Goal: Task Accomplishment & Management: Complete application form

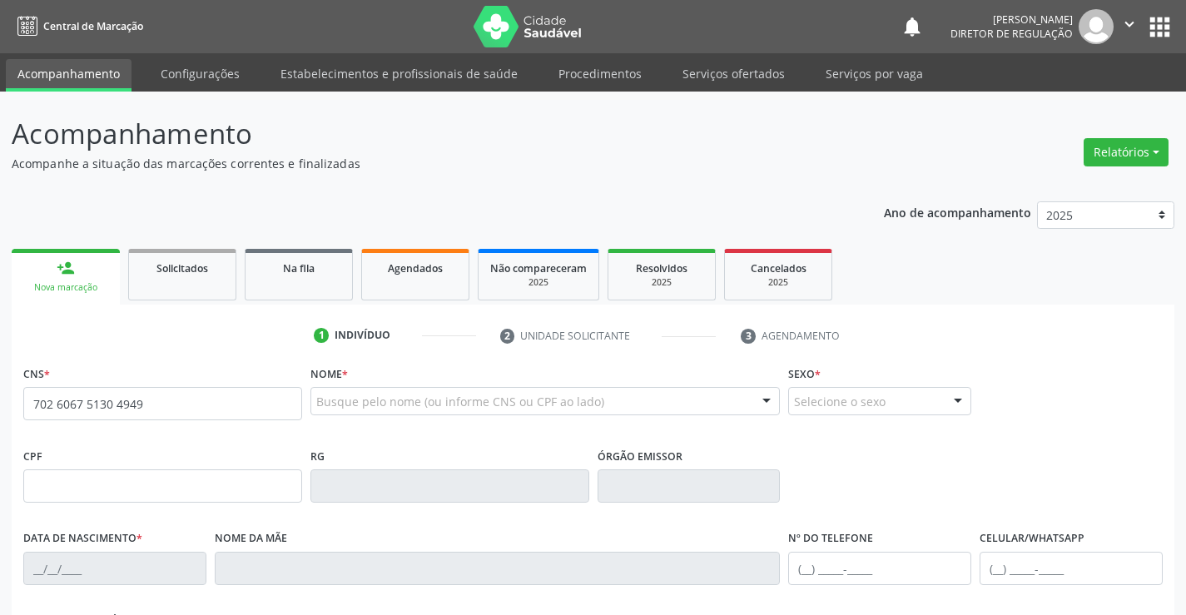
type input "702 6067 5130 4949"
type input "0819991430"
type input "2[DATE]"
type input "[PERSON_NAME]"
type input "[PHONE_NUMBER]"
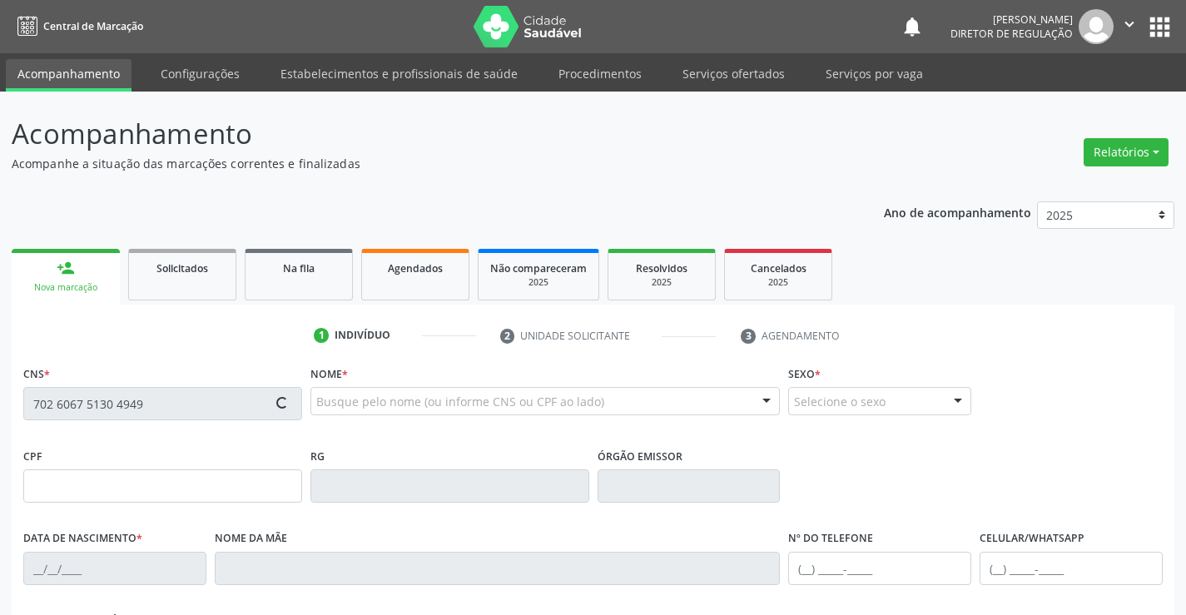
type input "[PHONE_NUMBER]"
type input "021.864.175-37"
type input "SN"
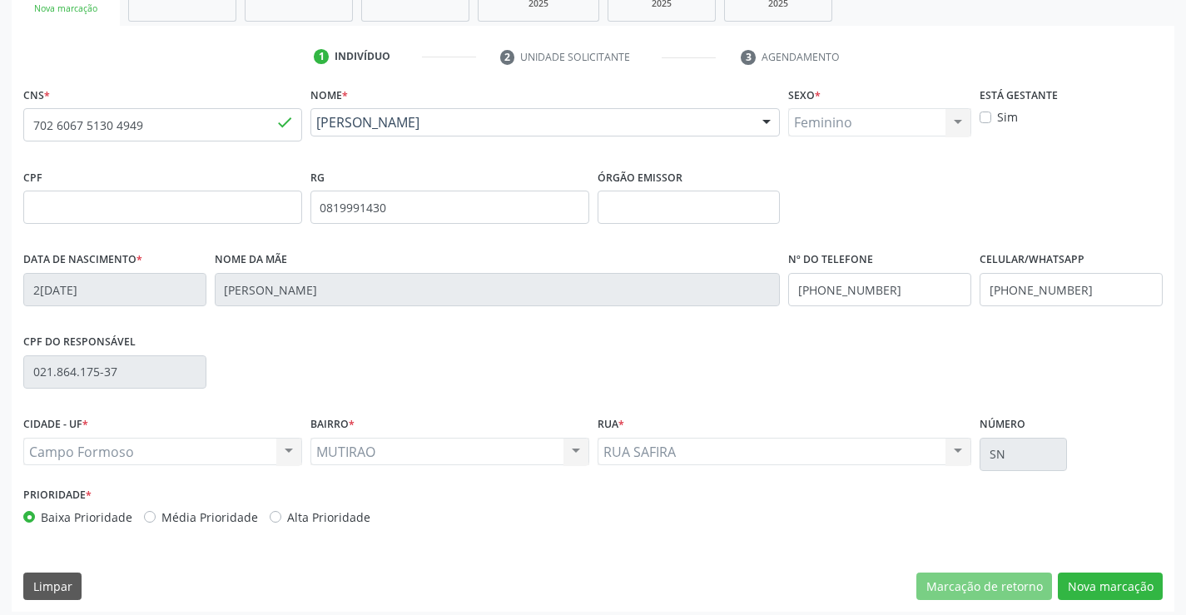
scroll to position [287, 0]
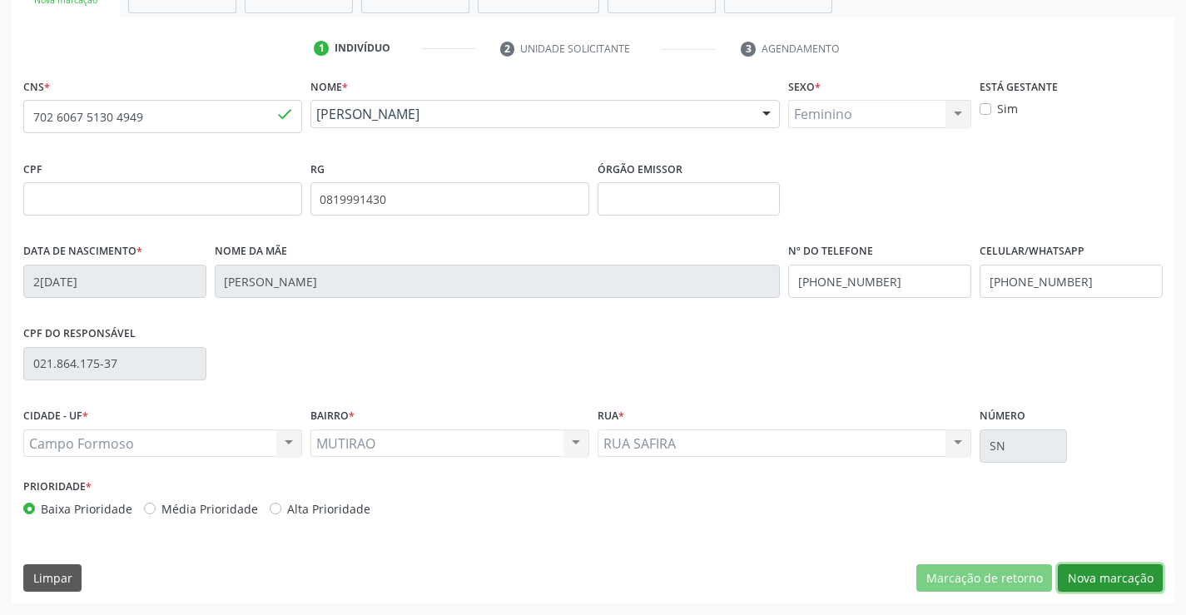
click at [1122, 570] on button "Nova marcação" at bounding box center [1110, 578] width 105 height 28
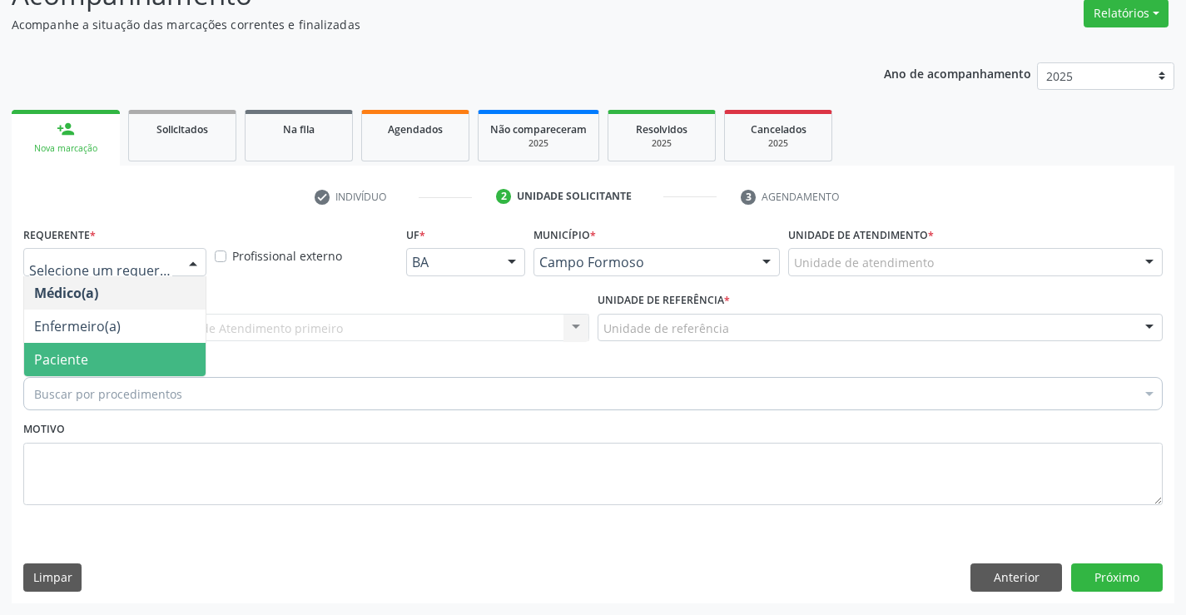
click at [151, 348] on span "Paciente" at bounding box center [114, 359] width 181 height 33
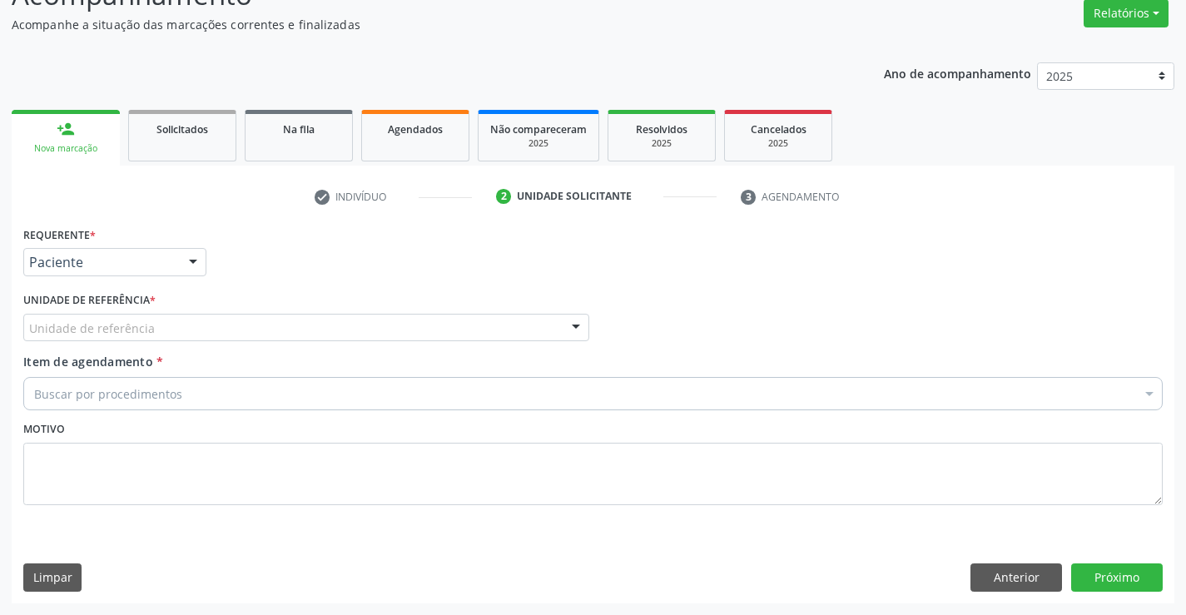
click at [259, 332] on div "Unidade de referência" at bounding box center [306, 328] width 566 height 28
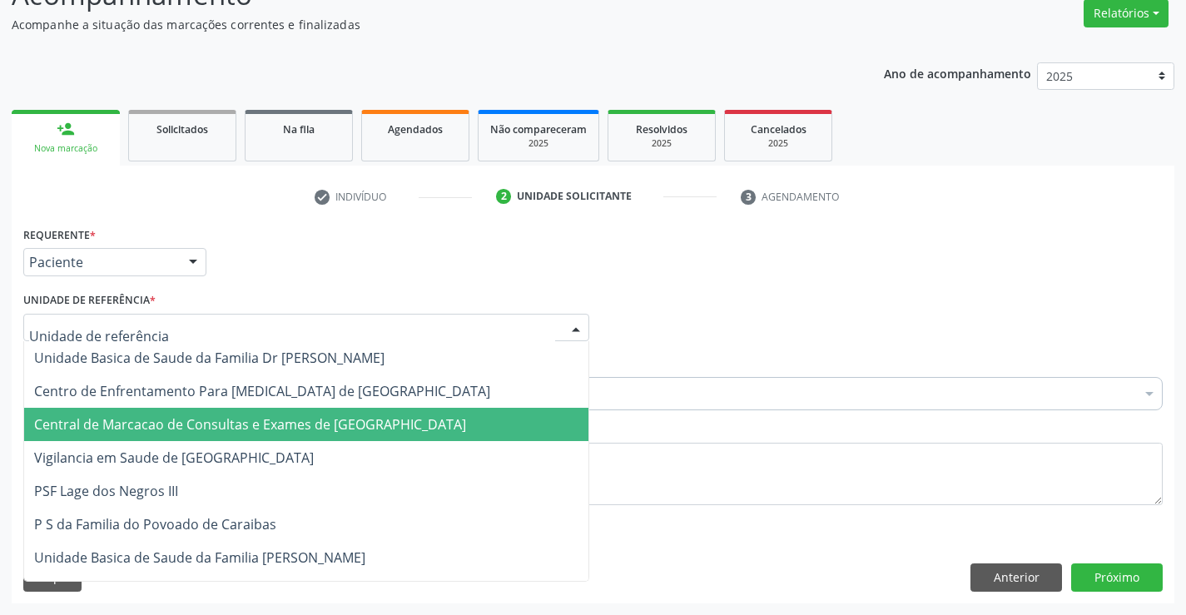
click at [255, 433] on span "Central de Marcacao de Consultas e Exames de [GEOGRAPHIC_DATA]" at bounding box center [250, 424] width 432 height 18
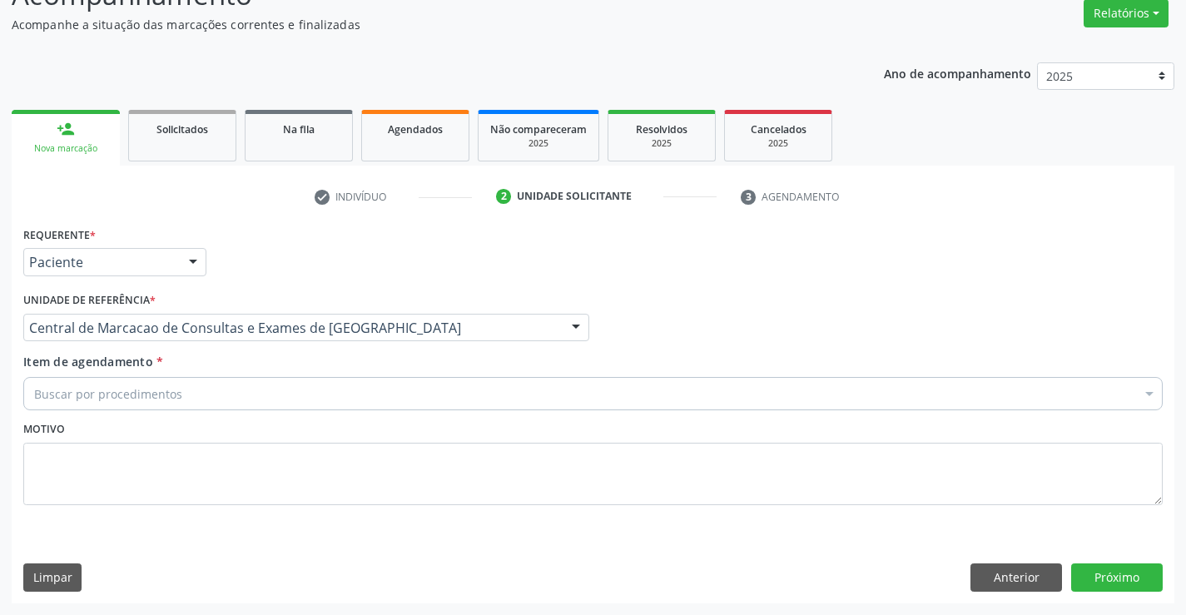
click at [295, 386] on div "Buscar por procedimentos" at bounding box center [592, 393] width 1139 height 33
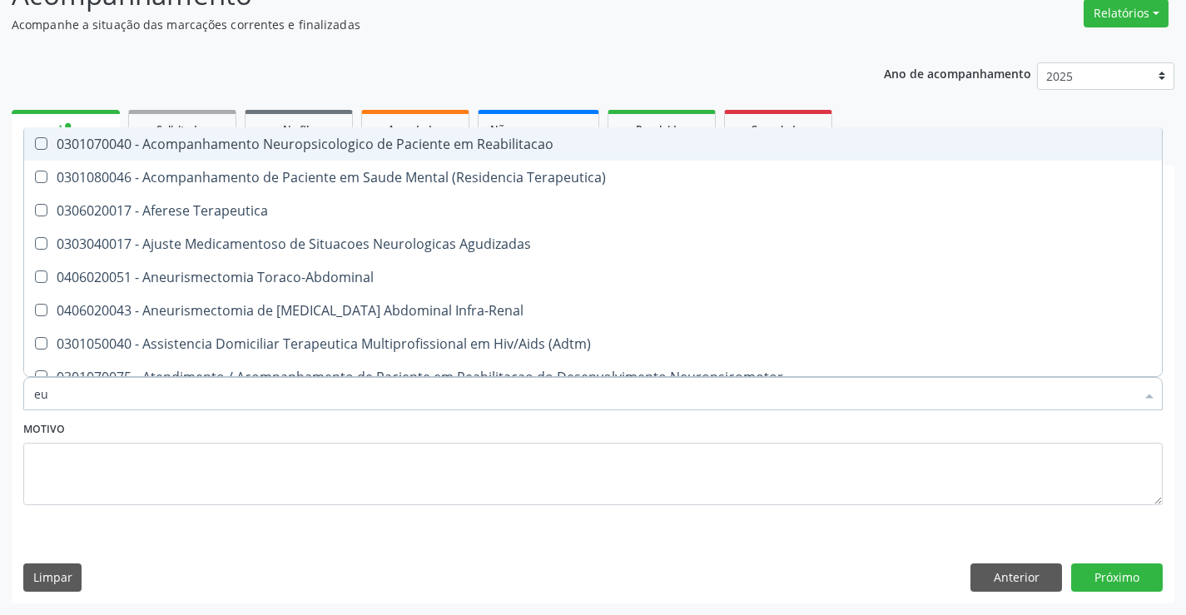
click at [37, 387] on input "eu" at bounding box center [584, 393] width 1101 height 33
type input "eu"
click at [32, 390] on div "eu" at bounding box center [592, 393] width 1139 height 33
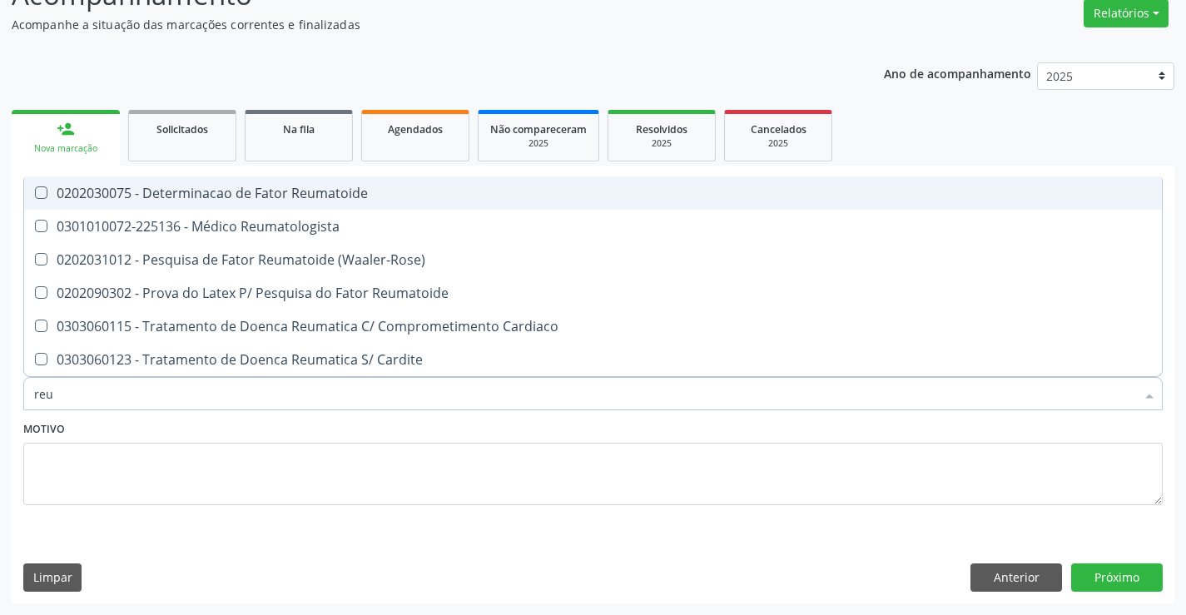
type input "reum"
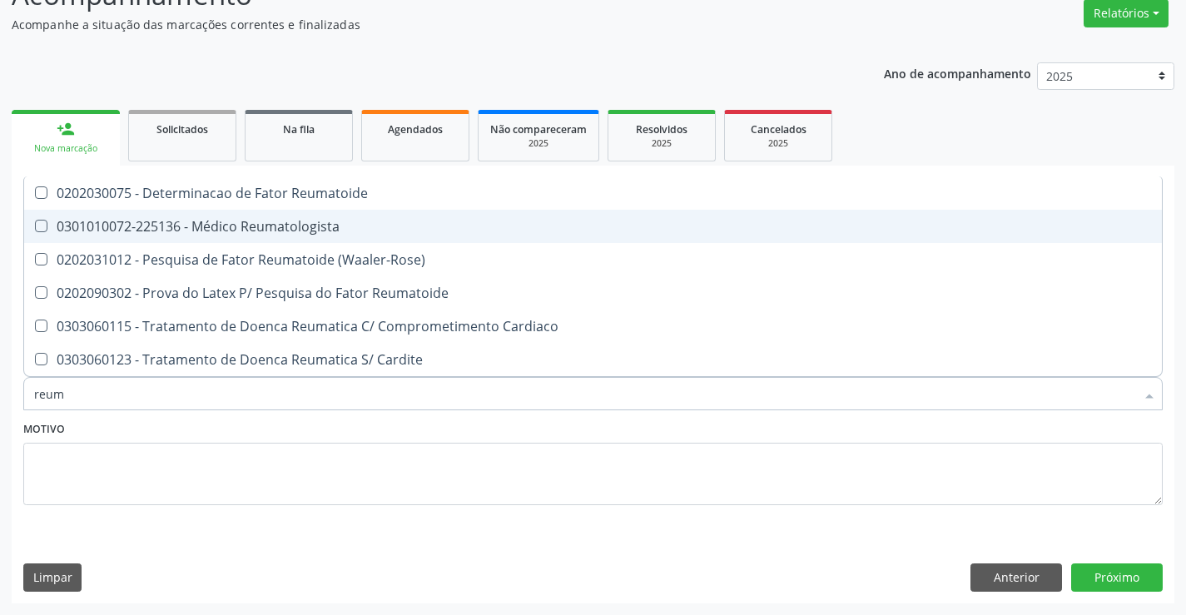
drag, startPoint x: 287, startPoint y: 205, endPoint x: 294, endPoint y: 214, distance: 11.3
click at [294, 214] on ul "Selecionar todos 0202030075 - Determinacao de Fator Reumatoide 0301010072-22513…" at bounding box center [593, 276] width 1138 height 200
click at [294, 214] on span "0301010072-225136 - Médico Reumatologista" at bounding box center [593, 226] width 1138 height 33
checkbox Reumatologista "true"
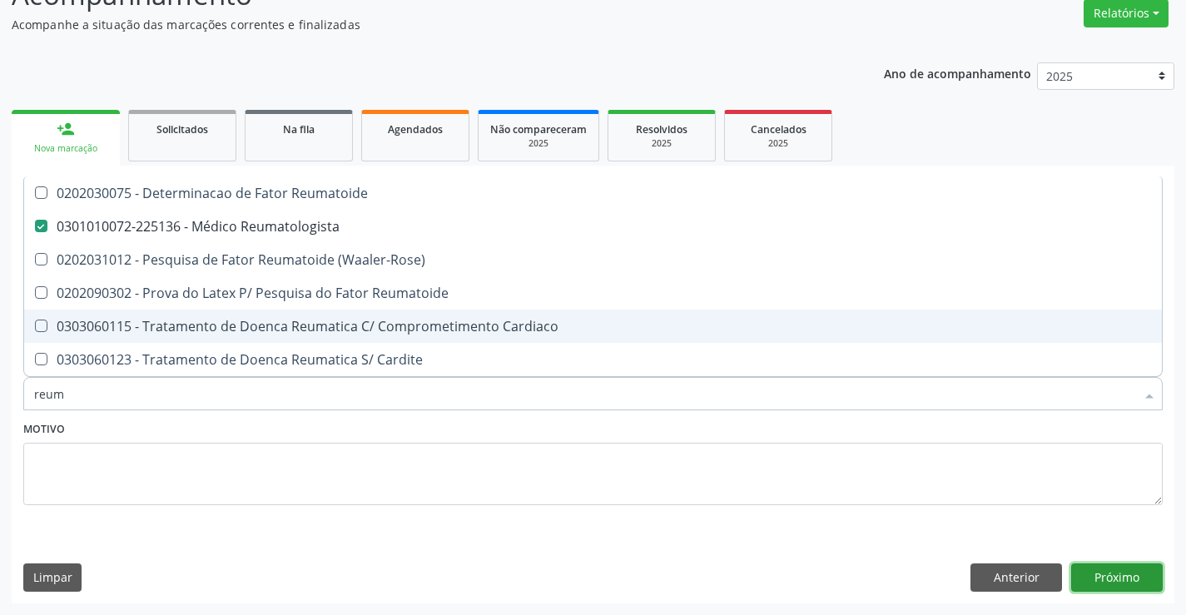
click at [1113, 574] on button "Próximo" at bounding box center [1117, 577] width 92 height 28
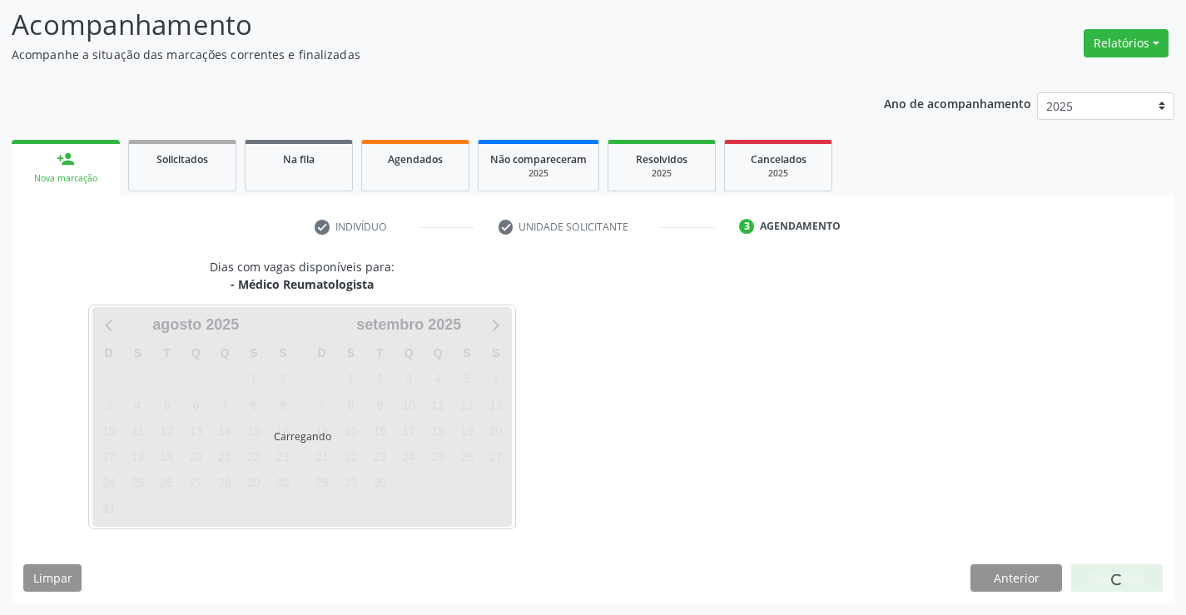
scroll to position [109, 0]
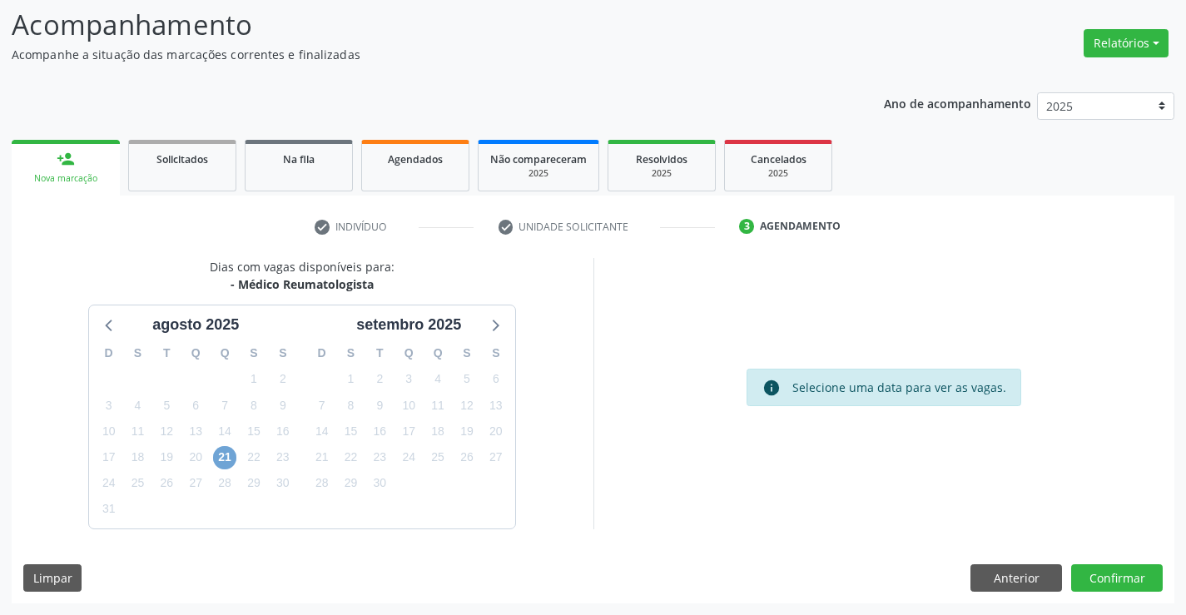
click at [218, 454] on span "21" at bounding box center [224, 457] width 23 height 23
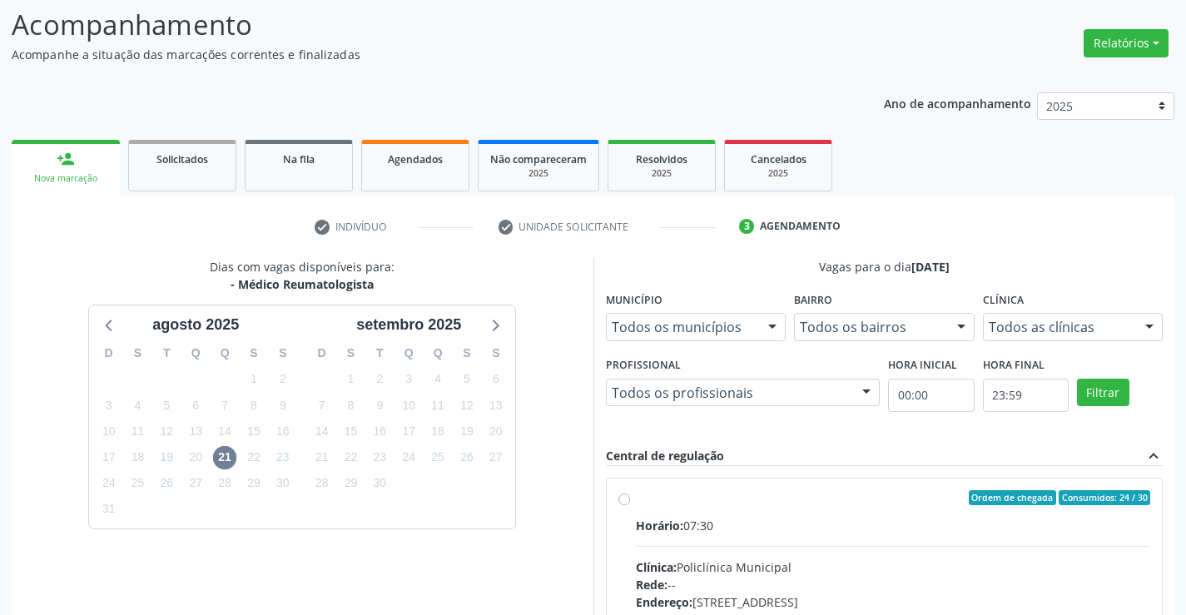
click at [831, 511] on label "Ordem de chegada Consumidos: 24 / 30 Horário: 07:30 Clínica: Policlínica Munici…" at bounding box center [893, 617] width 515 height 255
click at [630, 505] on input "Ordem de chegada Consumidos: 24 / 30 Horário: 07:30 Clínica: Policlínica Munici…" at bounding box center [624, 497] width 12 height 15
radio input "true"
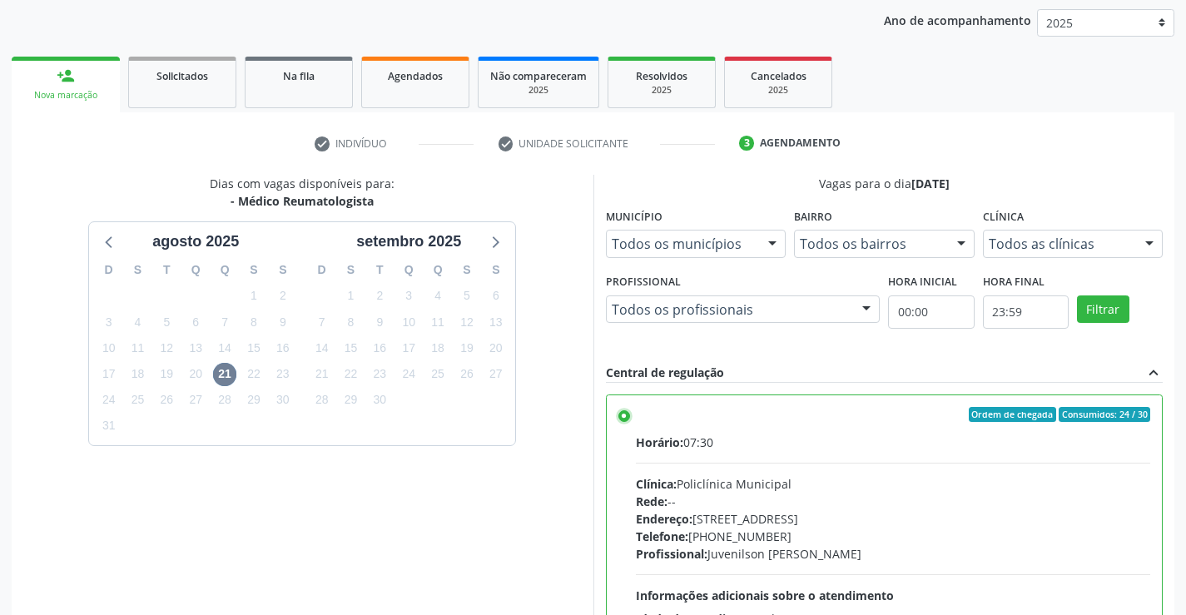
scroll to position [379, 0]
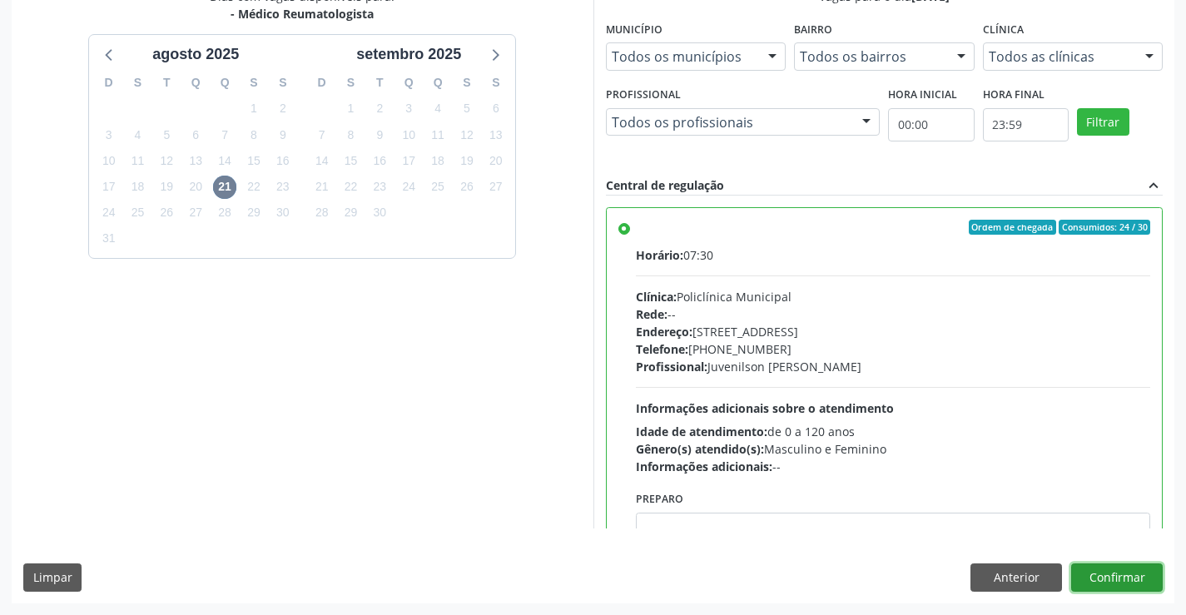
click at [1129, 579] on button "Confirmar" at bounding box center [1117, 577] width 92 height 28
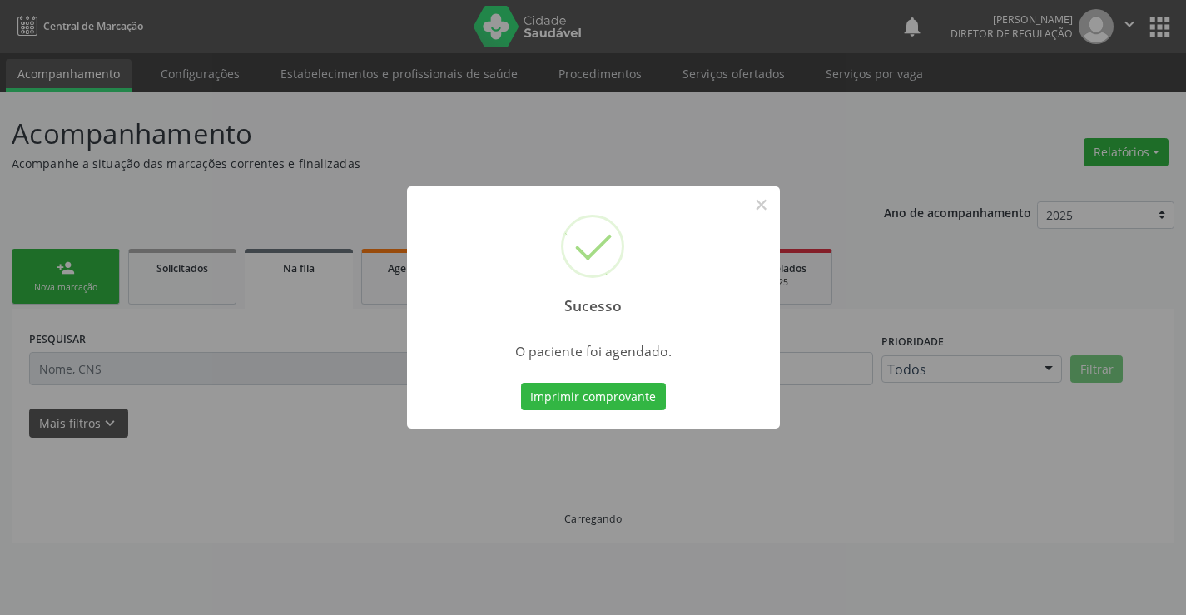
scroll to position [0, 0]
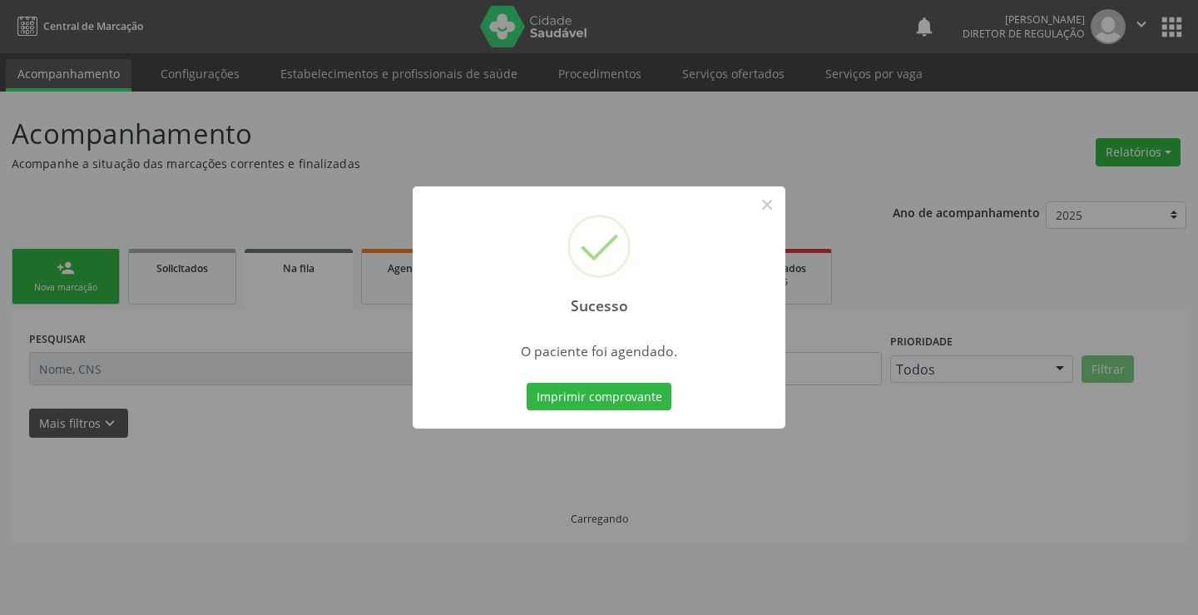
click at [527, 383] on button "Imprimir comprovante" at bounding box center [599, 397] width 145 height 28
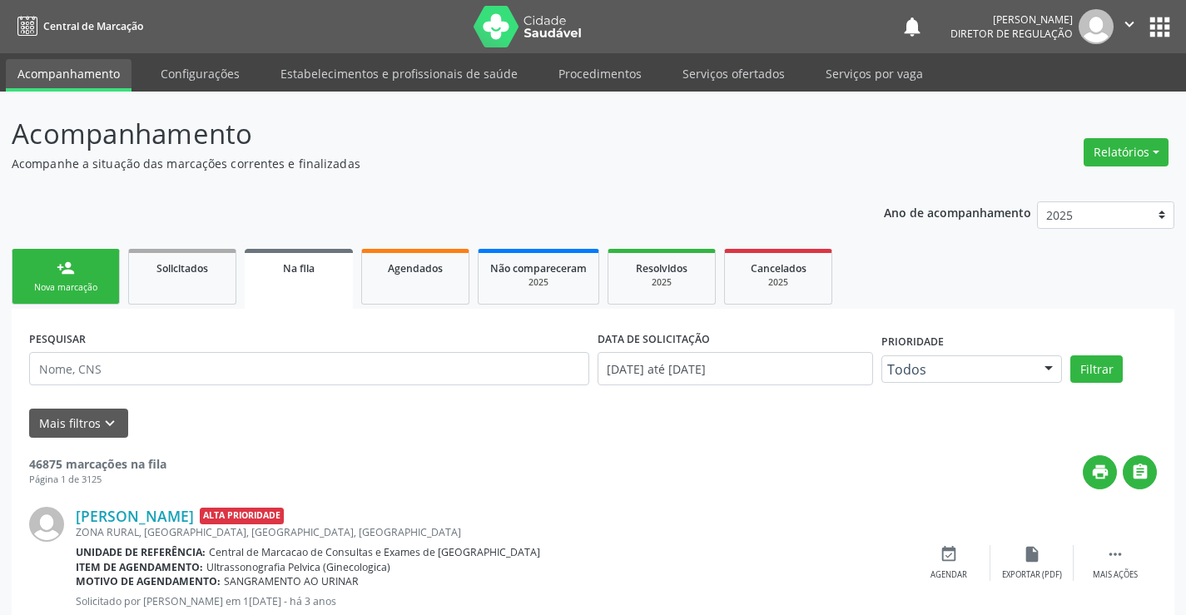
click at [87, 276] on link "person_add Nova marcação" at bounding box center [66, 277] width 108 height 56
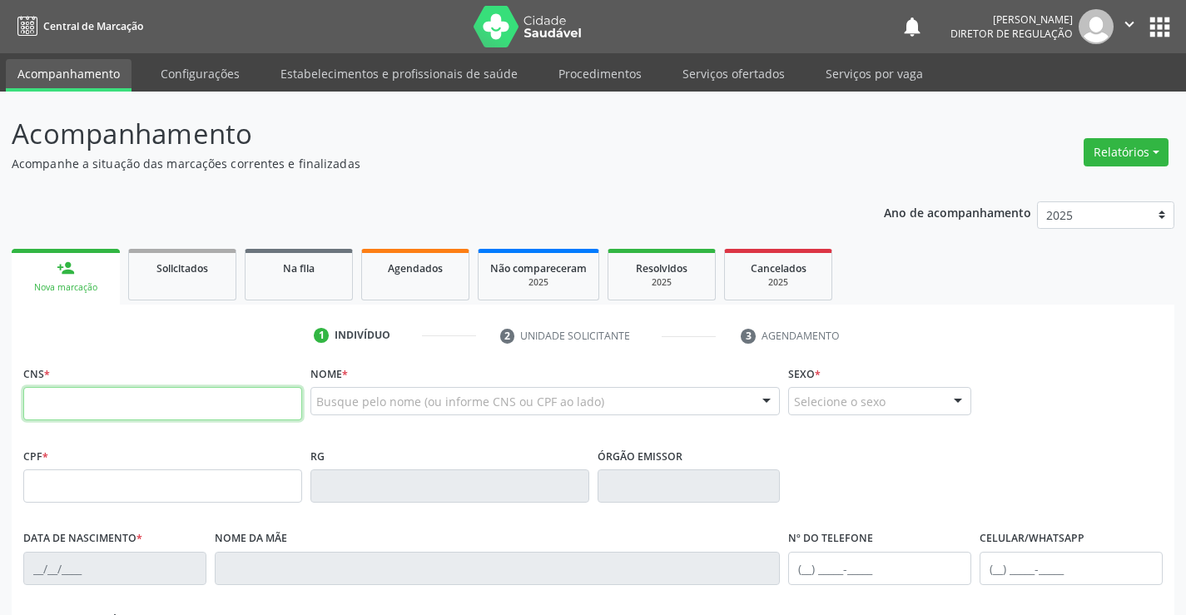
click at [71, 397] on input "text" at bounding box center [162, 403] width 279 height 33
type input "709 8010 4291 6994"
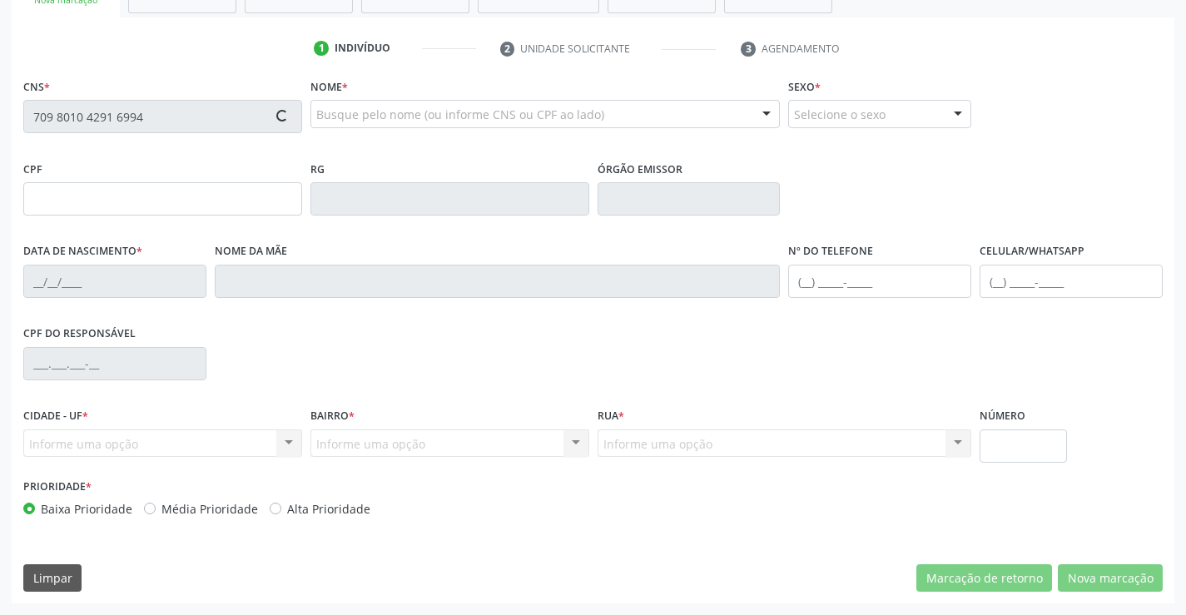
type input "1124951687"
type input "[DATE]"
type input "[PHONE_NUMBER]"
type input "S/N"
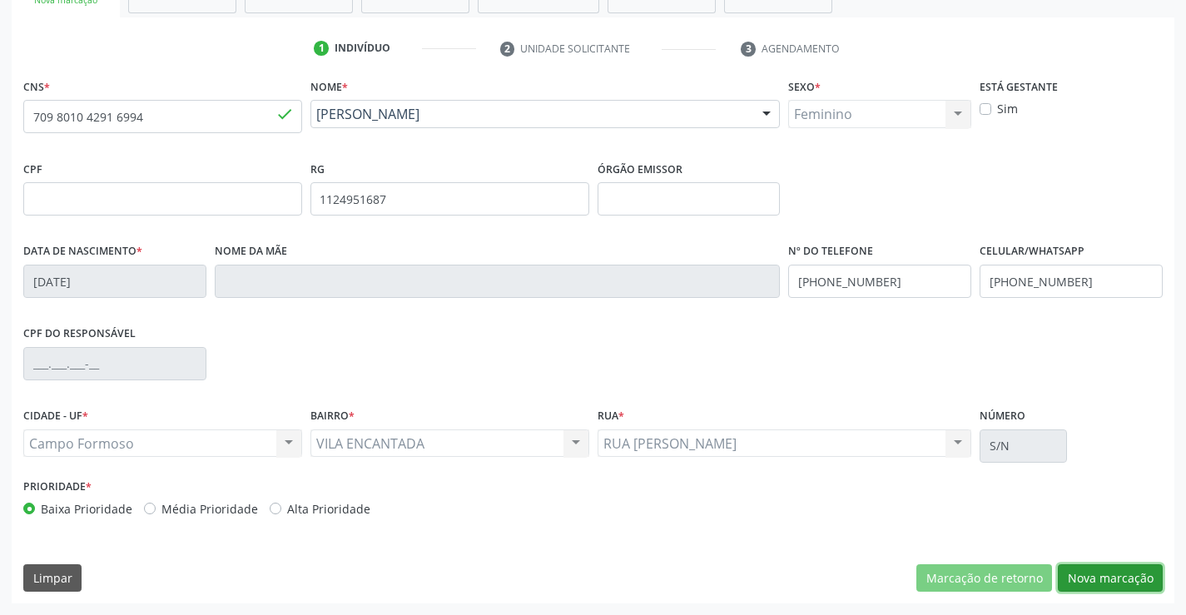
click at [1103, 588] on button "Nova marcação" at bounding box center [1110, 578] width 105 height 28
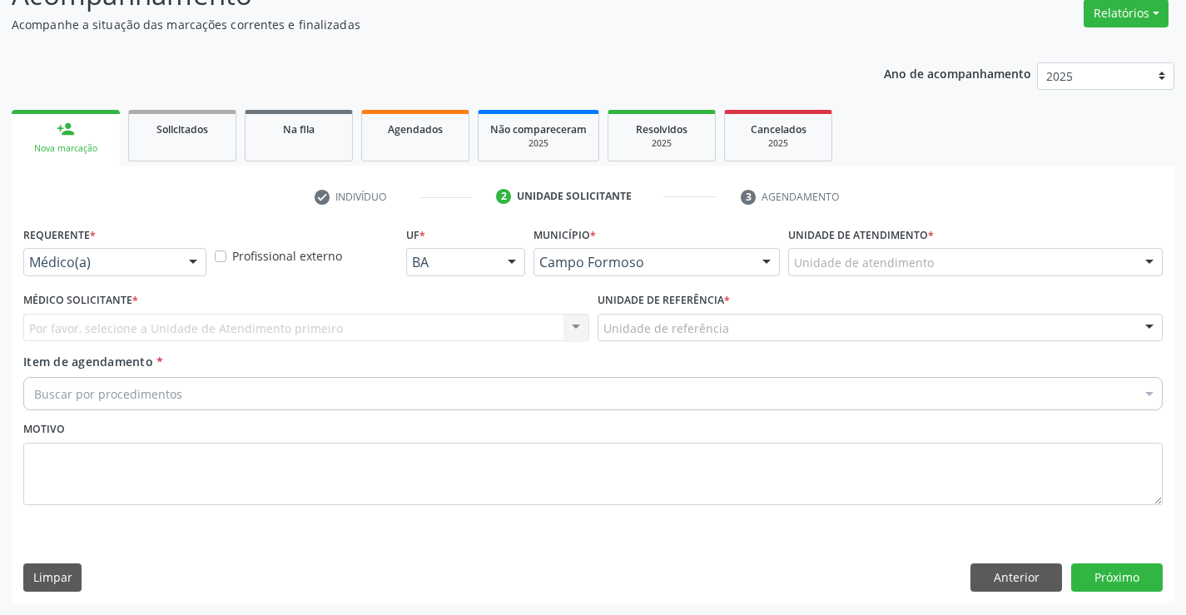
scroll to position [139, 0]
click at [186, 255] on div at bounding box center [193, 263] width 25 height 28
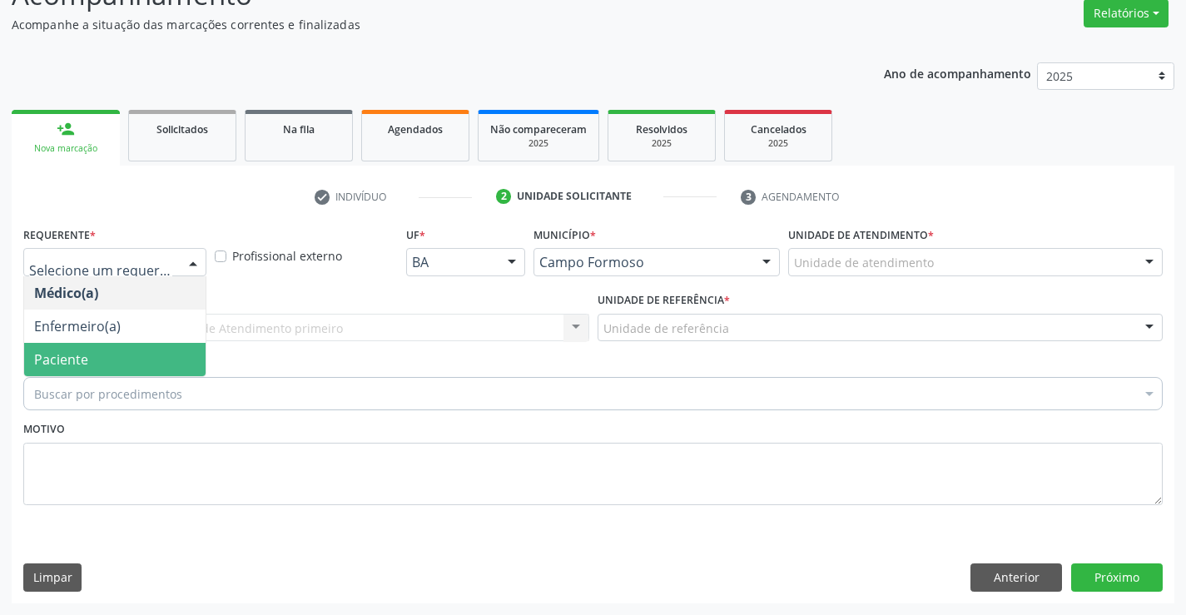
click at [174, 356] on span "Paciente" at bounding box center [114, 359] width 181 height 33
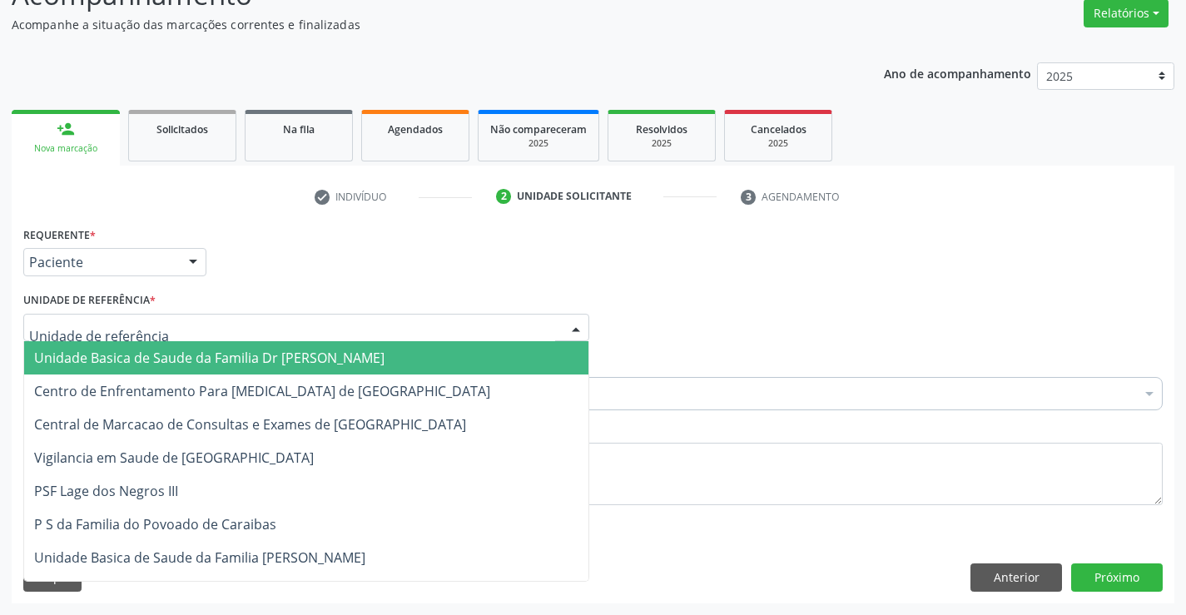
click at [300, 331] on div at bounding box center [306, 328] width 566 height 28
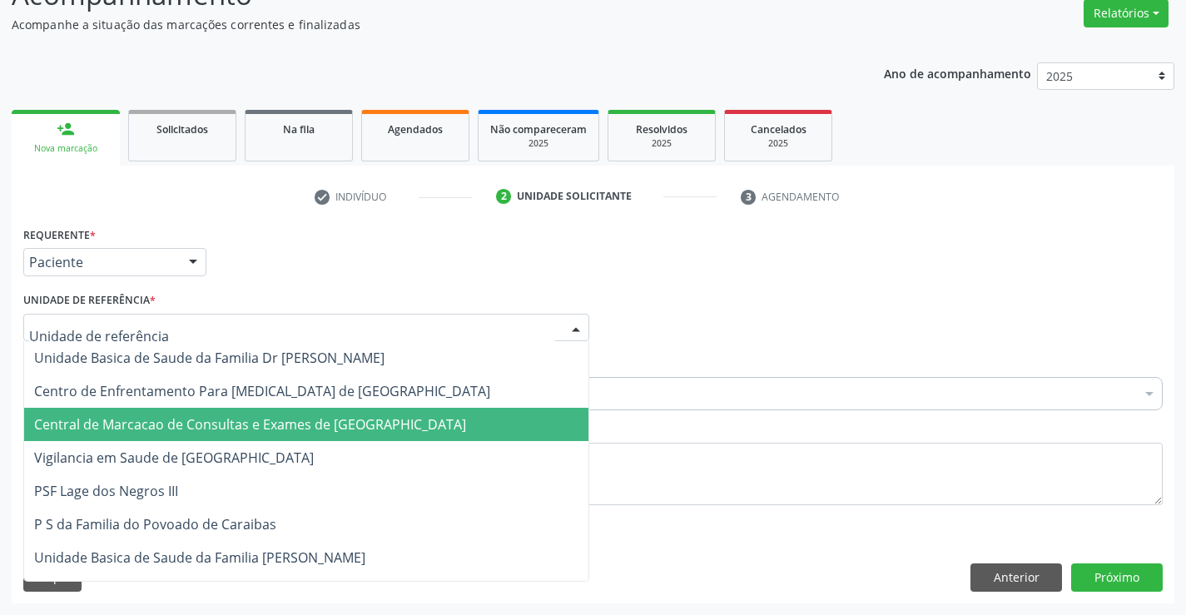
click at [330, 429] on span "Central de Marcacao de Consultas e Exames de [GEOGRAPHIC_DATA]" at bounding box center [250, 424] width 432 height 18
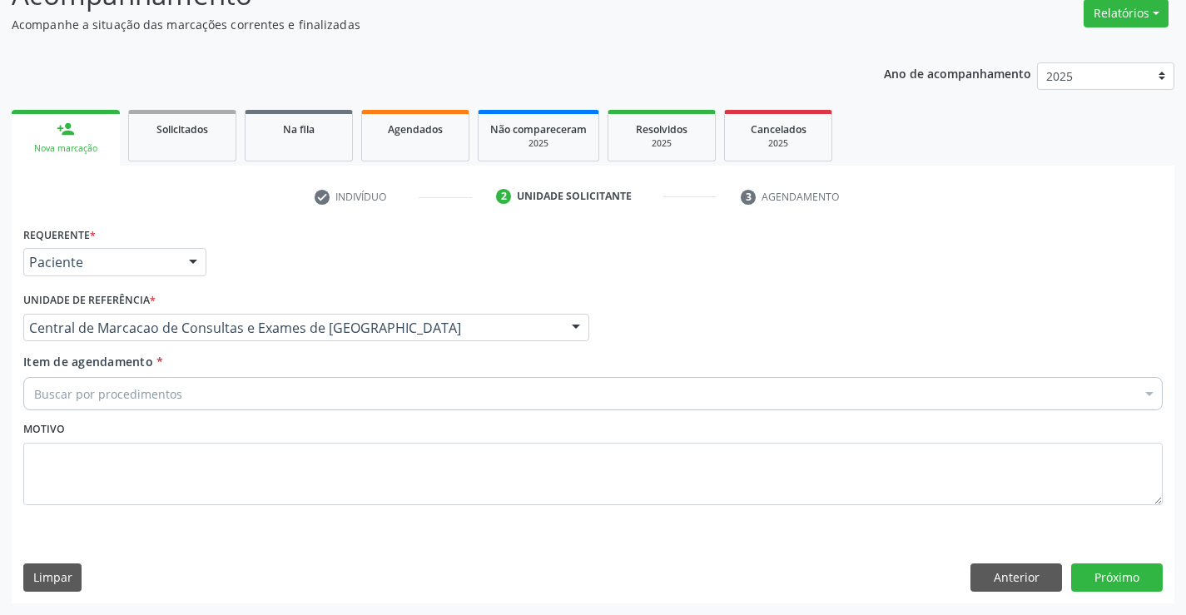
click at [344, 406] on div "Buscar por procedimentos" at bounding box center [592, 393] width 1139 height 33
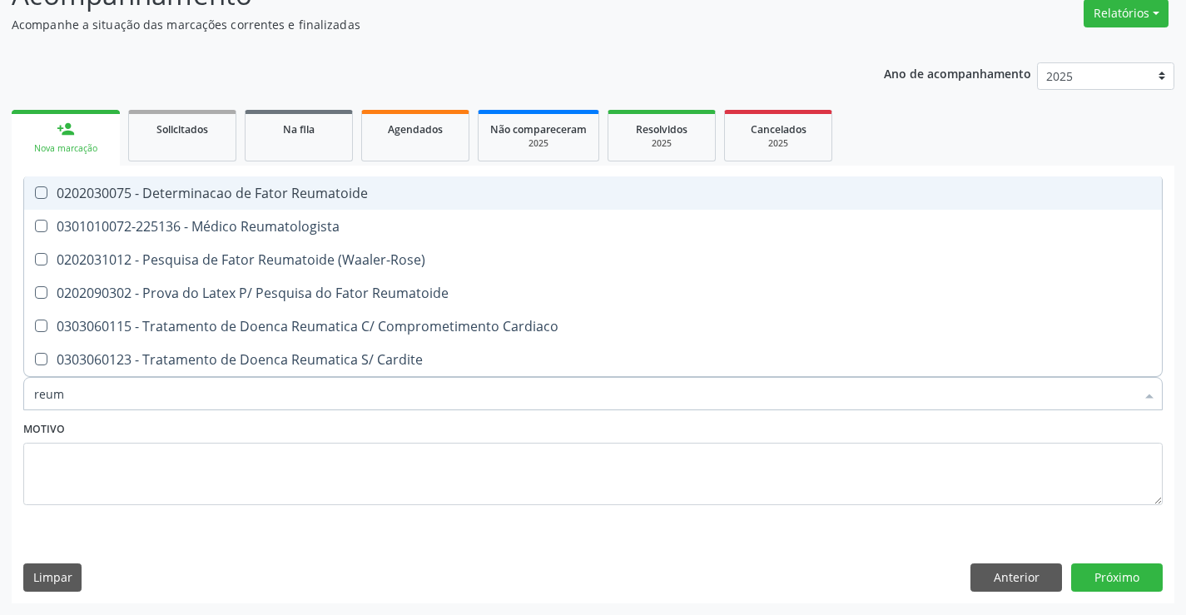
type input "reuma"
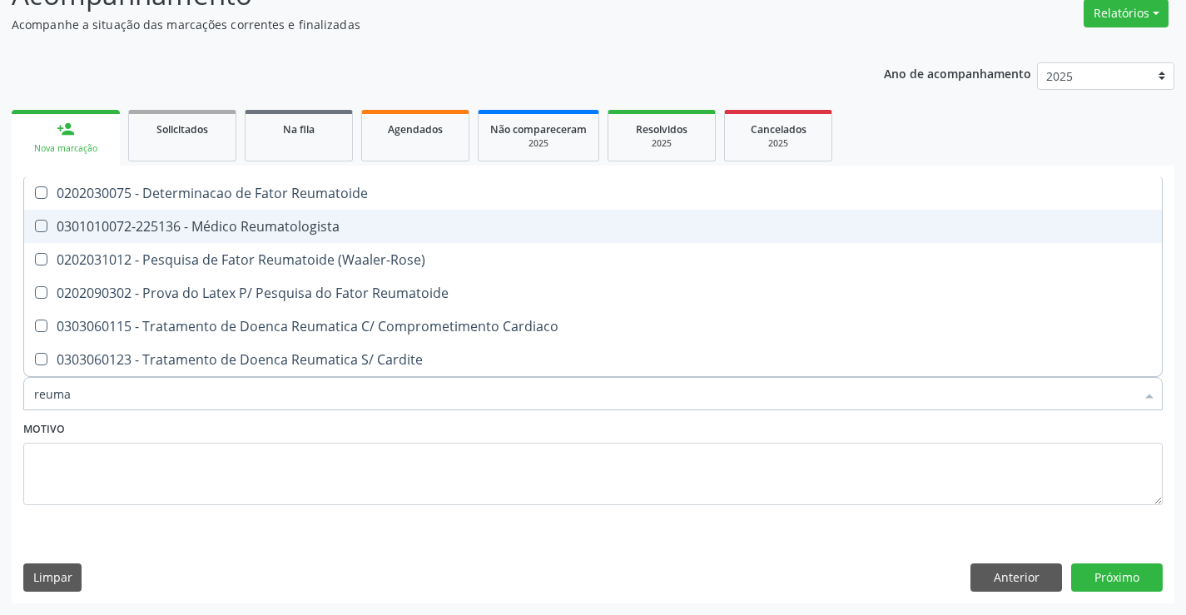
click at [346, 228] on div "0301010072-225136 - Médico Reumatologista" at bounding box center [593, 226] width 1118 height 13
checkbox Reumatologista "true"
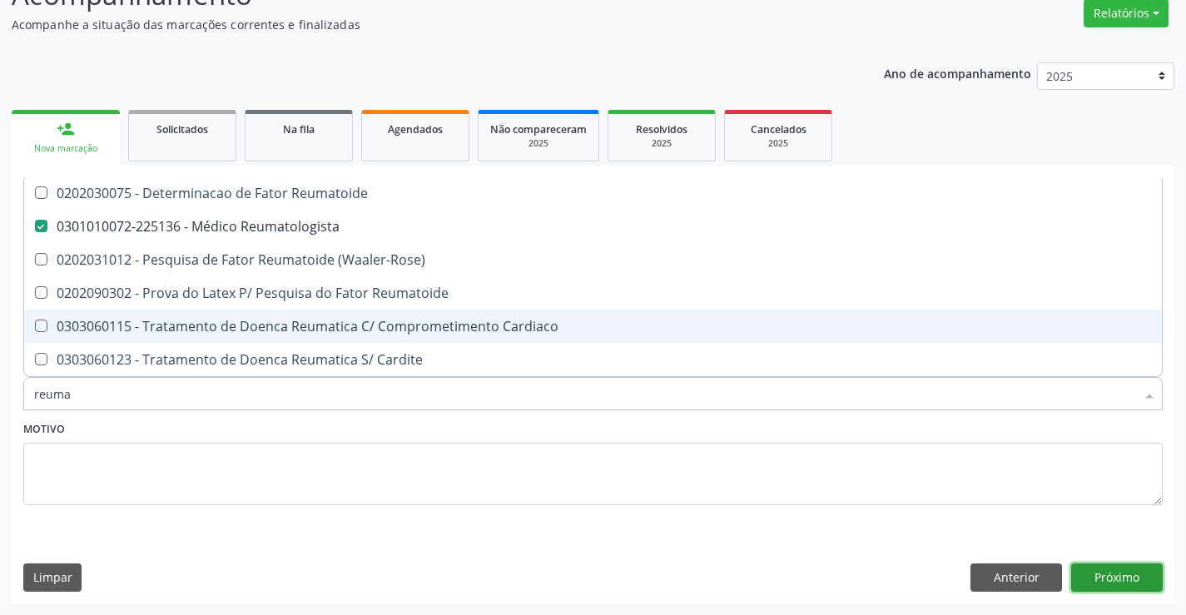
click at [1128, 583] on button "Próximo" at bounding box center [1117, 577] width 92 height 28
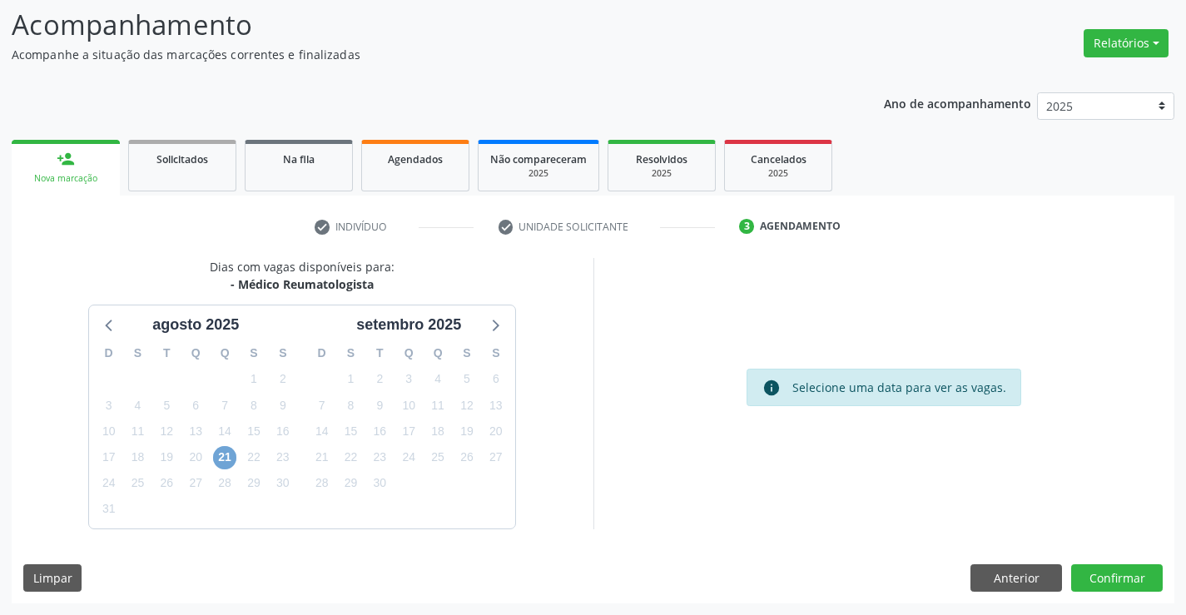
click at [224, 461] on span "21" at bounding box center [224, 457] width 23 height 23
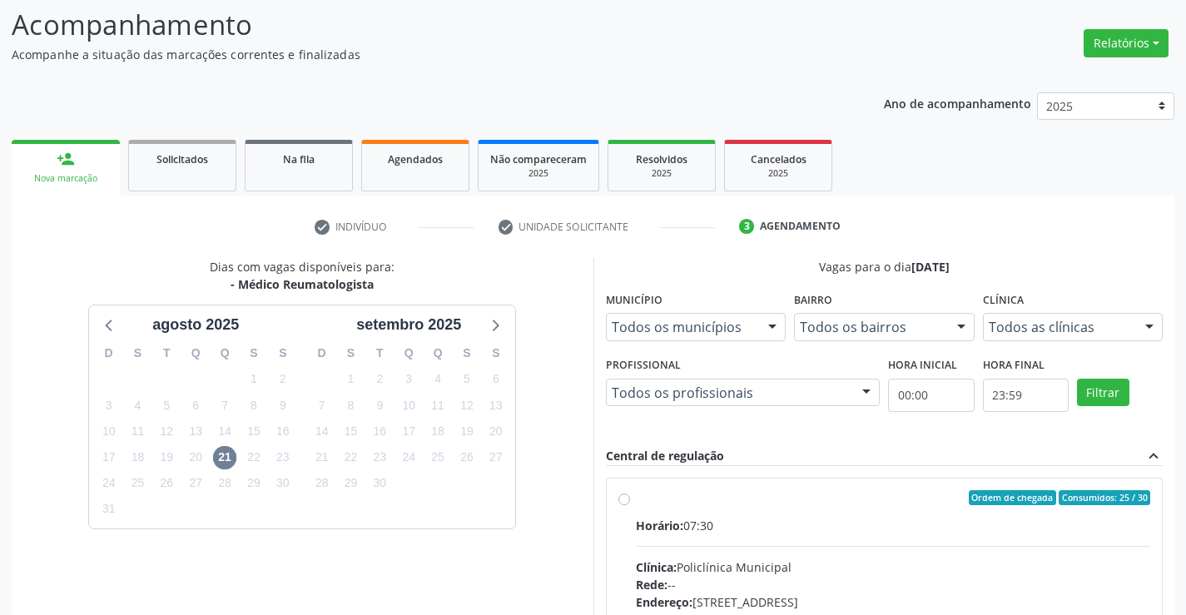
click at [630, 505] on input "Ordem de chegada Consumidos: 25 / 30 Horário: 07:30 Clínica: Policlínica Munici…" at bounding box center [624, 497] width 12 height 15
radio input "true"
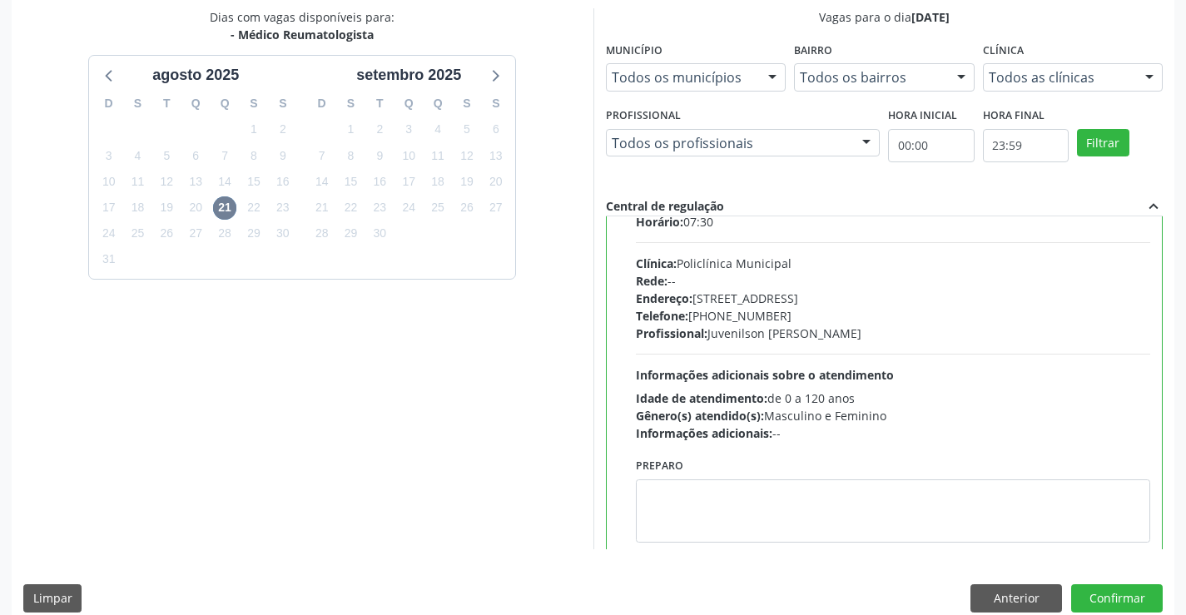
scroll to position [82, 0]
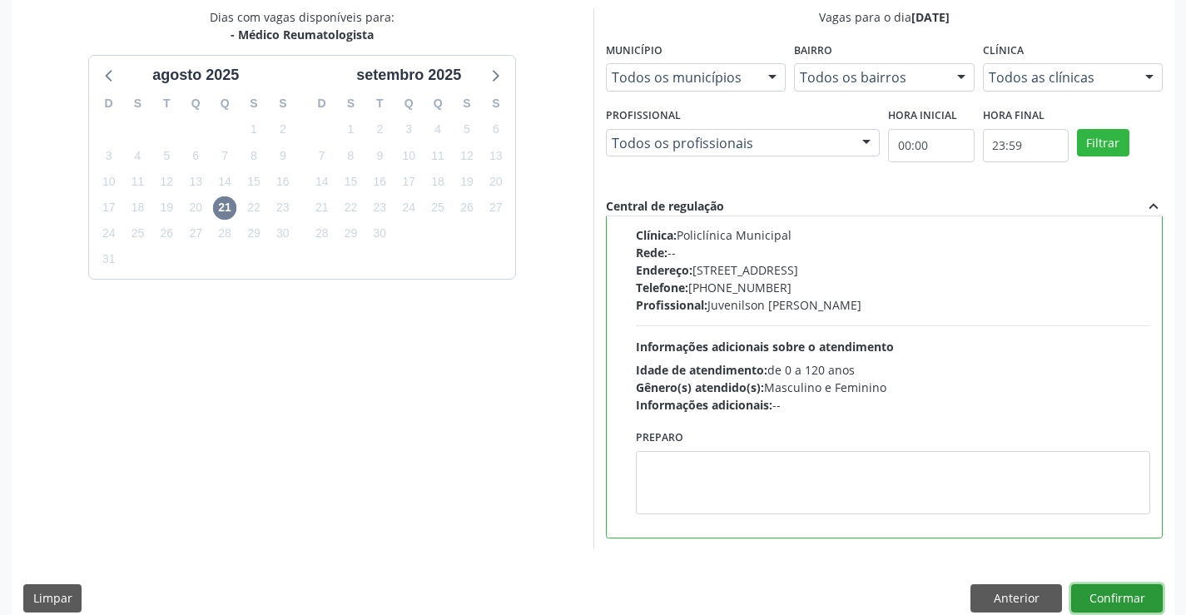
click at [1109, 589] on button "Confirmar" at bounding box center [1117, 598] width 92 height 28
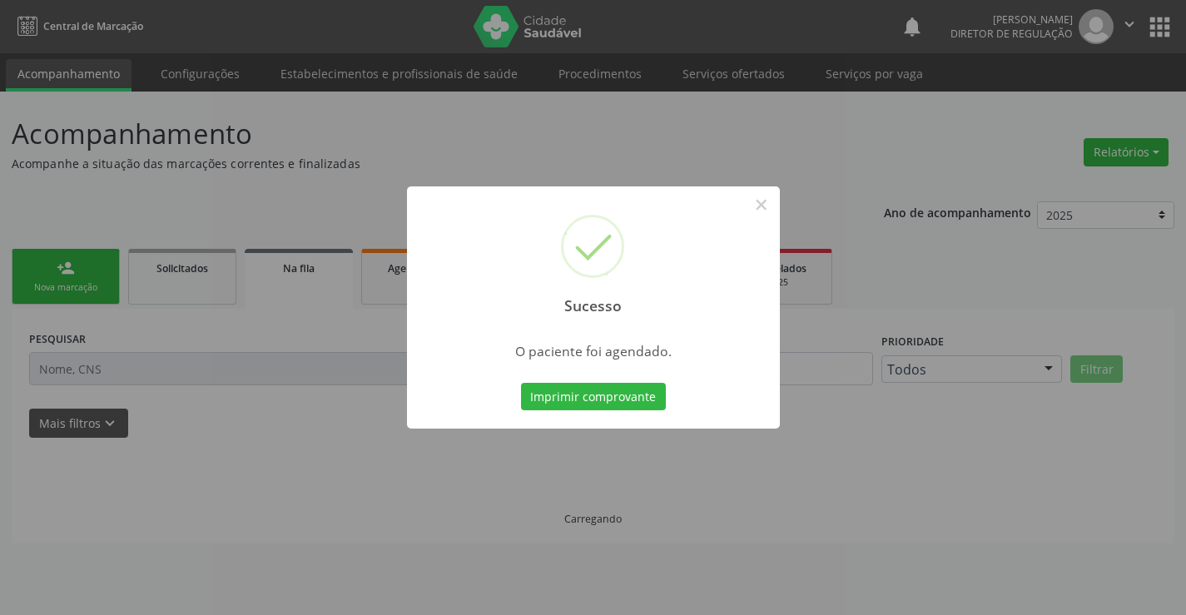
scroll to position [0, 0]
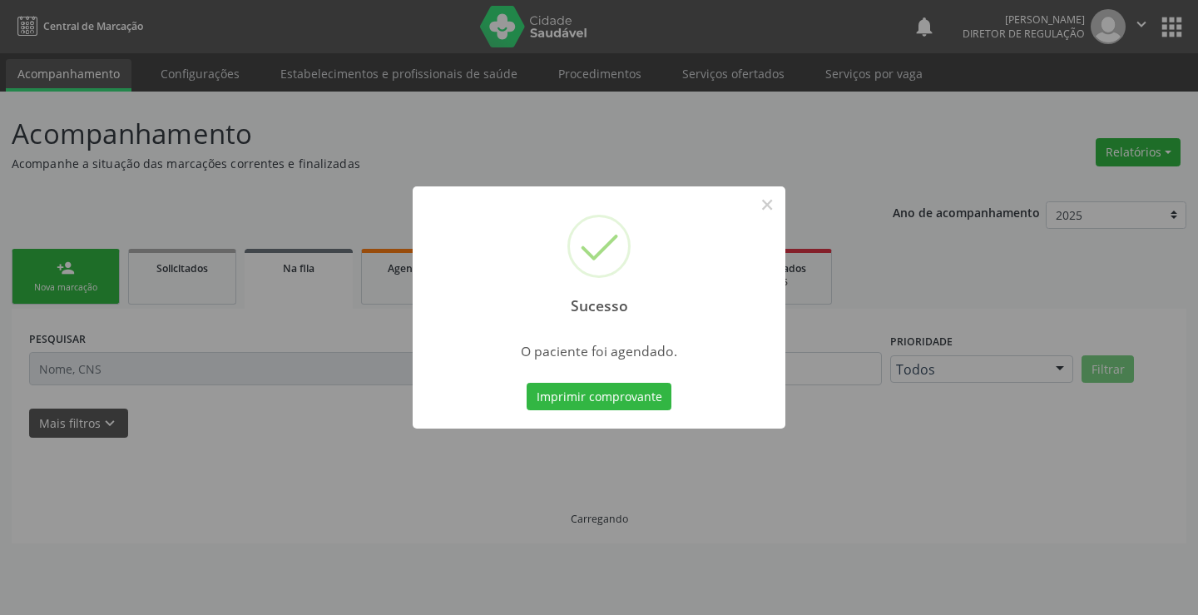
click at [527, 383] on button "Imprimir comprovante" at bounding box center [599, 397] width 145 height 28
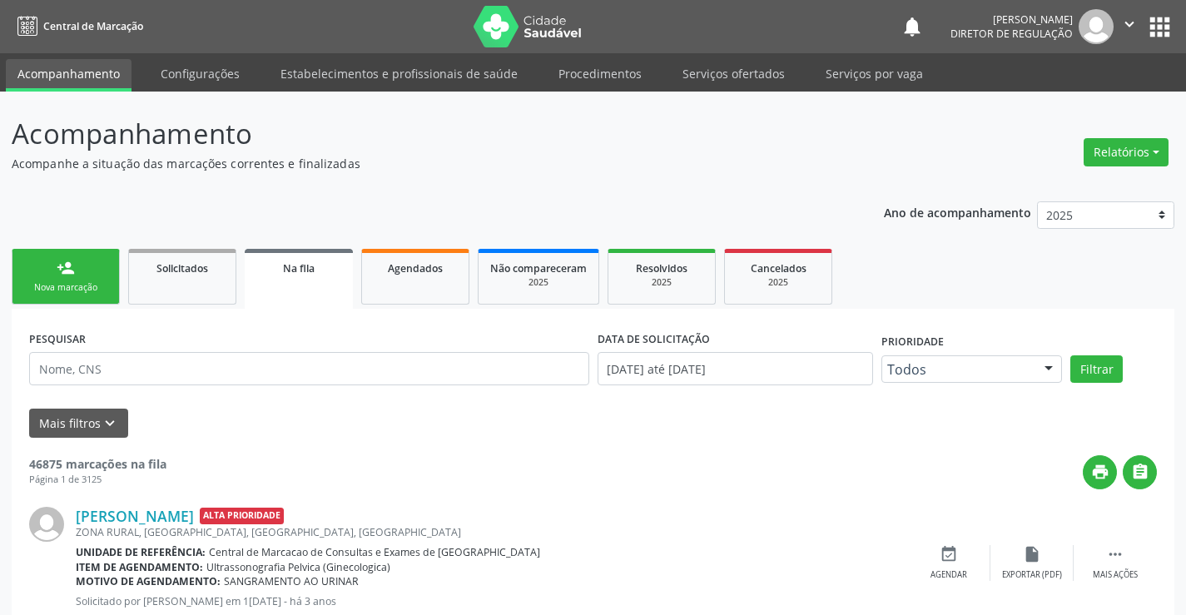
click at [70, 280] on link "person_add Nova marcação" at bounding box center [66, 277] width 108 height 56
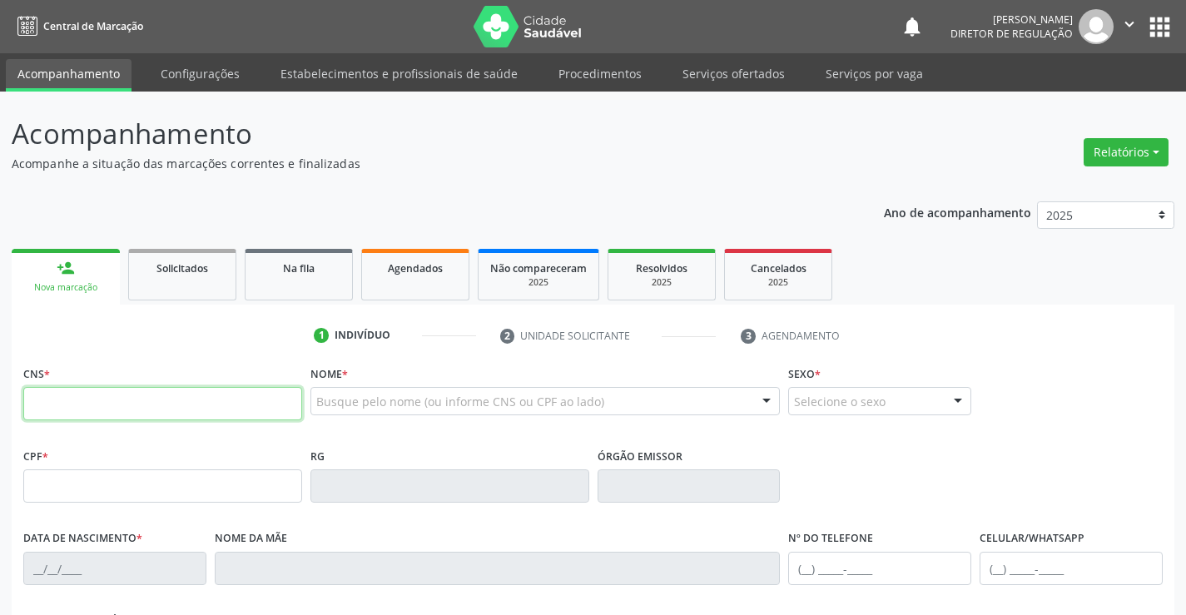
click at [118, 405] on input "text" at bounding box center [162, 403] width 279 height 33
click at [85, 404] on input "700 1069 6613" at bounding box center [162, 403] width 279 height 33
click at [96, 405] on input "700 1069 6661 3" at bounding box center [162, 403] width 279 height 33
click at [94, 408] on input "700 1069 6661 3" at bounding box center [162, 403] width 279 height 33
click at [100, 404] on input "700 1069 6166 13" at bounding box center [162, 403] width 279 height 33
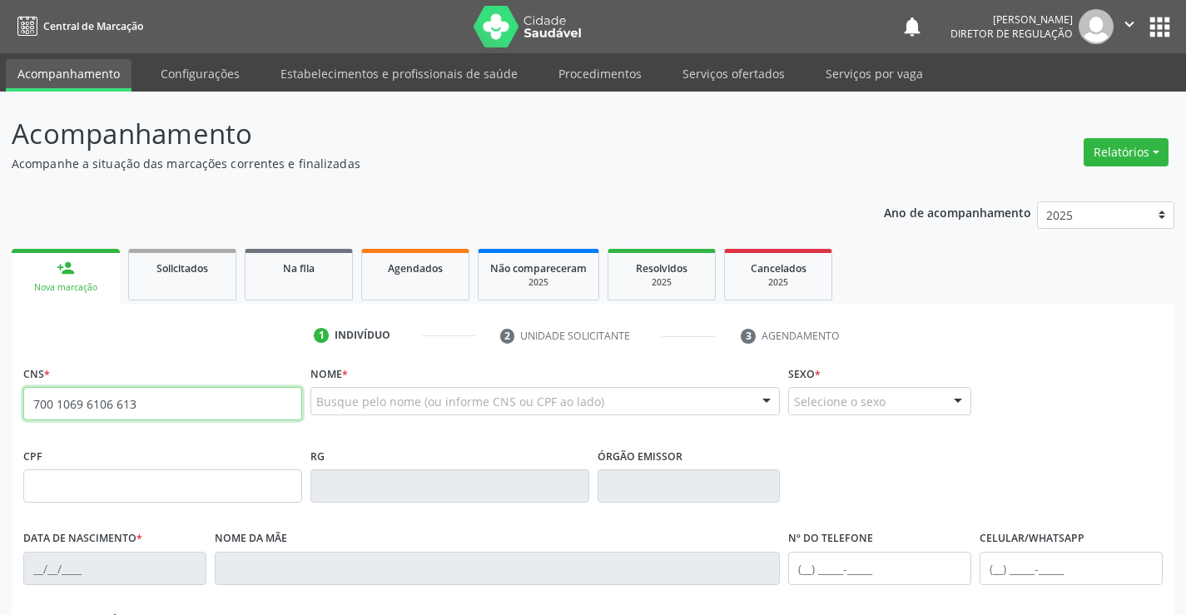
click at [107, 401] on input "700 1069 6106 613" at bounding box center [162, 403] width 279 height 33
type input "700 1069 6105 6613"
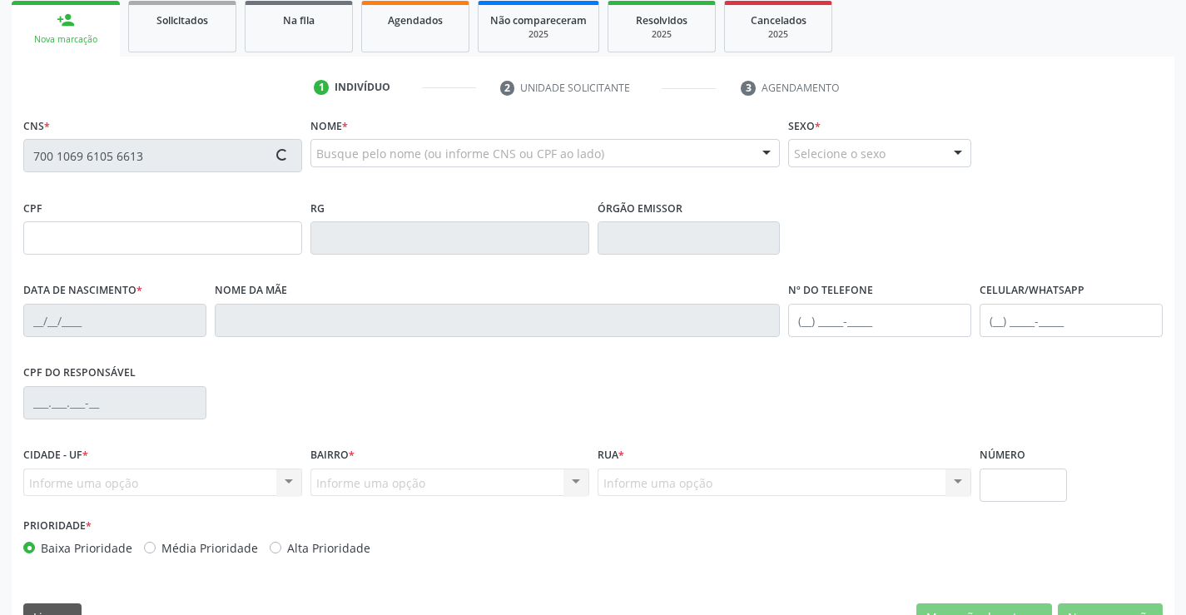
type input "2[DATE]"
type input "[PHONE_NUMBER]"
type input "S/N"
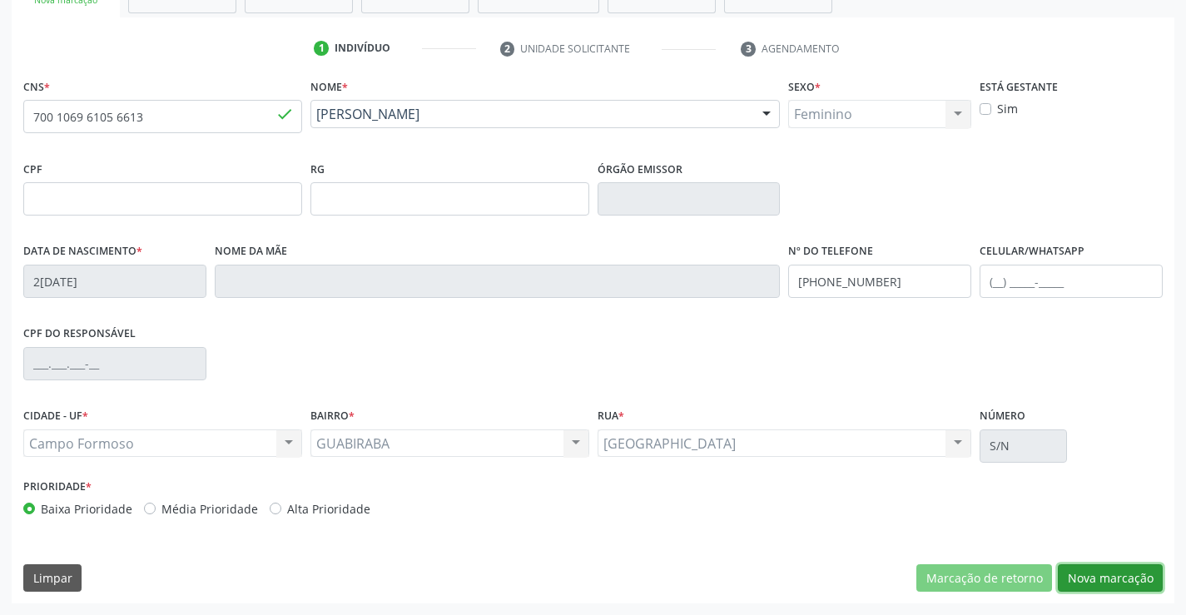
click at [1135, 575] on button "Nova marcação" at bounding box center [1110, 578] width 105 height 28
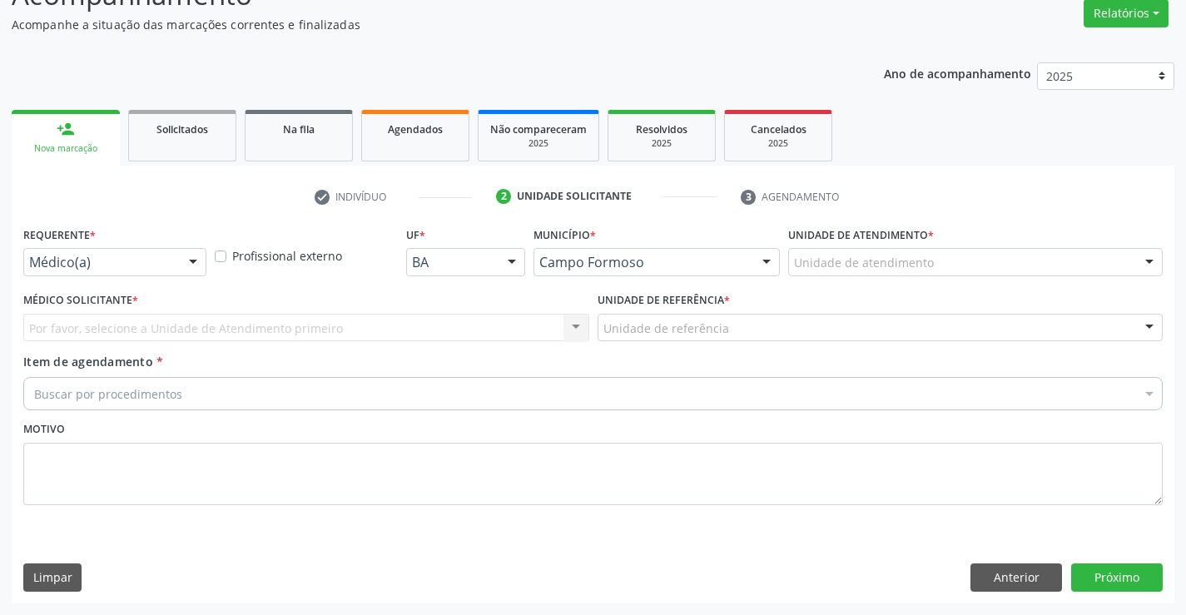
scroll to position [139, 0]
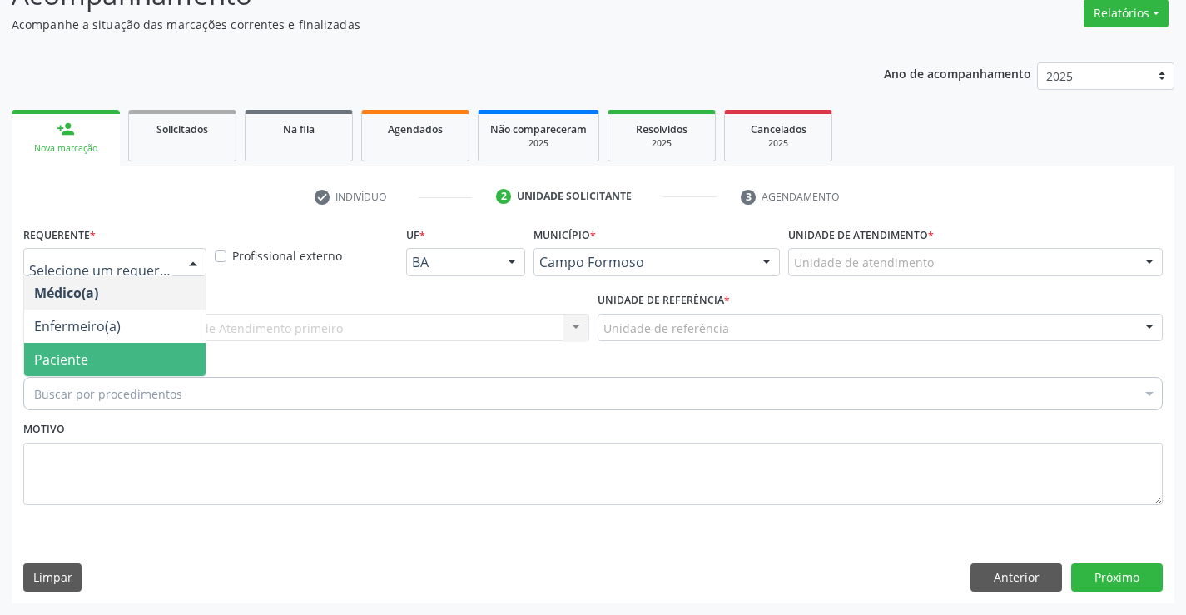
drag, startPoint x: 151, startPoint y: 372, endPoint x: 259, endPoint y: 337, distance: 113.7
click at [156, 370] on span "Paciente" at bounding box center [114, 359] width 181 height 33
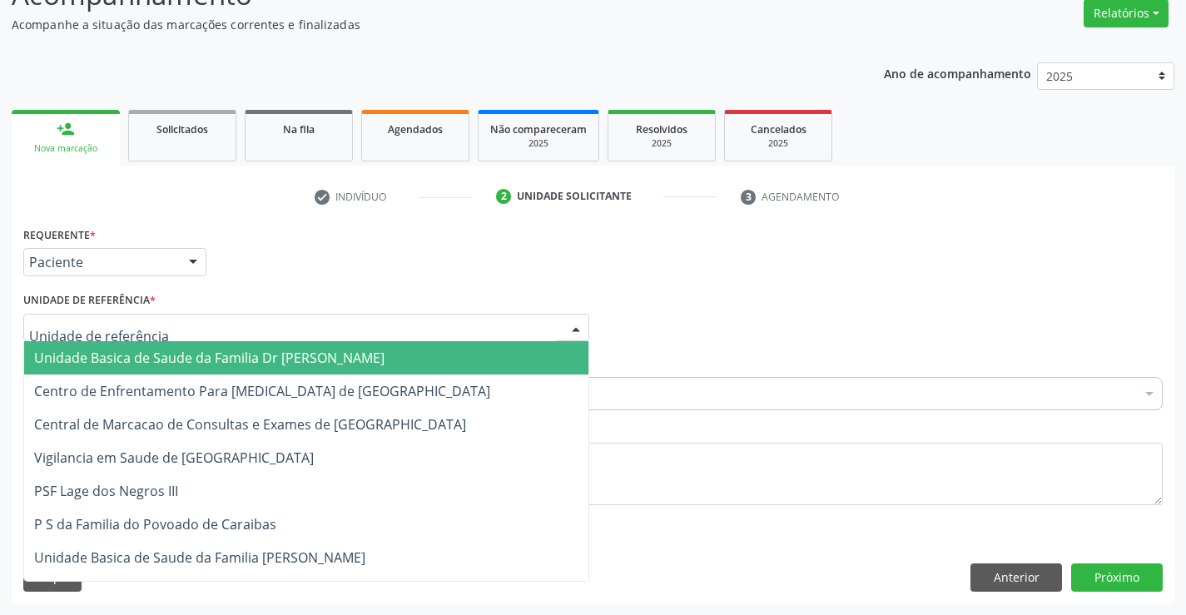
drag, startPoint x: 274, startPoint y: 330, endPoint x: 274, endPoint y: 399, distance: 69.1
click at [274, 332] on div at bounding box center [306, 328] width 566 height 28
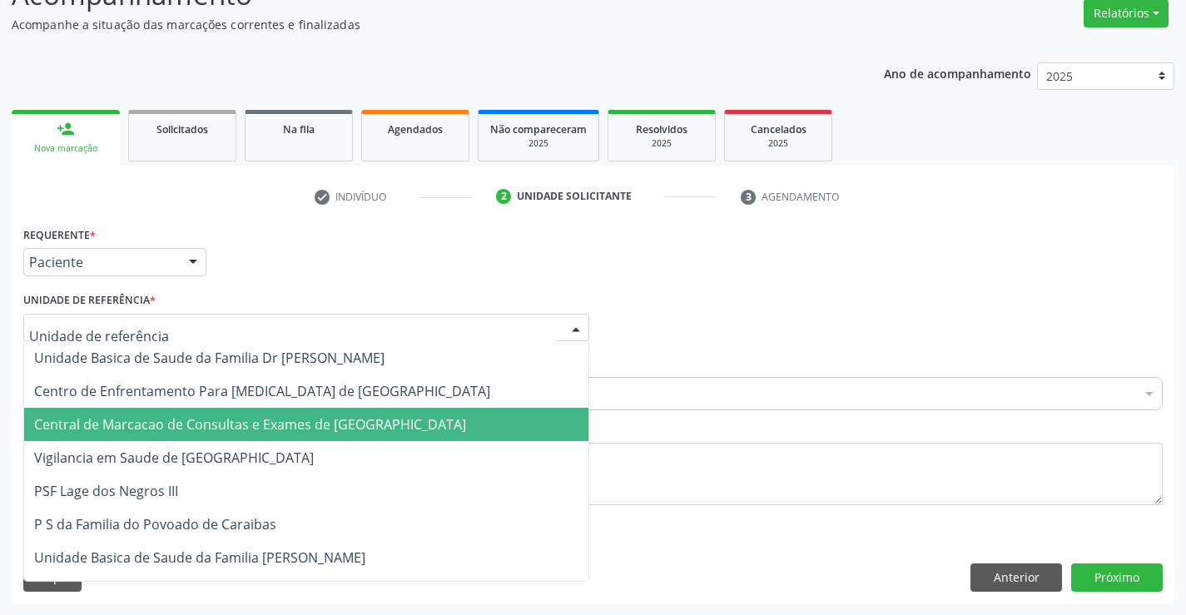
click at [272, 421] on span "Central de Marcacao de Consultas e Exames de [GEOGRAPHIC_DATA]" at bounding box center [250, 424] width 432 height 18
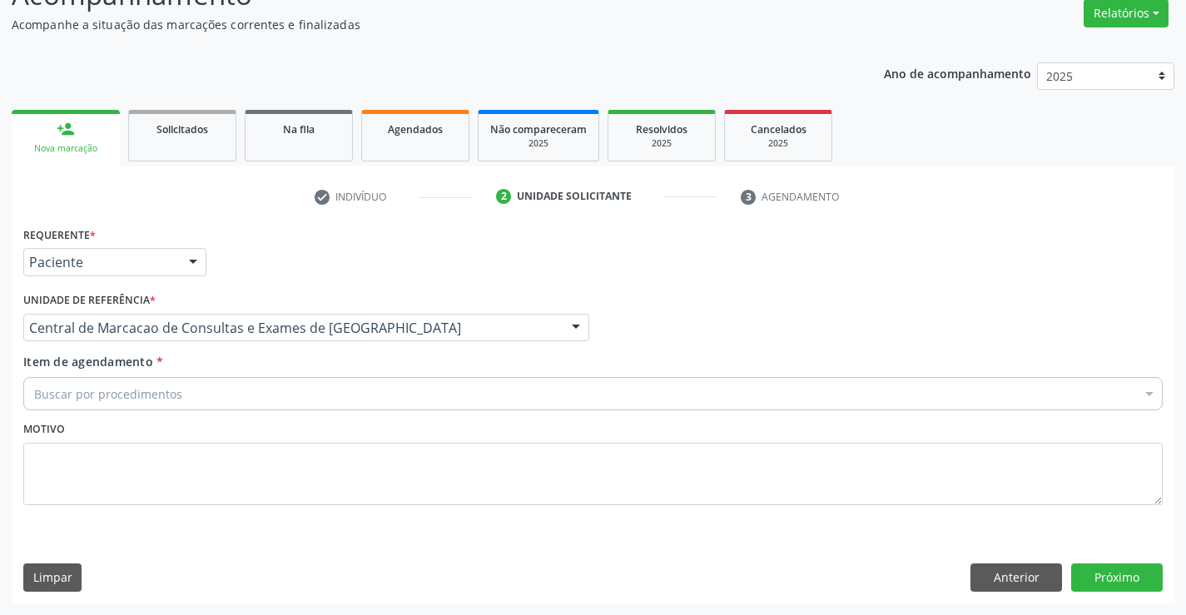
click at [291, 389] on div "Buscar por procedimentos" at bounding box center [592, 393] width 1139 height 33
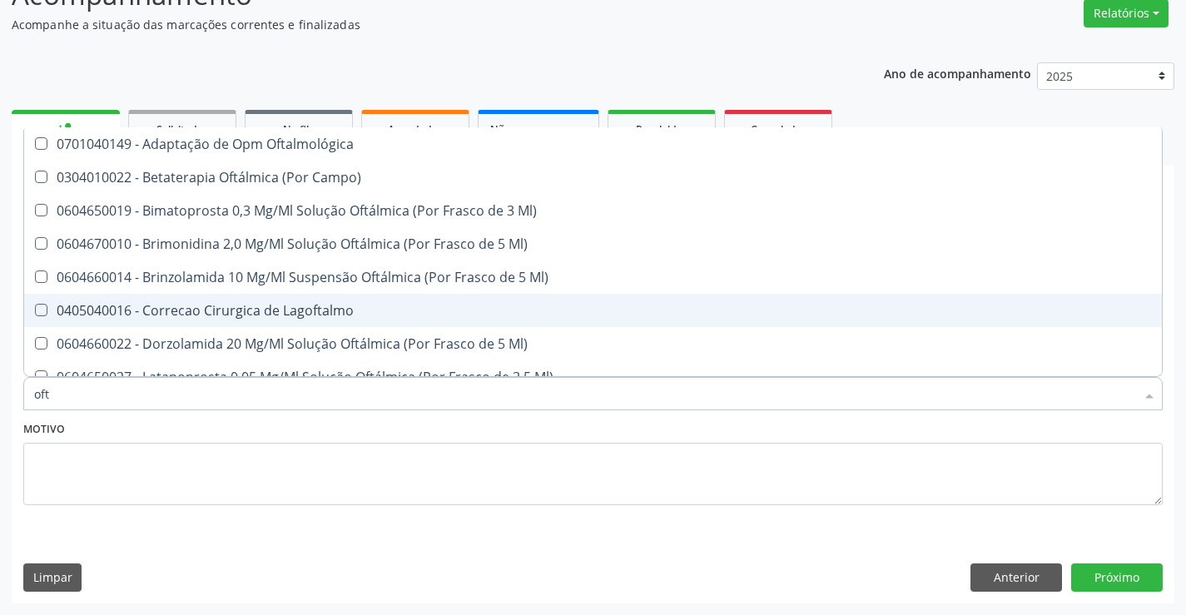
type input "ofta"
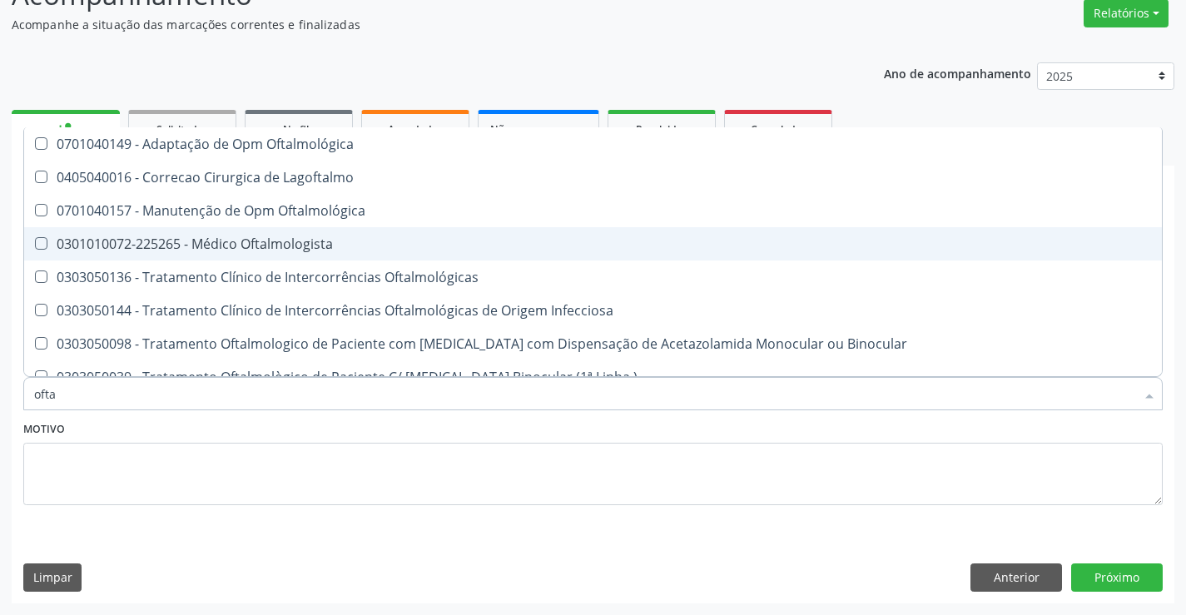
click at [349, 239] on div "0301010072-225265 - Médico Oftalmologista" at bounding box center [593, 243] width 1118 height 13
checkbox Oftalmologista "true"
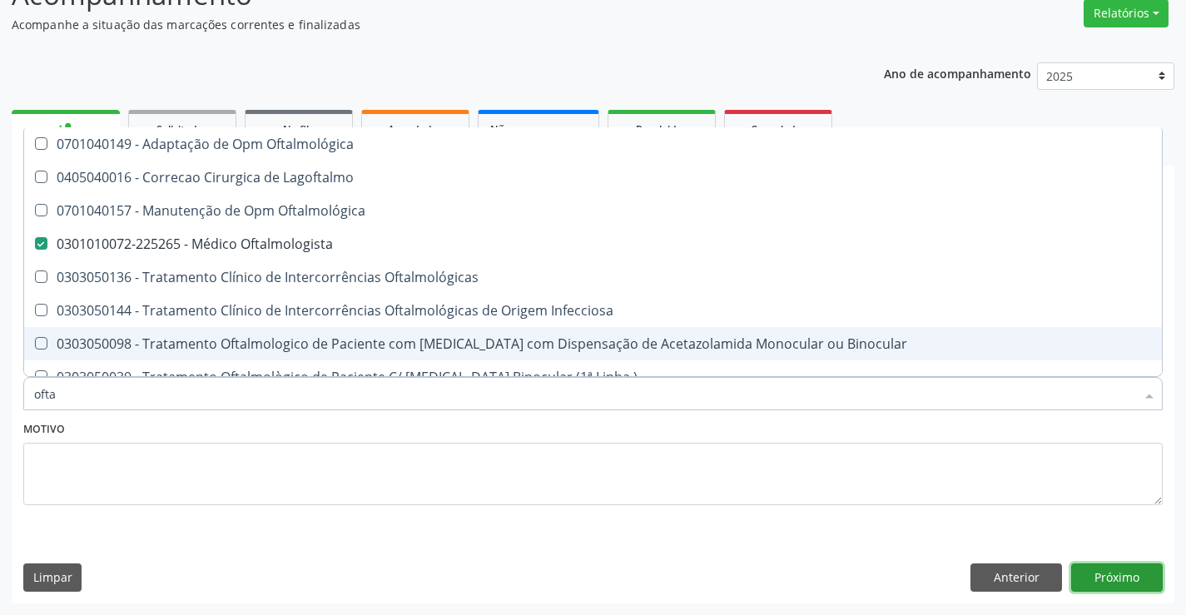
click at [1152, 588] on button "Próximo" at bounding box center [1117, 577] width 92 height 28
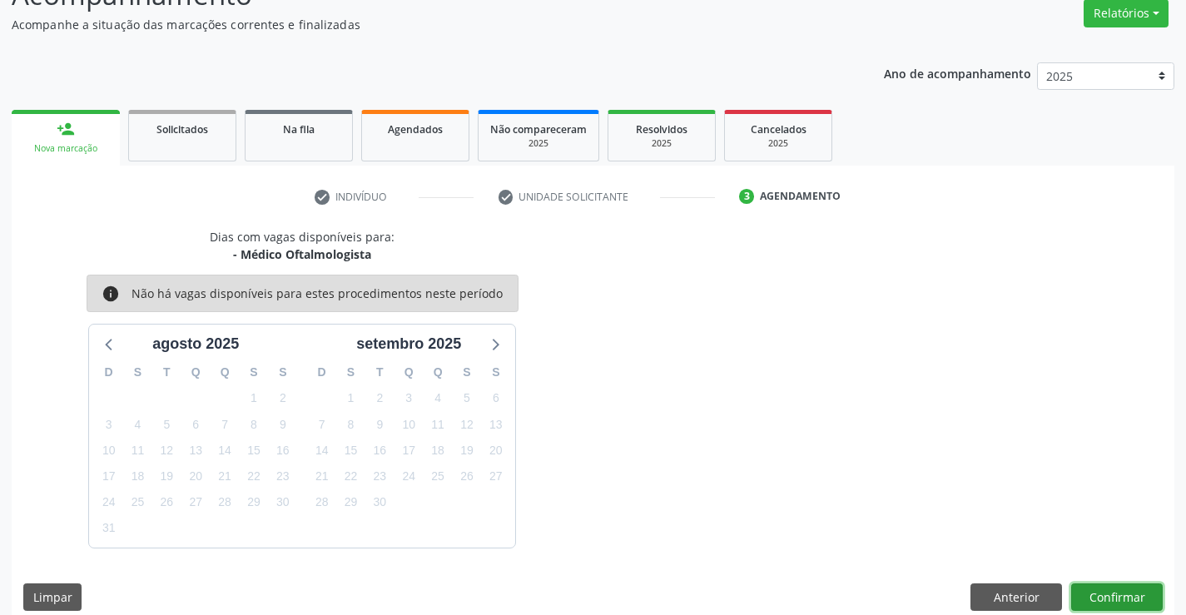
click at [1131, 597] on button "Confirmar" at bounding box center [1117, 597] width 92 height 28
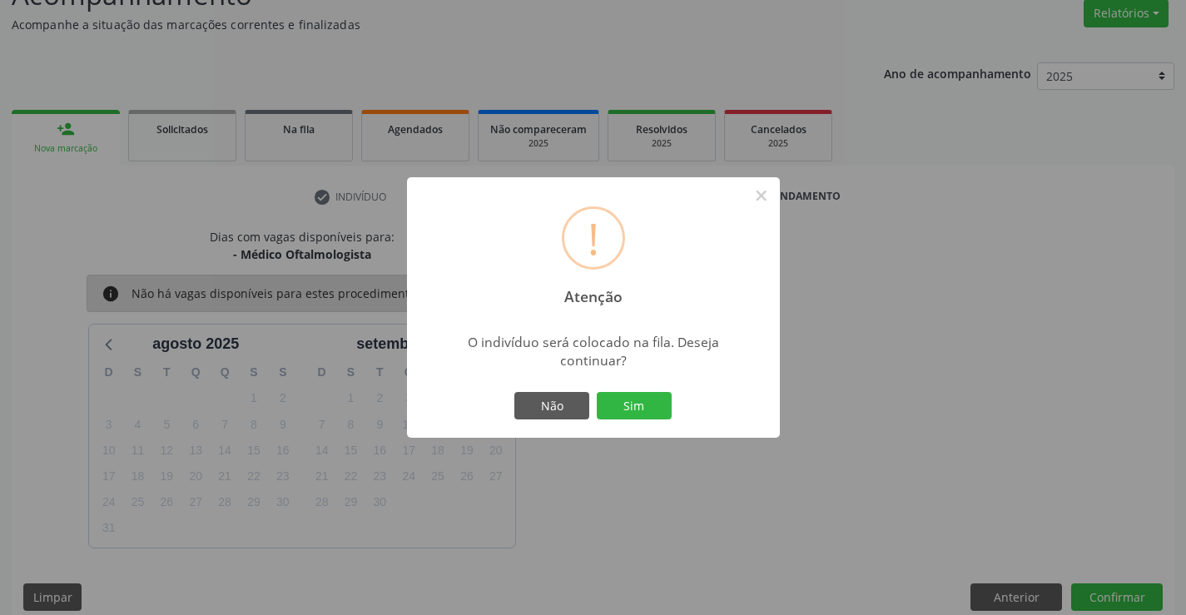
click at [597, 392] on button "Sim" at bounding box center [634, 406] width 75 height 28
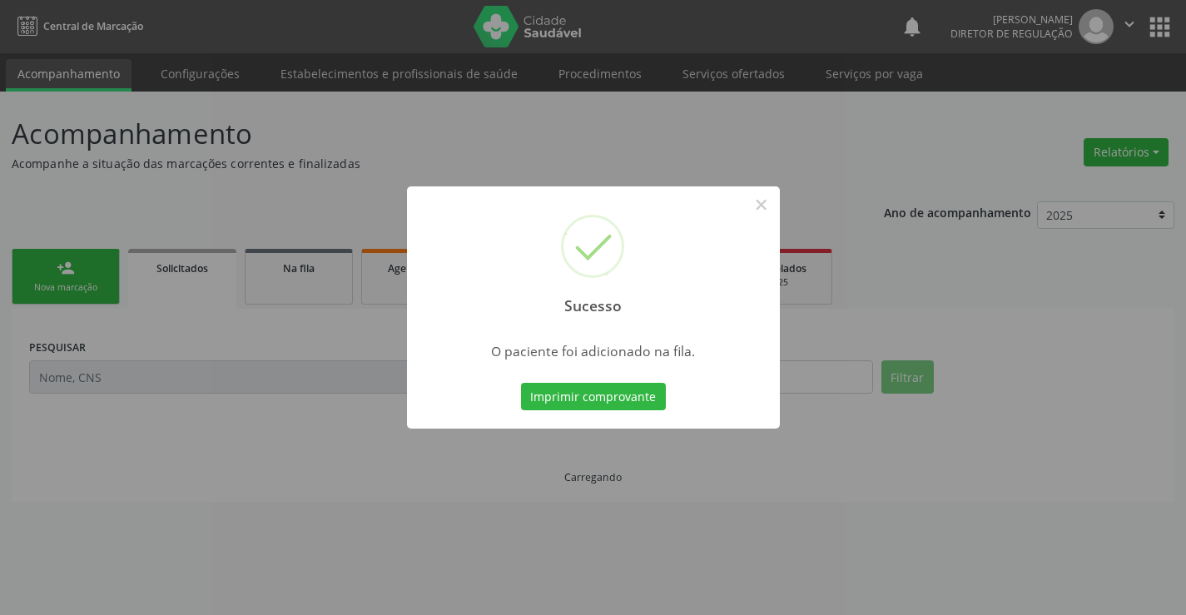
scroll to position [0, 0]
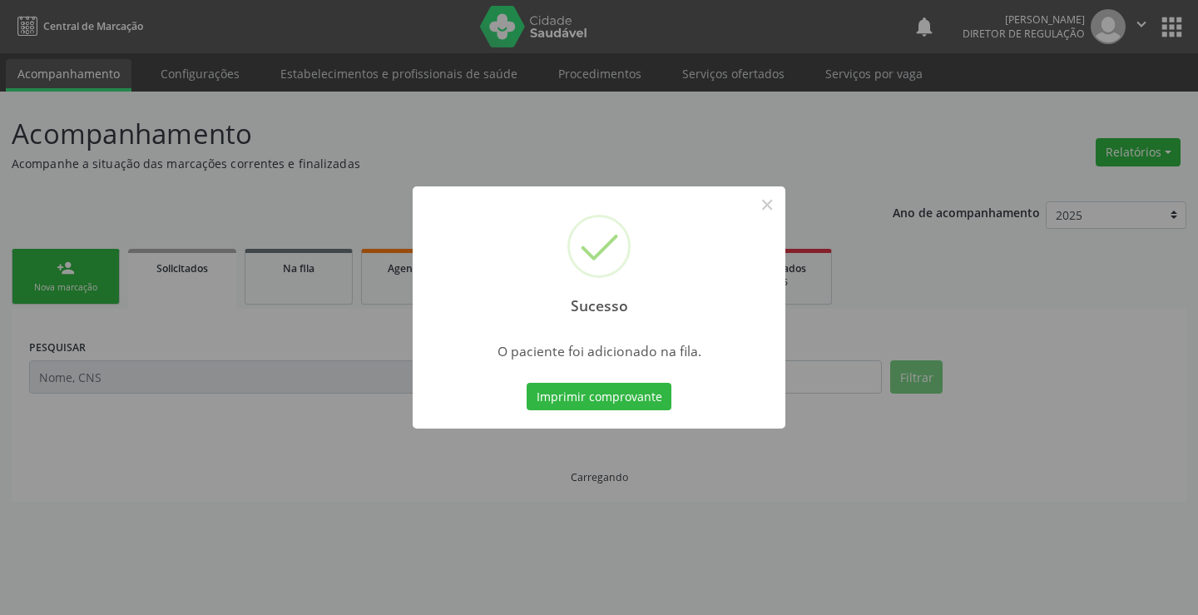
click at [527, 383] on button "Imprimir comprovante" at bounding box center [599, 397] width 145 height 28
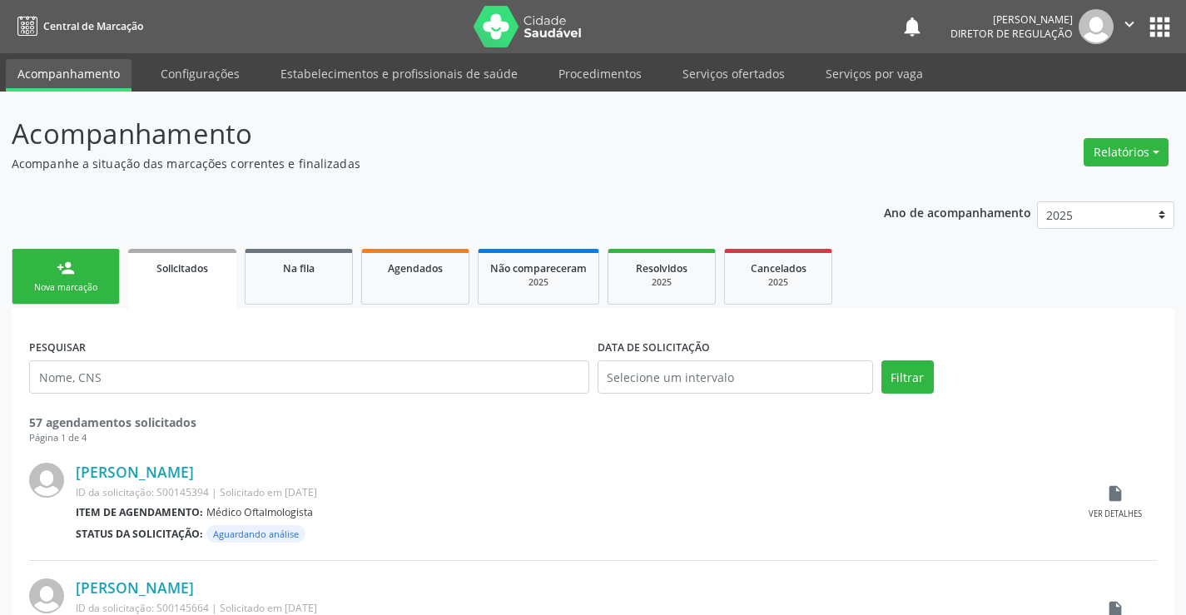
click at [76, 271] on link "person_add Nova marcação" at bounding box center [66, 277] width 108 height 56
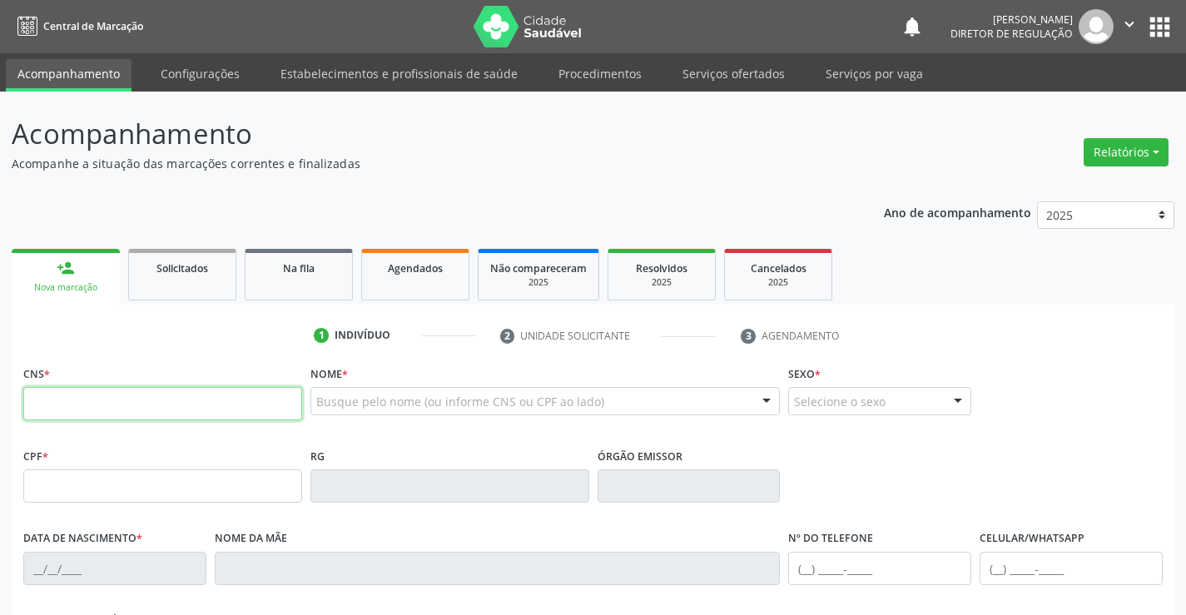
click at [102, 390] on input "text" at bounding box center [162, 403] width 279 height 33
type input "704 8055 9679 8843"
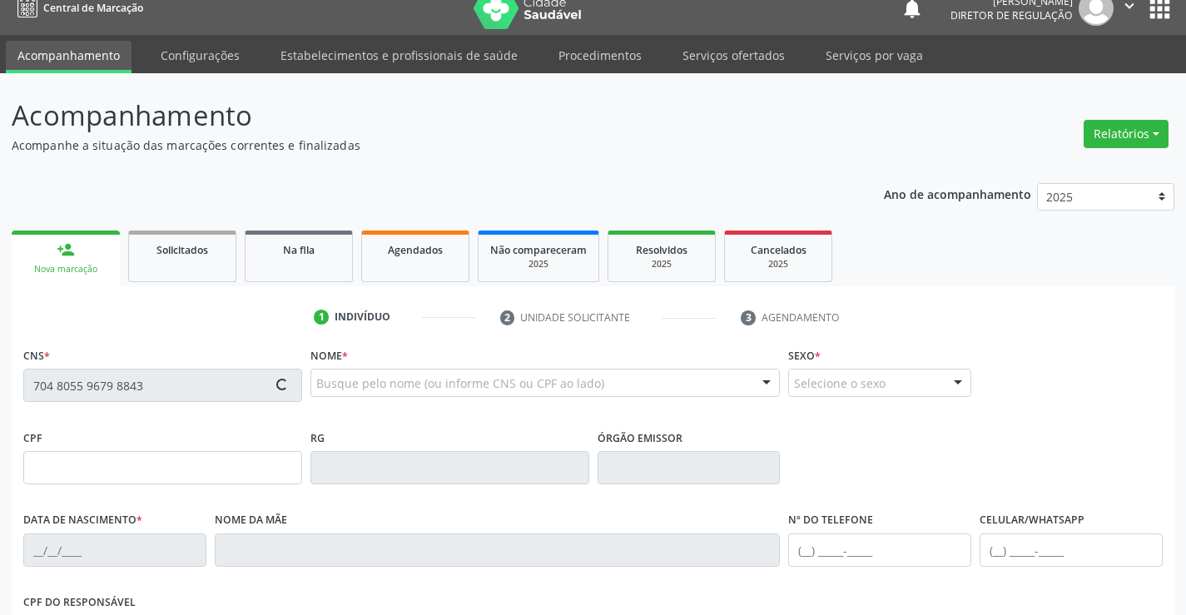
scroll to position [287, 0]
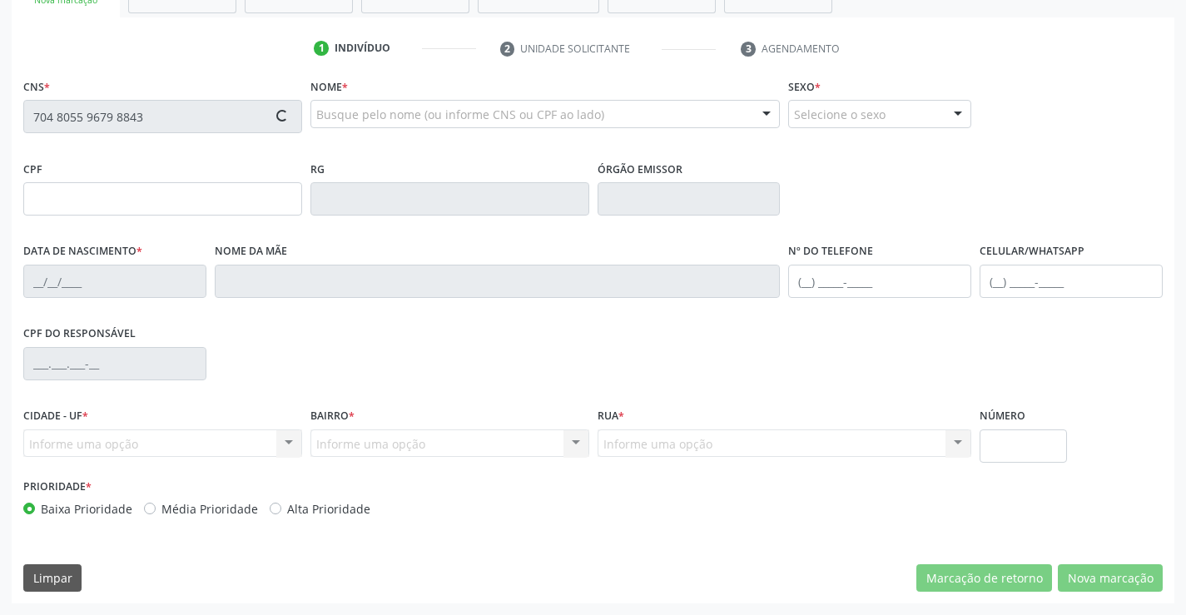
type input "[DATE]"
type input "094.402.545-56"
type input "S/N"
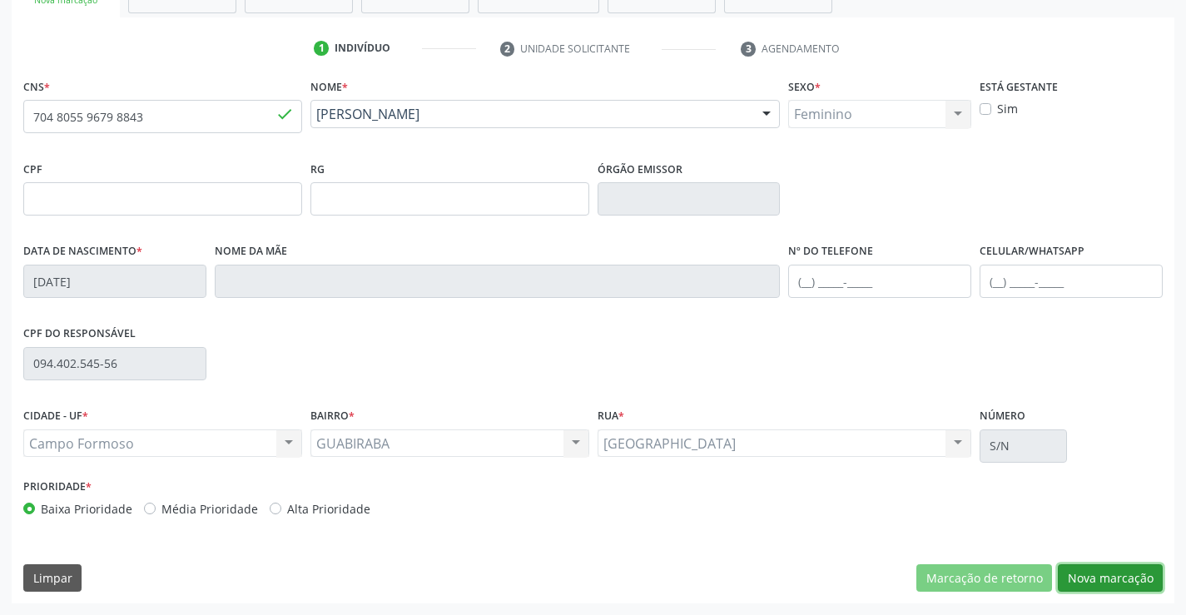
click at [1136, 588] on button "Nova marcação" at bounding box center [1110, 578] width 105 height 28
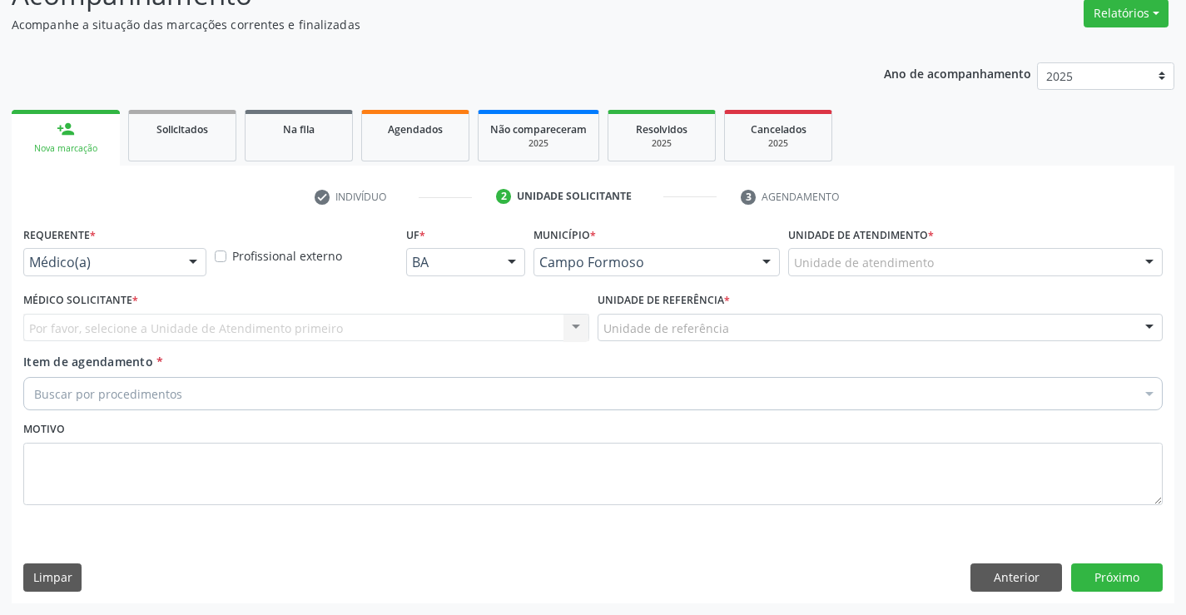
scroll to position [139, 0]
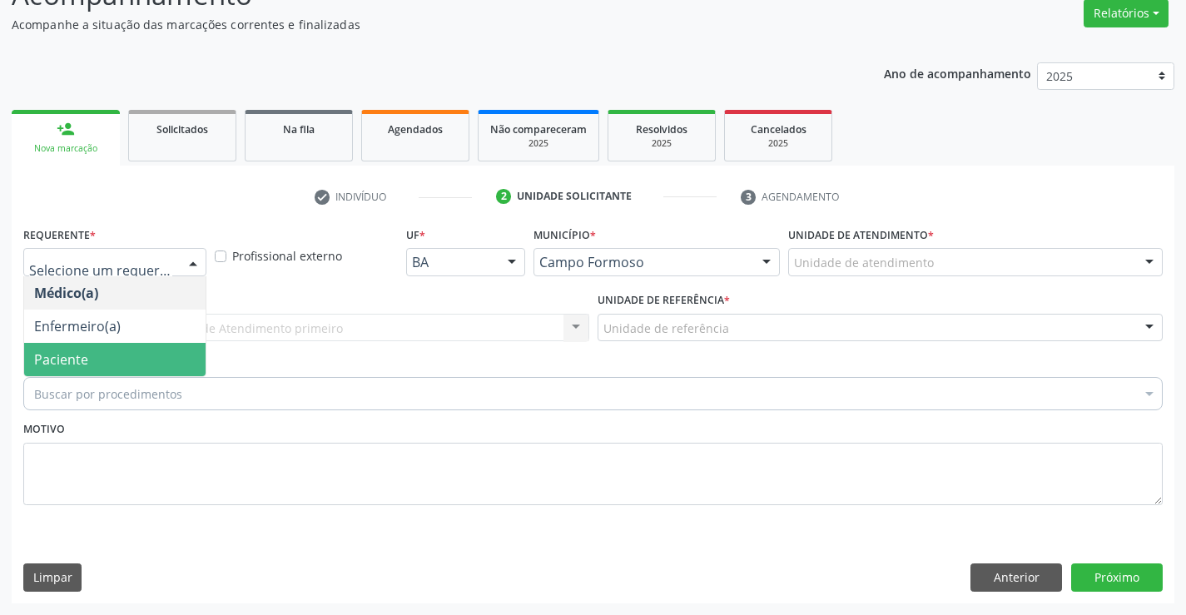
drag, startPoint x: 141, startPoint y: 336, endPoint x: 139, endPoint y: 351, distance: 15.1
click at [139, 351] on ul "Médico(a) Enfermeiro(a) Paciente Nenhum resultado encontrado para: " " Não há n…" at bounding box center [114, 326] width 181 height 100
click at [139, 351] on span "Paciente" at bounding box center [114, 359] width 181 height 33
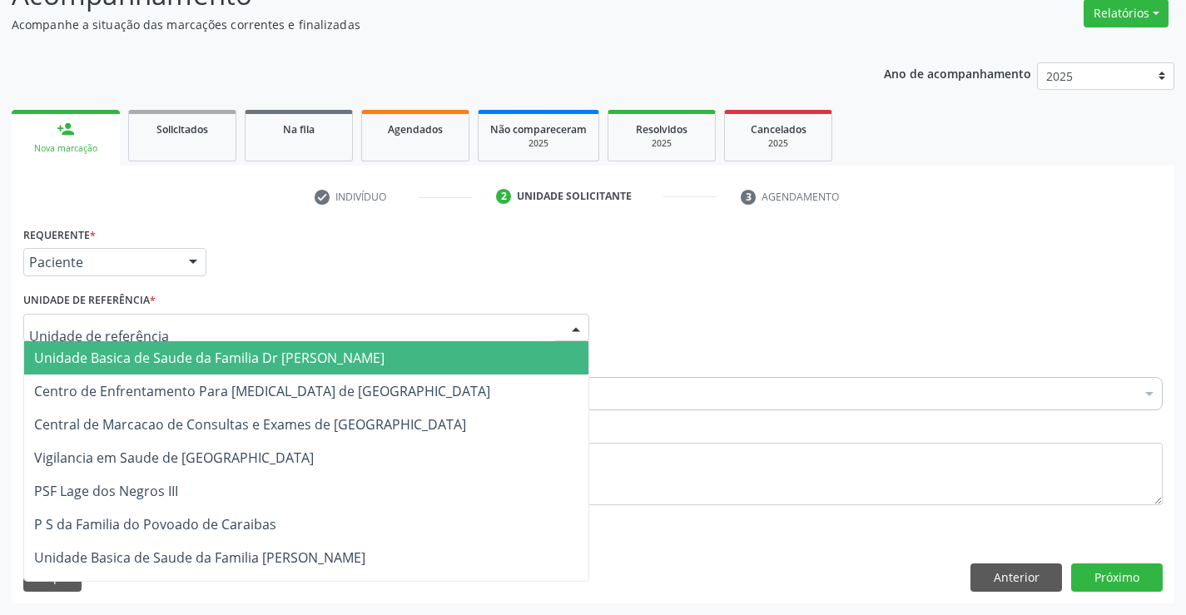
click at [330, 341] on div "Unidade Basica de Saude da Familia Dr [PERSON_NAME] Centro de Enfrentamento Par…" at bounding box center [306, 328] width 566 height 28
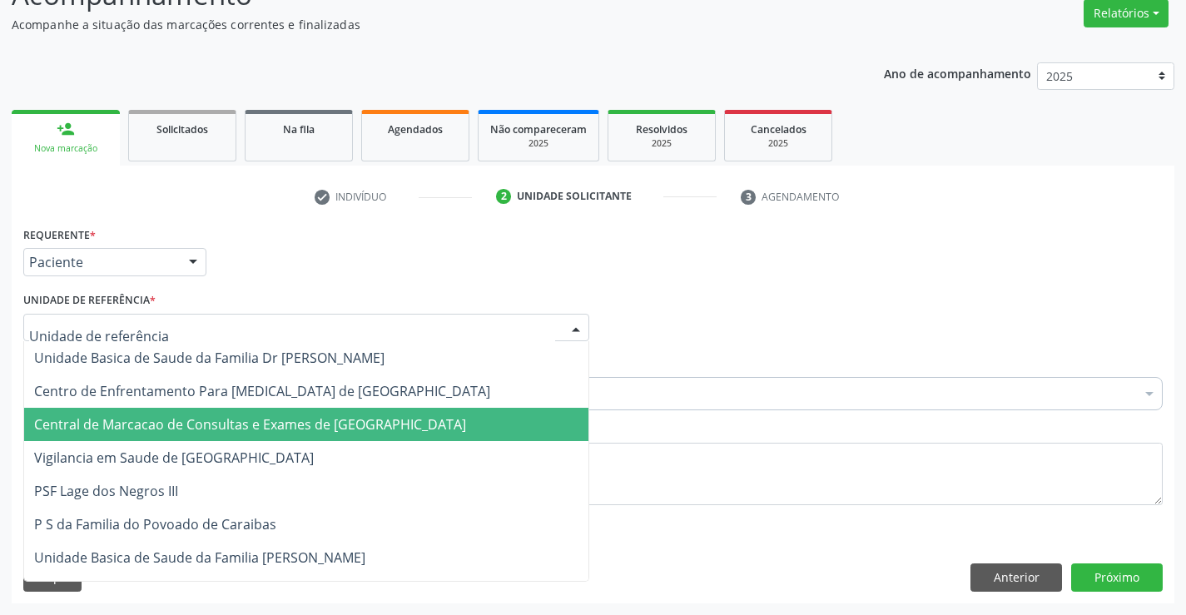
click at [327, 416] on span "Central de Marcacao de Consultas e Exames de [GEOGRAPHIC_DATA]" at bounding box center [250, 424] width 432 height 18
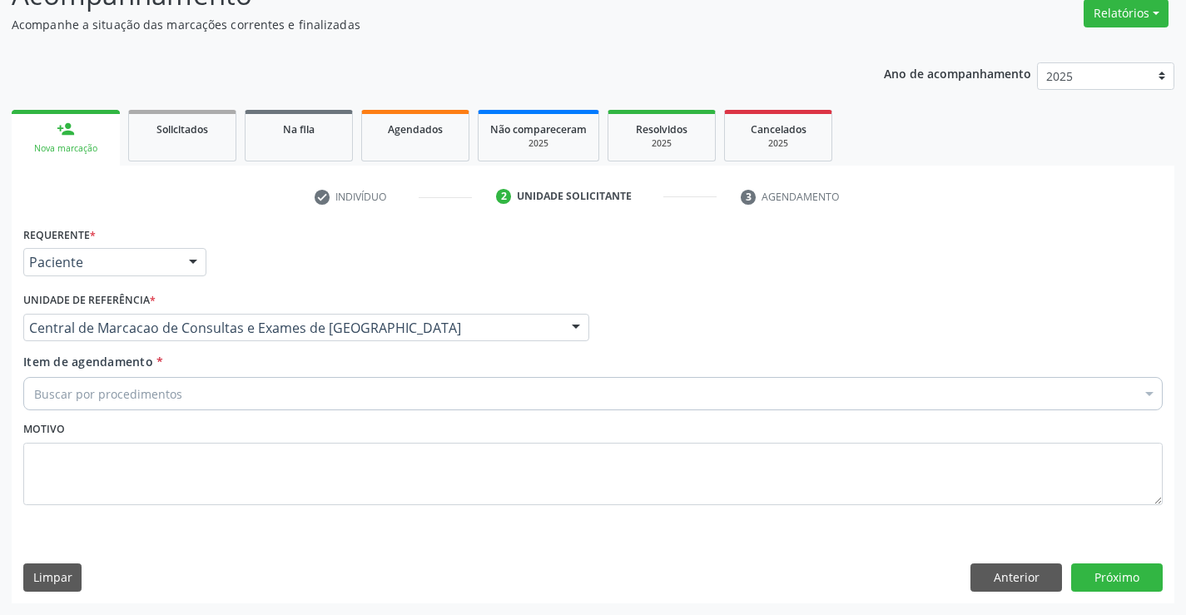
click at [359, 403] on div "Buscar por procedimentos" at bounding box center [592, 393] width 1139 height 33
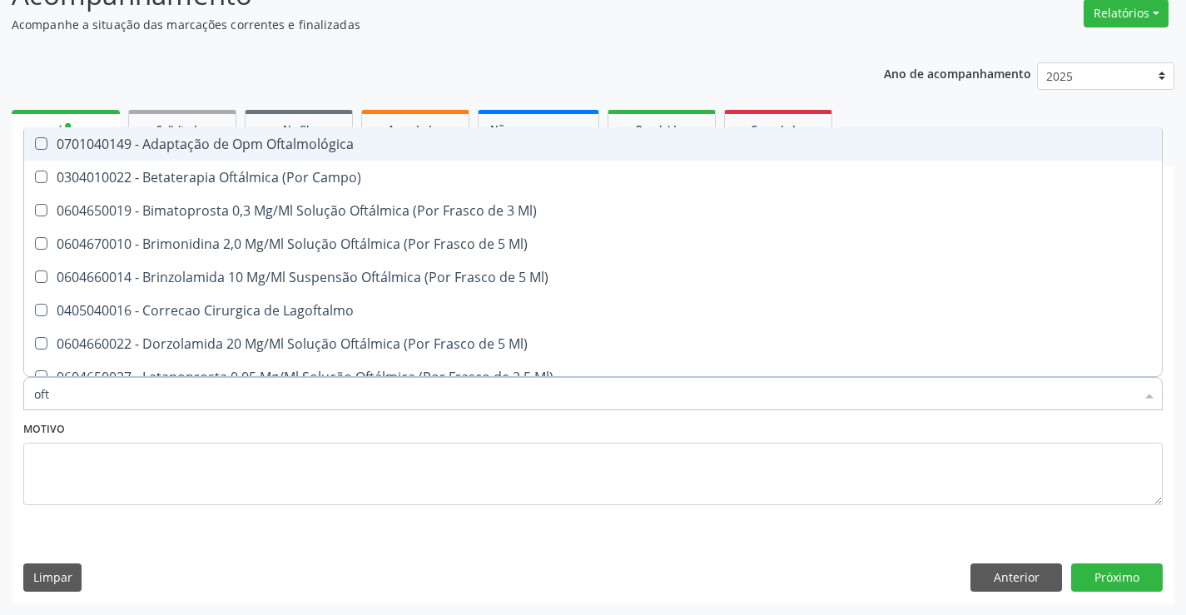
type input "ofta"
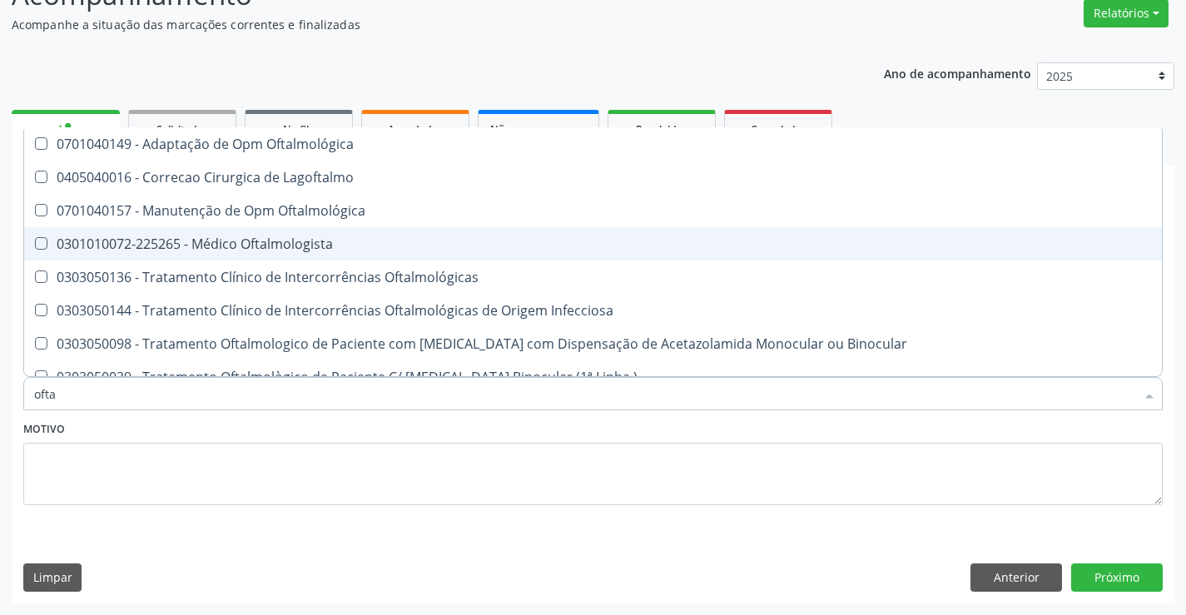
click at [361, 243] on div "0301010072-225265 - Médico Oftalmologista" at bounding box center [593, 243] width 1118 height 13
checkbox Oftalmologista "true"
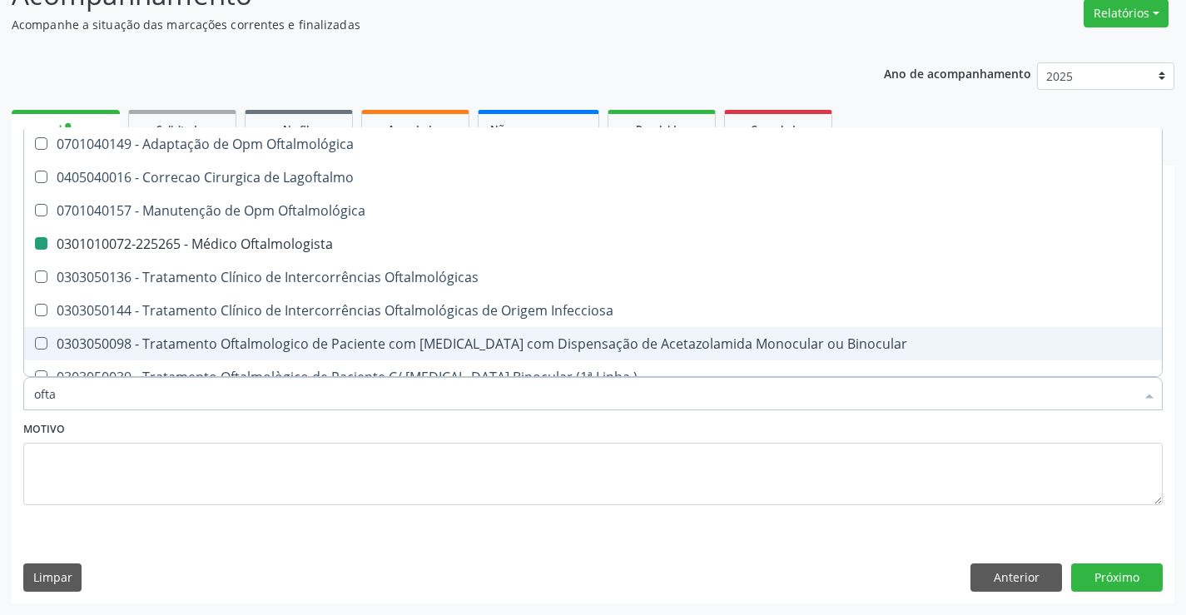
click at [1139, 558] on div "Requerente * Paciente Médico(a) Enfermeiro(a) Paciente Nenhum resultado encontr…" at bounding box center [593, 412] width 1163 height 380
checkbox Lagoftalmo "true"
checkbox Oftalmologista "false"
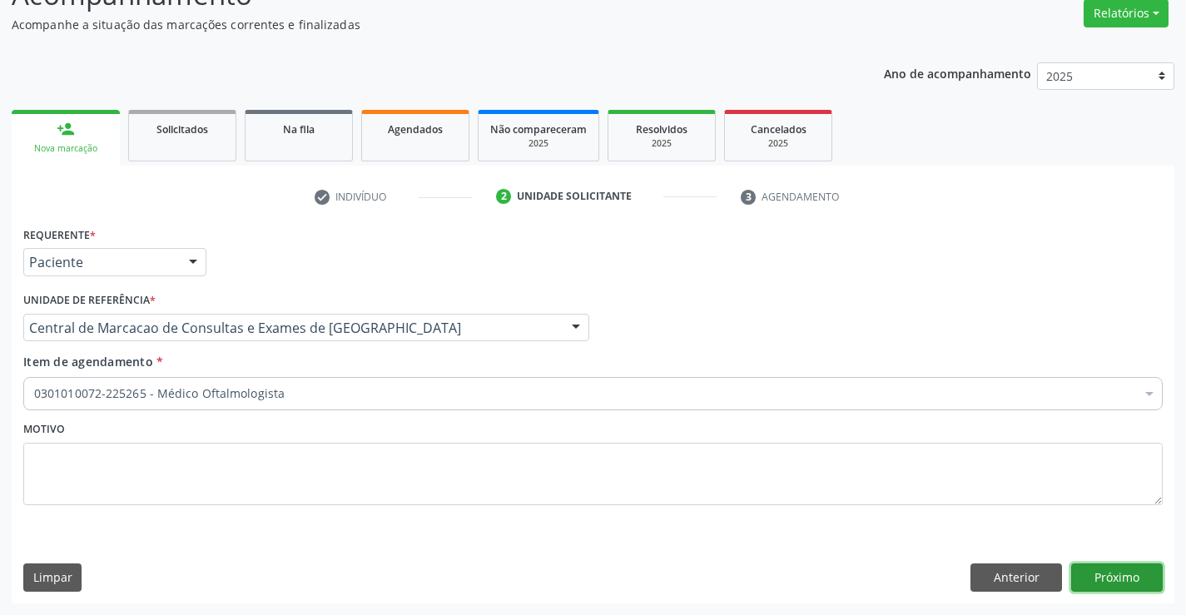
click at [1138, 566] on button "Próximo" at bounding box center [1117, 577] width 92 height 28
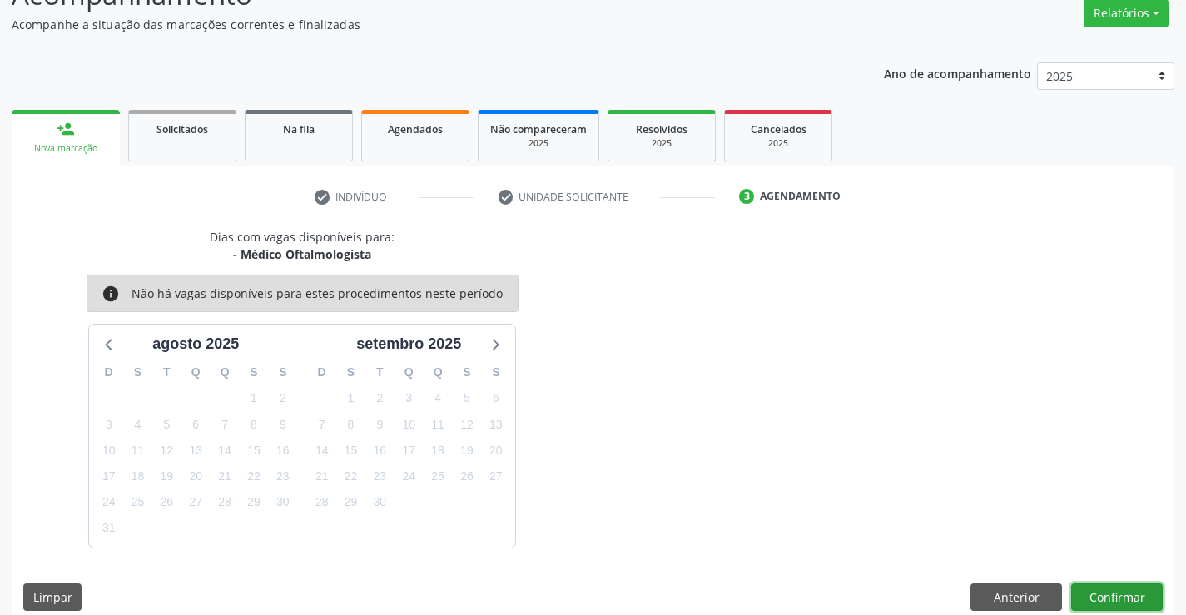
click at [1128, 593] on button "Confirmar" at bounding box center [1117, 597] width 92 height 28
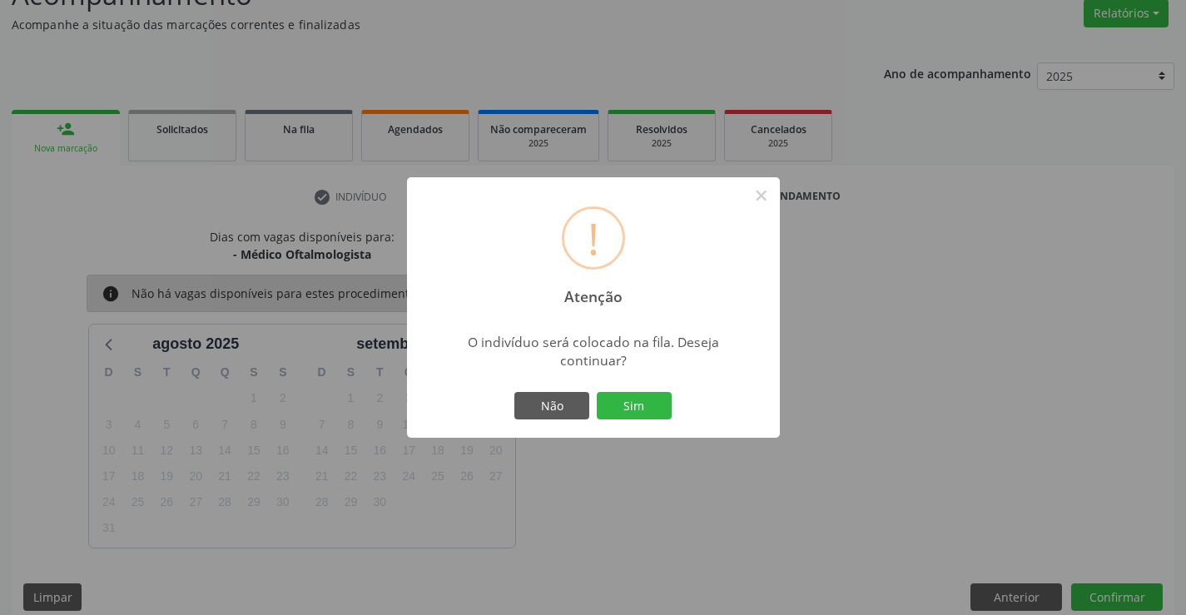
click at [597, 392] on button "Sim" at bounding box center [634, 406] width 75 height 28
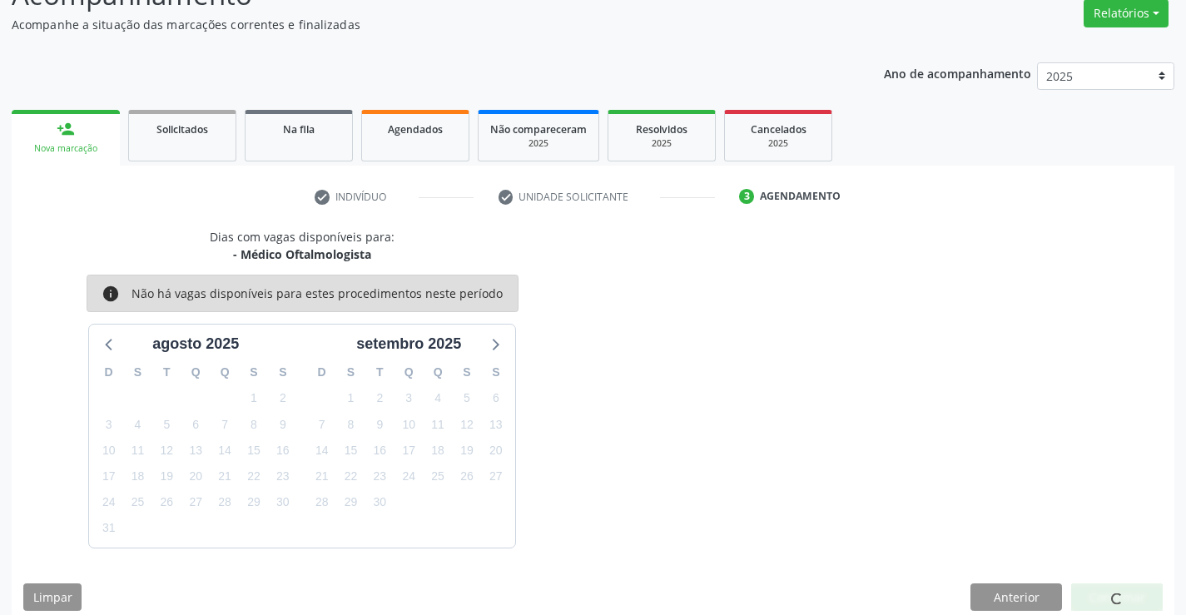
scroll to position [0, 0]
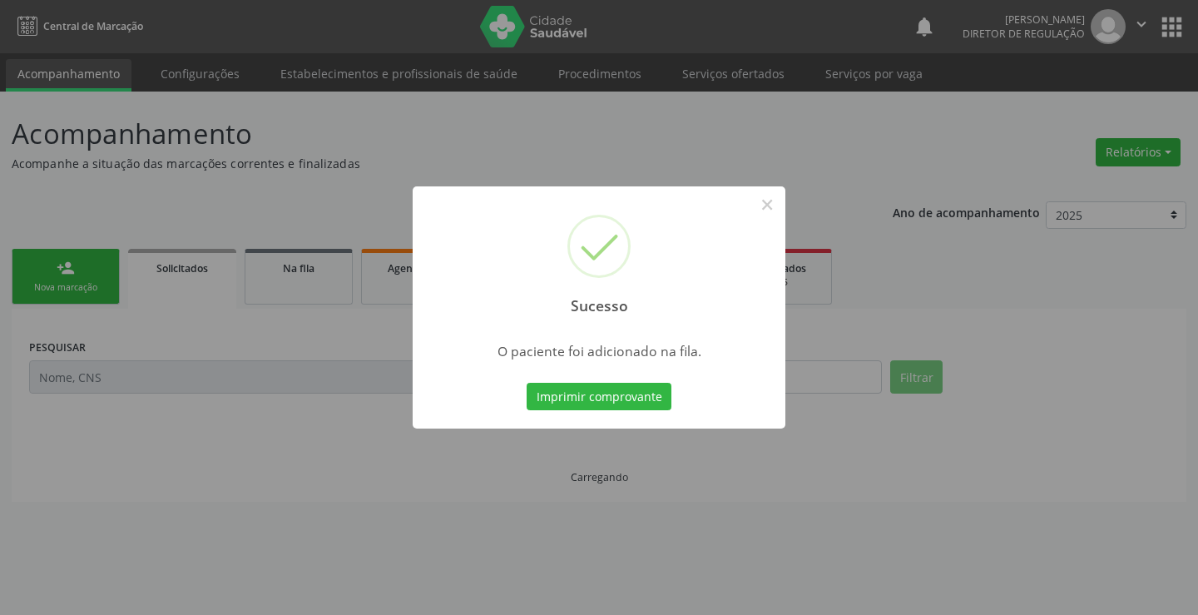
click at [527, 383] on button "Imprimir comprovante" at bounding box center [599, 397] width 145 height 28
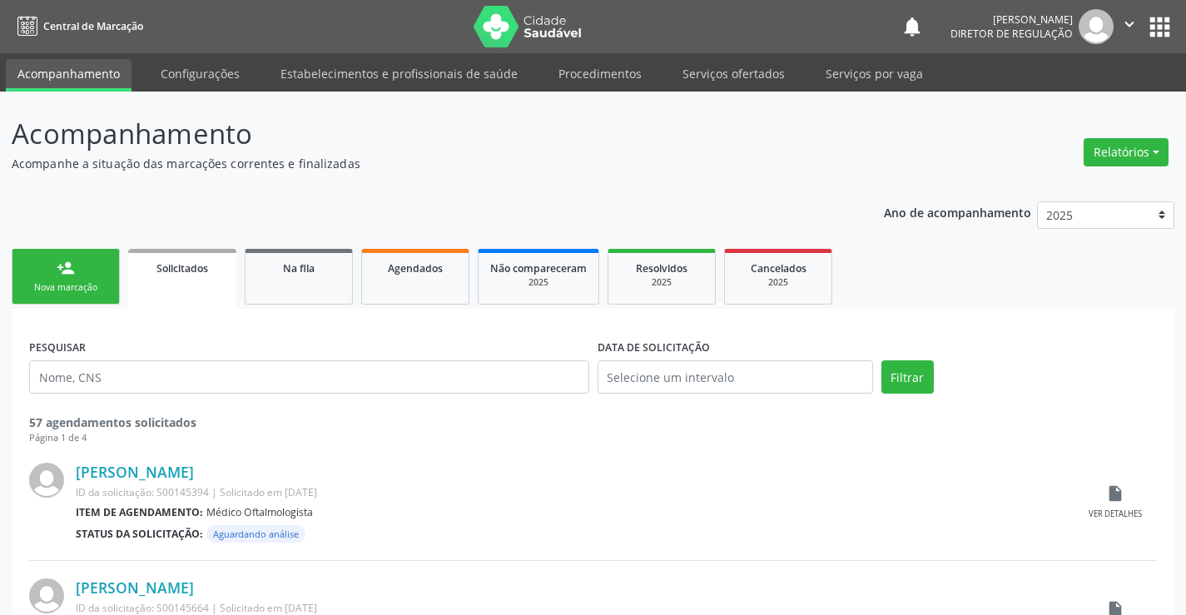
click at [102, 280] on link "person_add Nova marcação" at bounding box center [66, 277] width 108 height 56
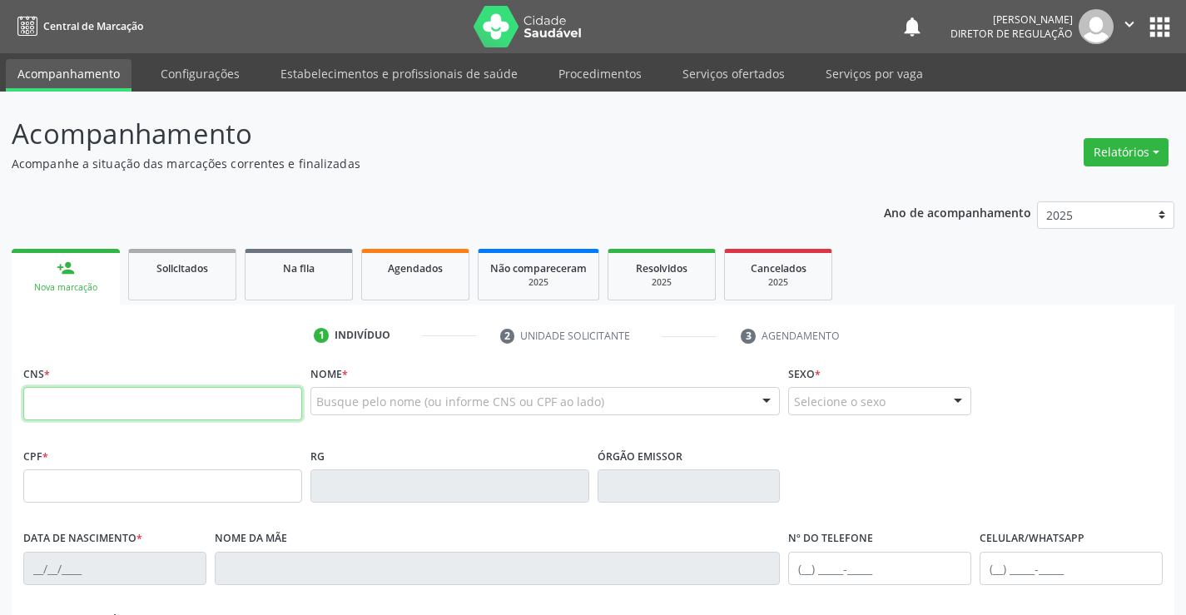
click at [108, 402] on input "text" at bounding box center [162, 403] width 279 height 33
type input "708 6070 3009 1781"
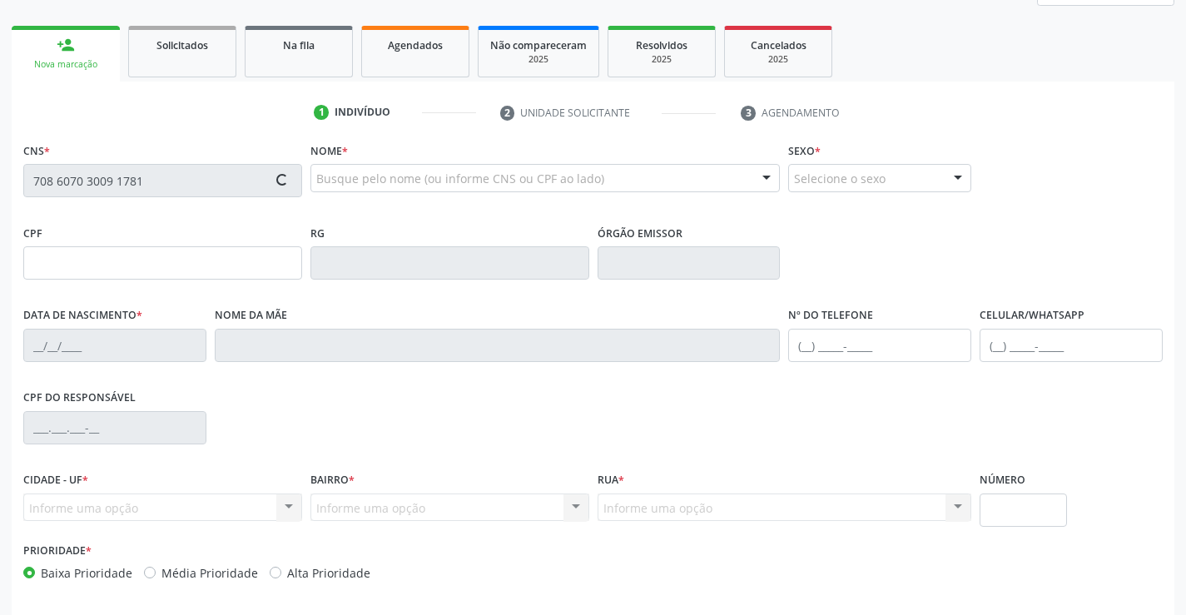
type input "029.408.075-90"
type input "3135646"
type input "SSPBA"
type input "[DATE]"
type input "[PHONE_NUMBER]"
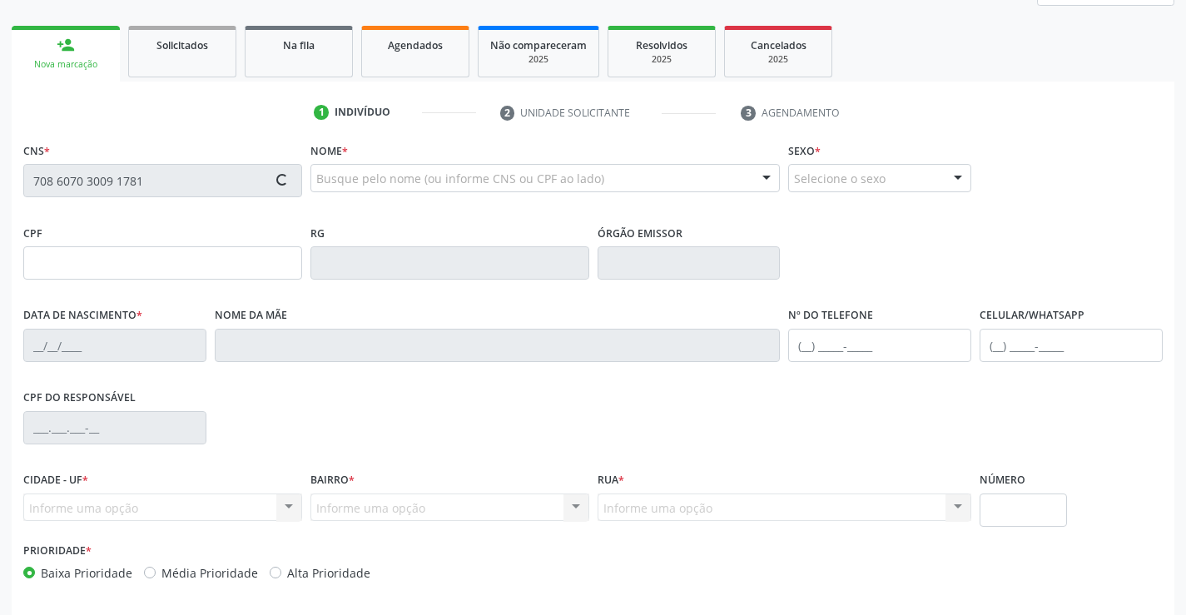
type input "029.408.075-90"
type input "S/N"
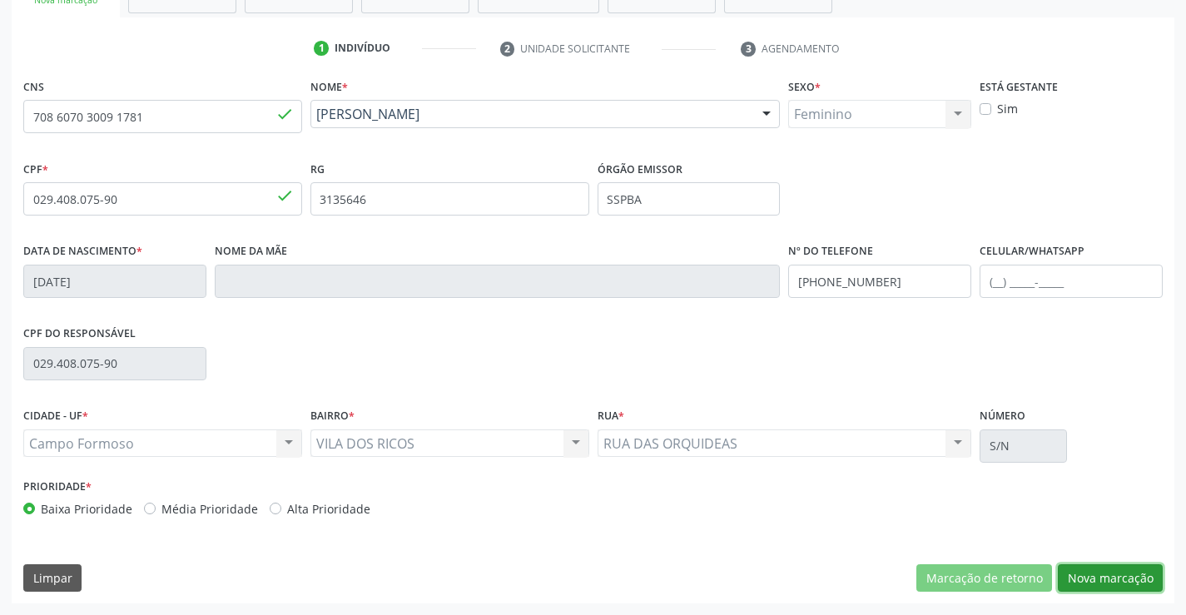
click at [1098, 578] on button "Nova marcação" at bounding box center [1110, 578] width 105 height 28
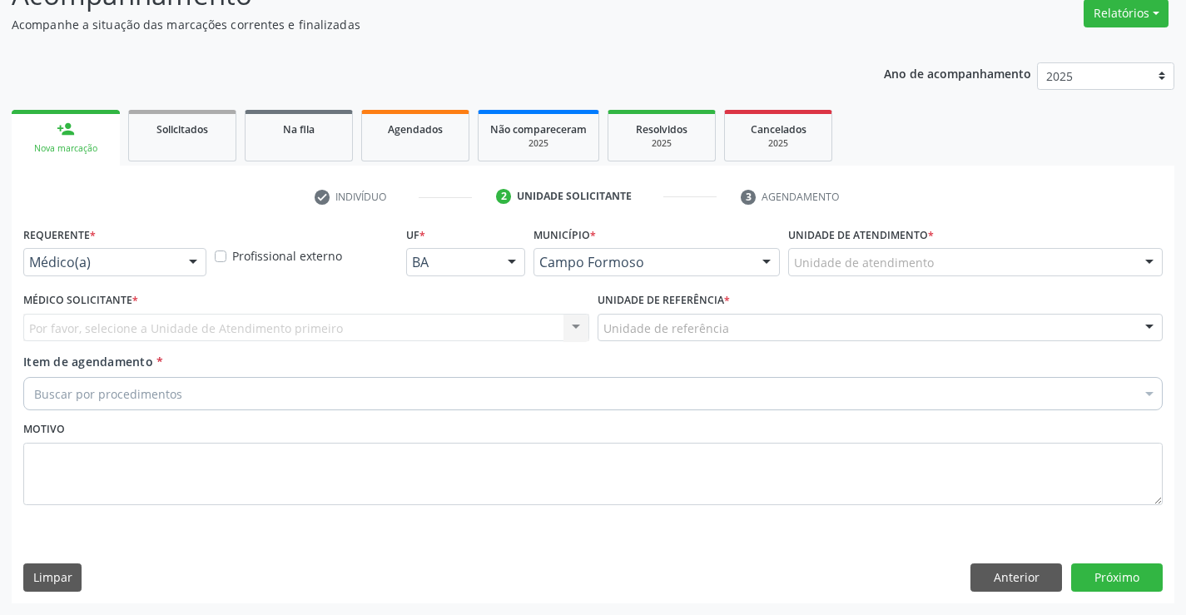
scroll to position [139, 0]
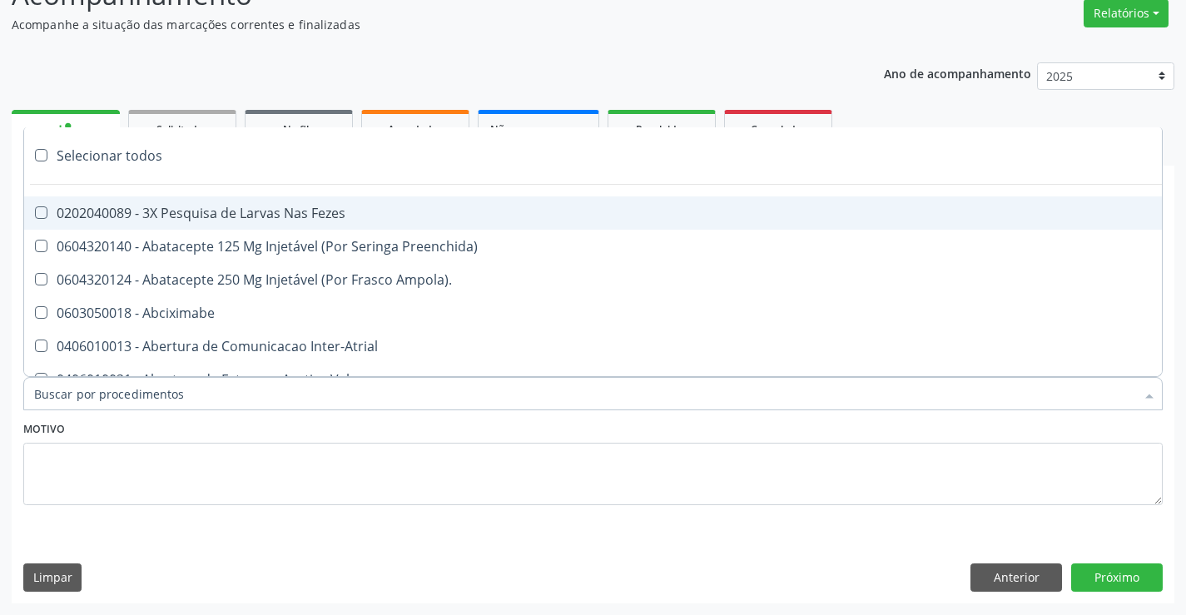
click at [161, 409] on input "Item de agendamento *" at bounding box center [584, 393] width 1101 height 33
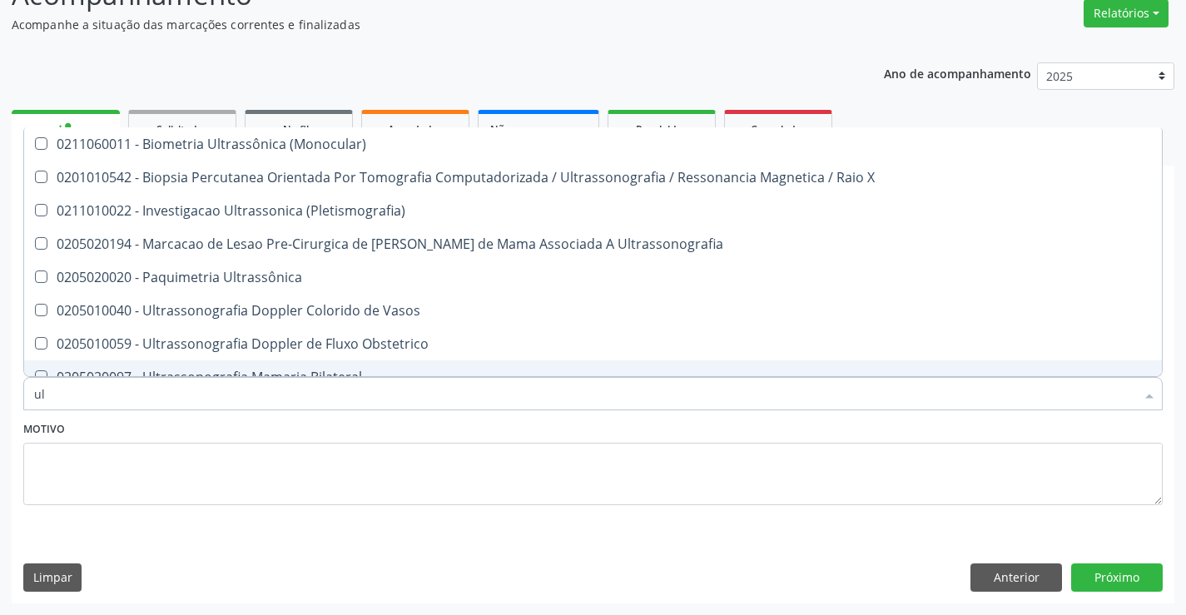
type input "u"
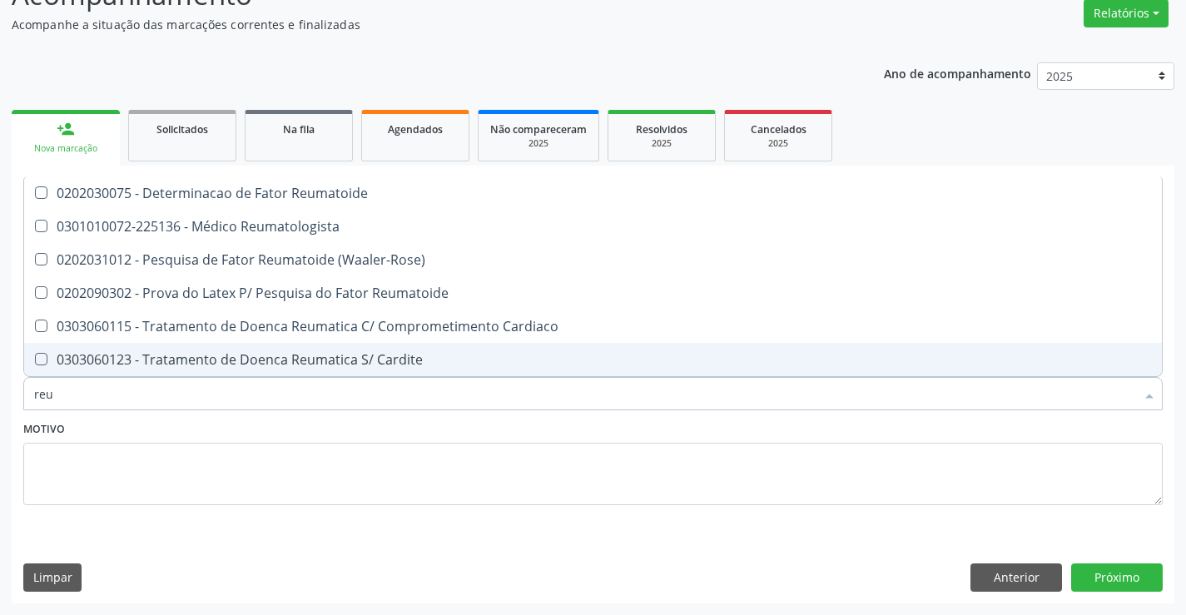
type input "reum"
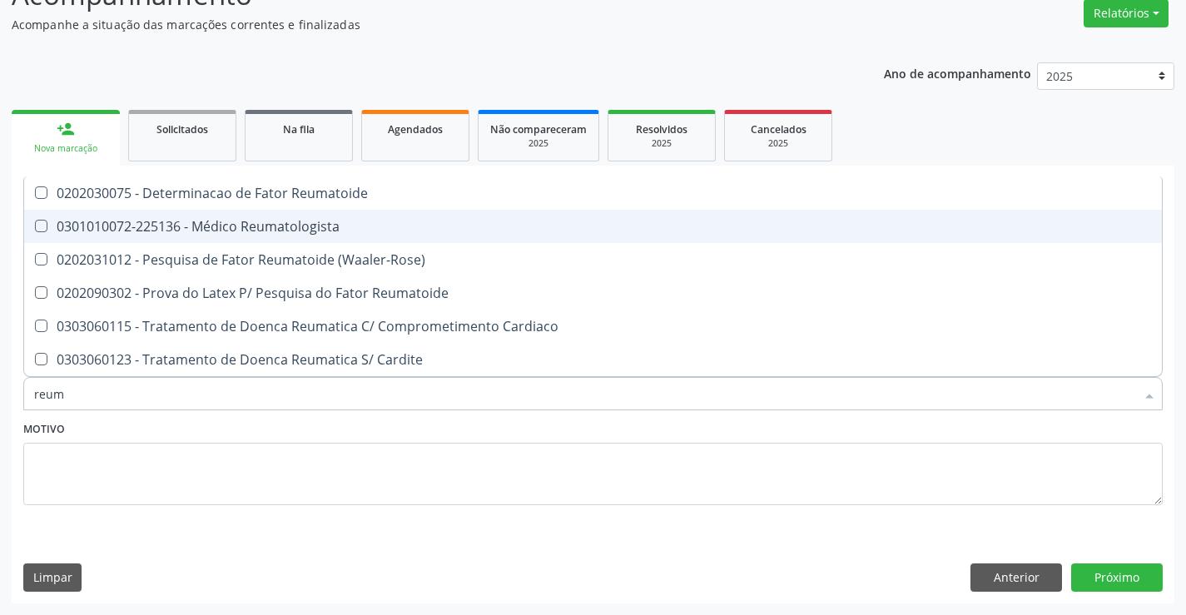
click at [335, 231] on div "0301010072-225136 - Médico Reumatologista" at bounding box center [593, 226] width 1118 height 13
checkbox Reumatologista "true"
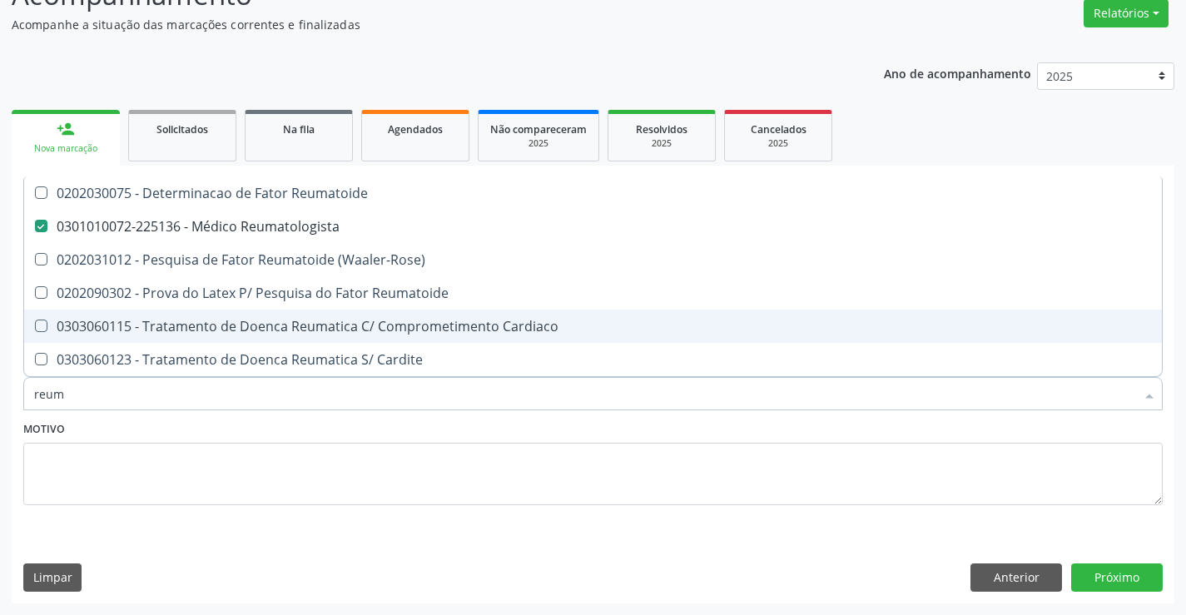
click at [374, 439] on div "Motivo" at bounding box center [592, 461] width 1139 height 88
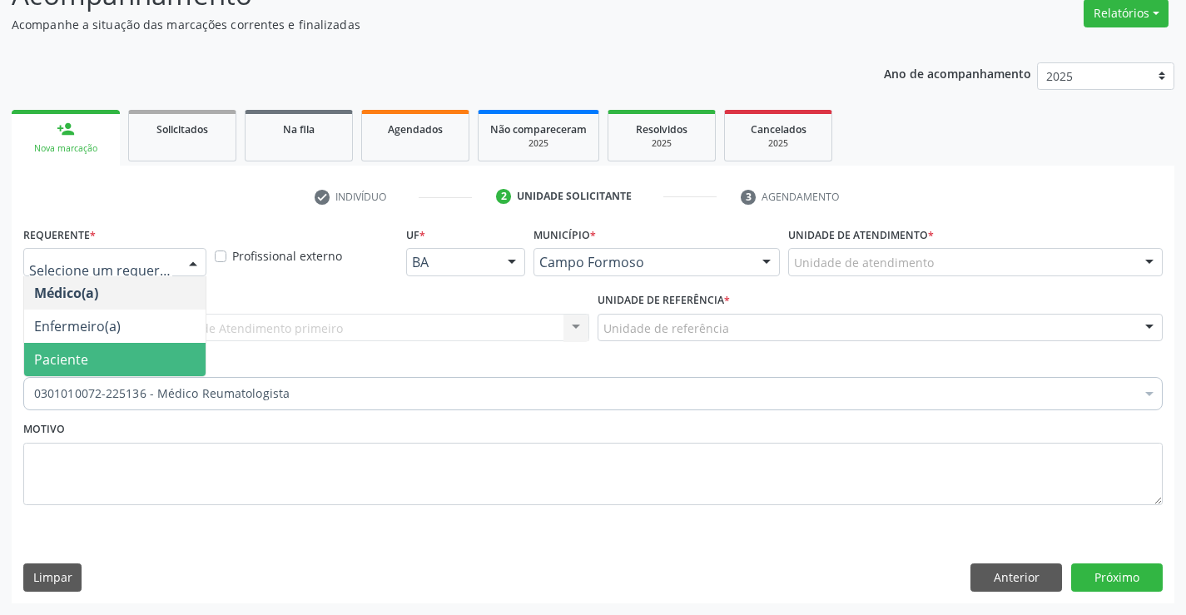
click at [139, 363] on span "Paciente" at bounding box center [114, 359] width 181 height 33
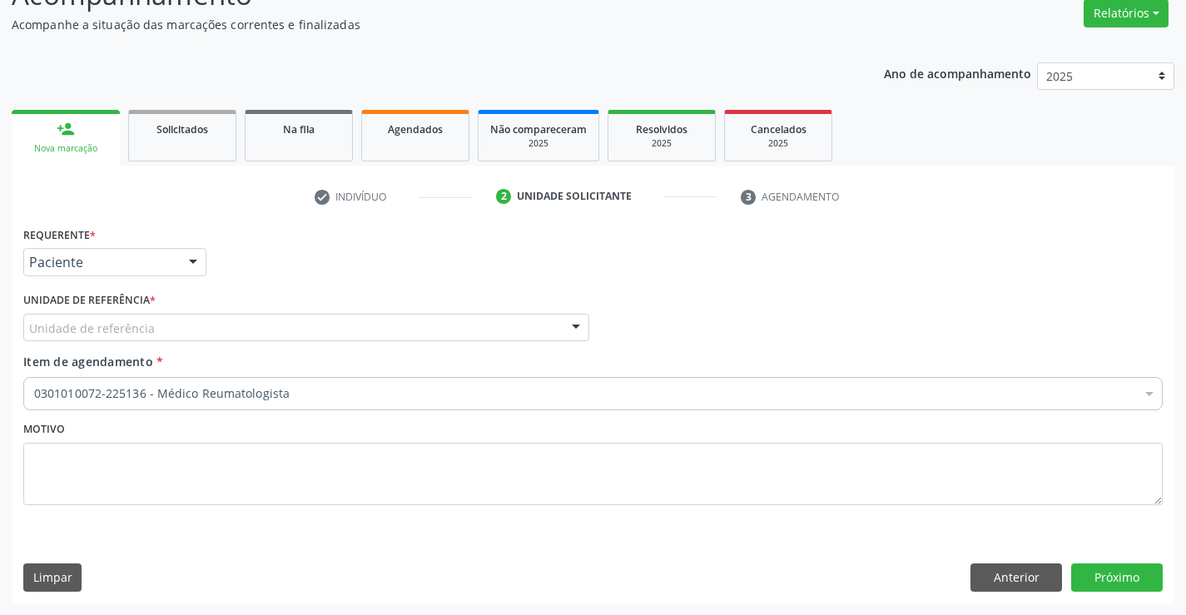
click at [272, 325] on div "Unidade de referência" at bounding box center [306, 328] width 566 height 28
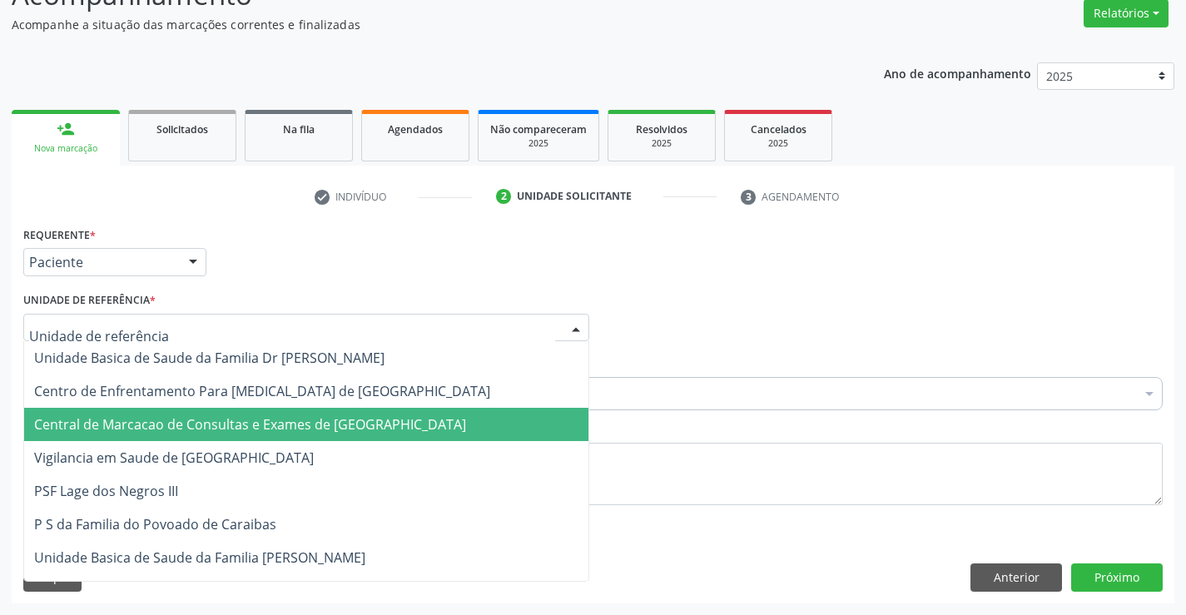
click at [272, 422] on span "Central de Marcacao de Consultas e Exames de [GEOGRAPHIC_DATA]" at bounding box center [250, 424] width 432 height 18
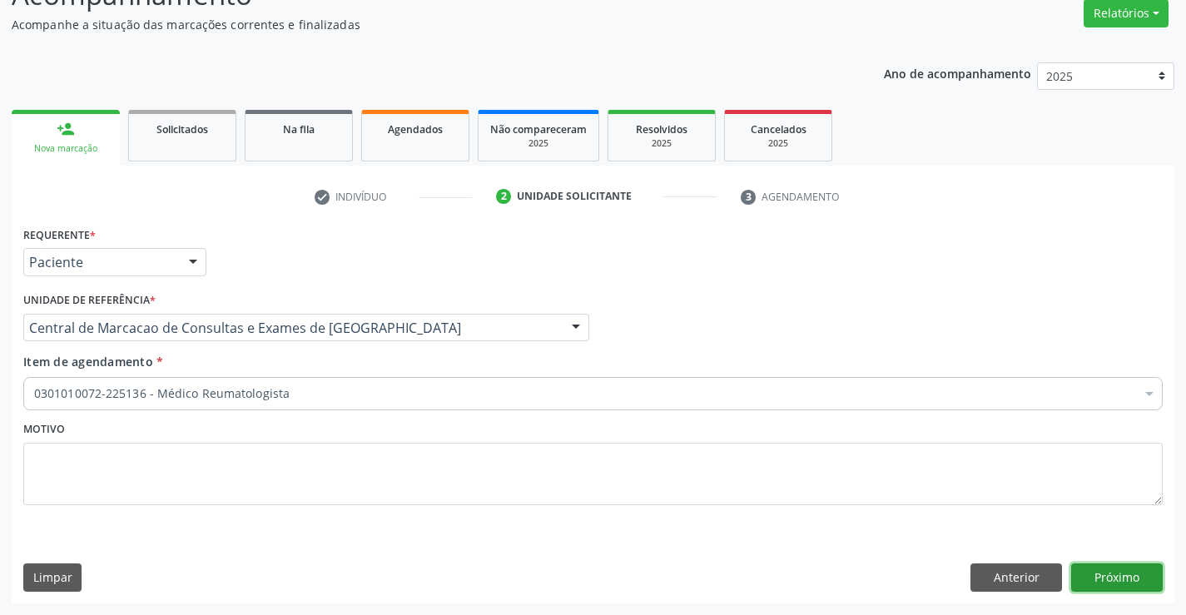
click at [1138, 573] on button "Próximo" at bounding box center [1117, 577] width 92 height 28
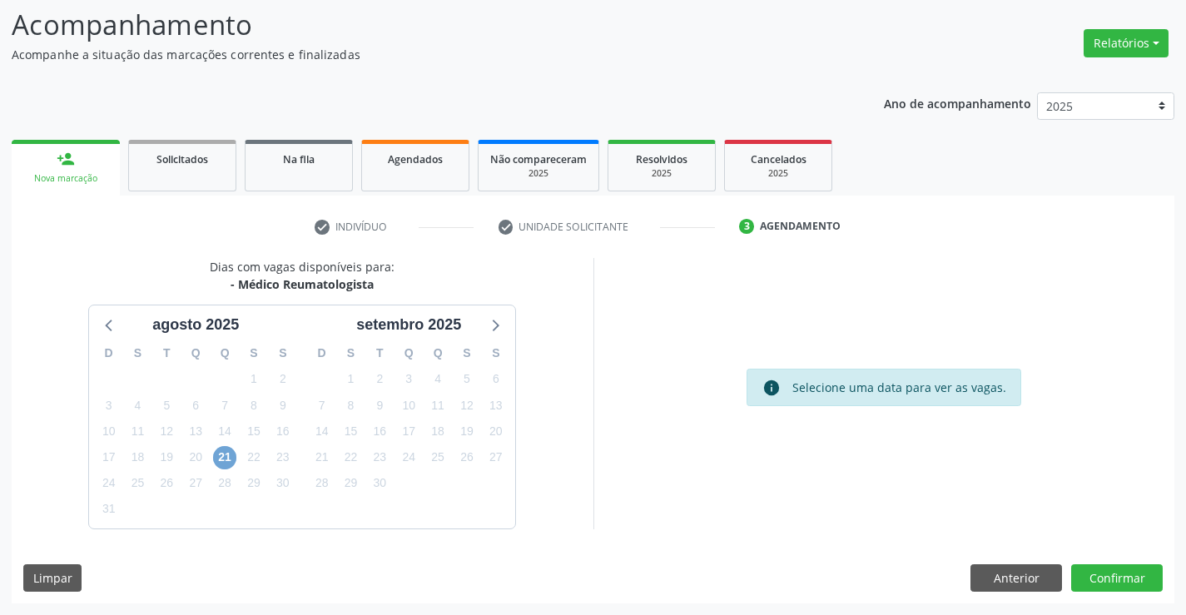
click at [224, 449] on span "21" at bounding box center [224, 457] width 23 height 23
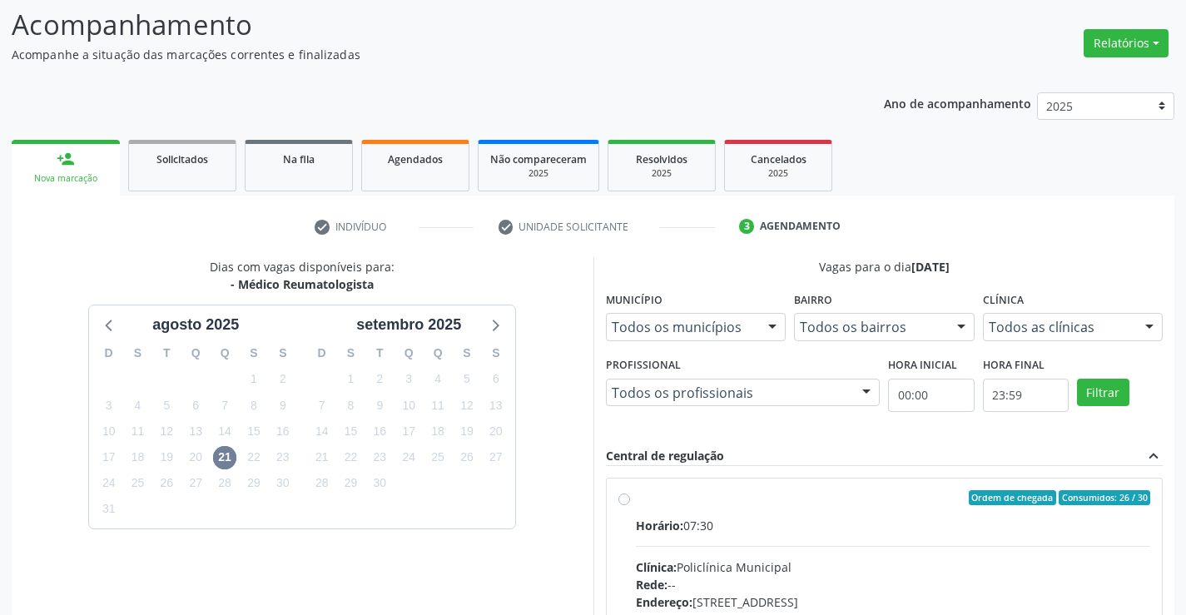
click at [630, 505] on input "Ordem de chegada Consumidos: 26 / 30 Horário: 07:30 Clínica: Policlínica Munici…" at bounding box center [624, 497] width 12 height 15
radio input "true"
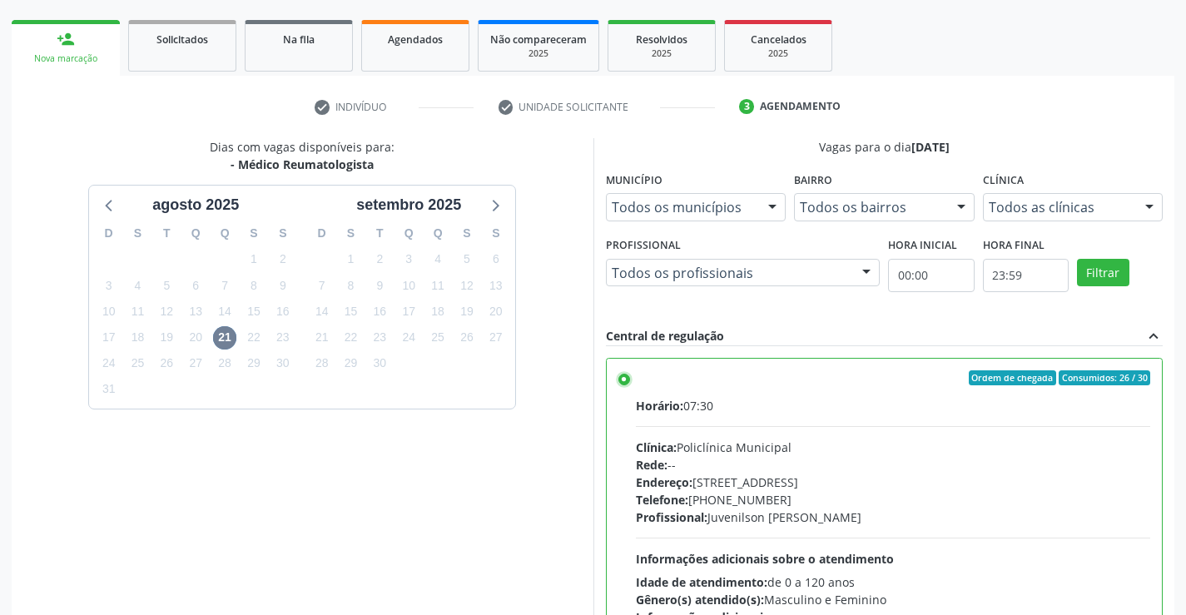
scroll to position [359, 0]
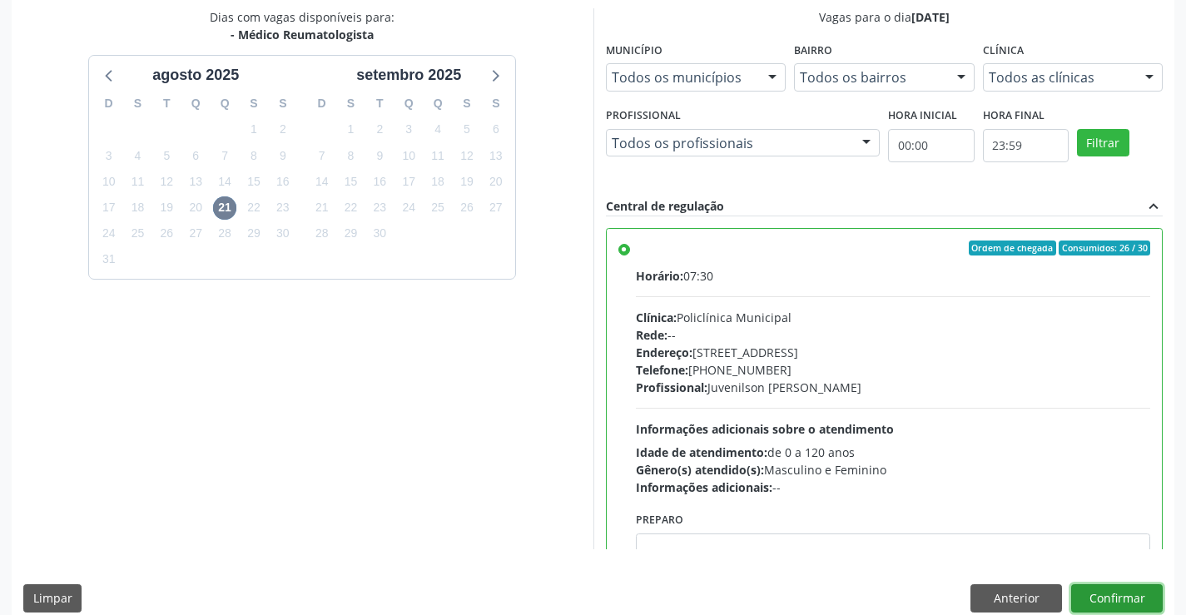
click at [1134, 595] on button "Confirmar" at bounding box center [1117, 598] width 92 height 28
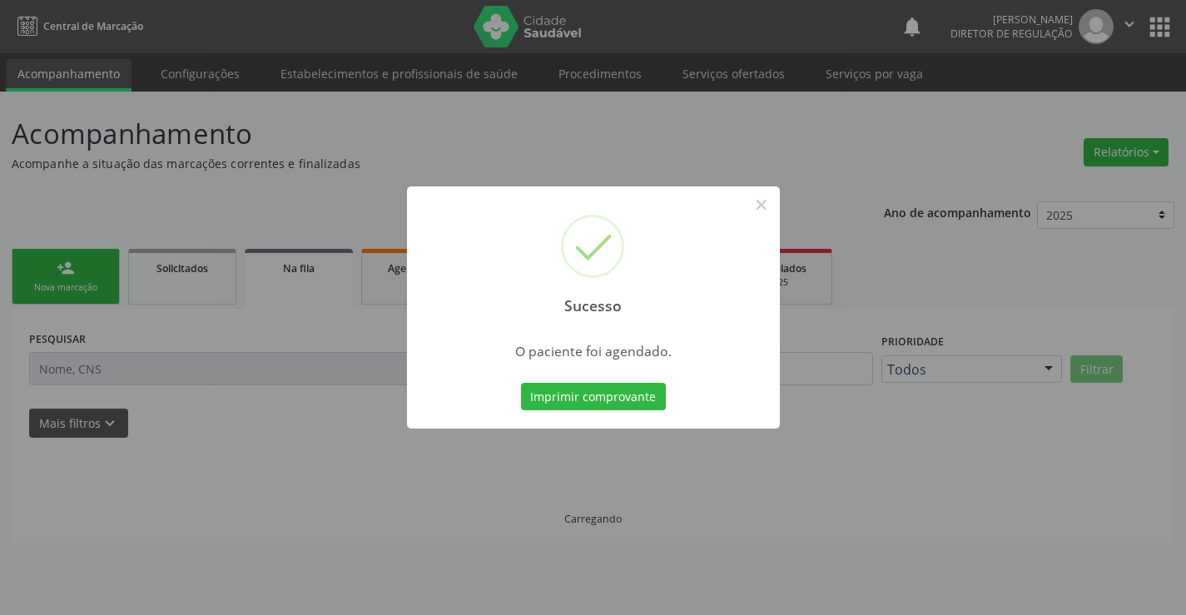
scroll to position [0, 0]
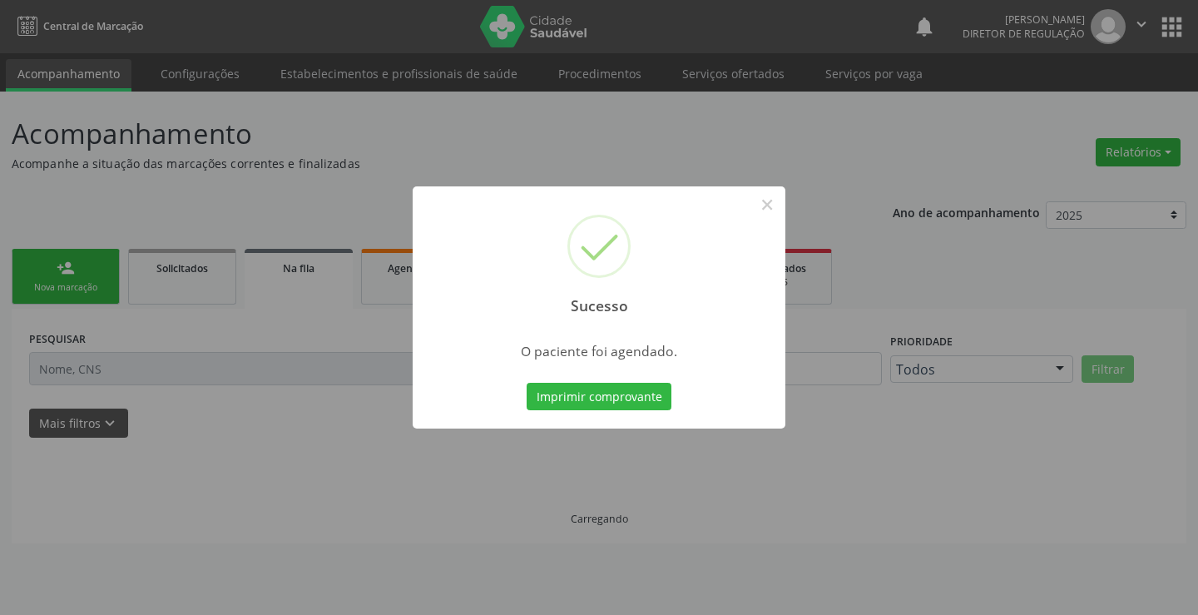
click at [527, 383] on button "Imprimir comprovante" at bounding box center [599, 397] width 145 height 28
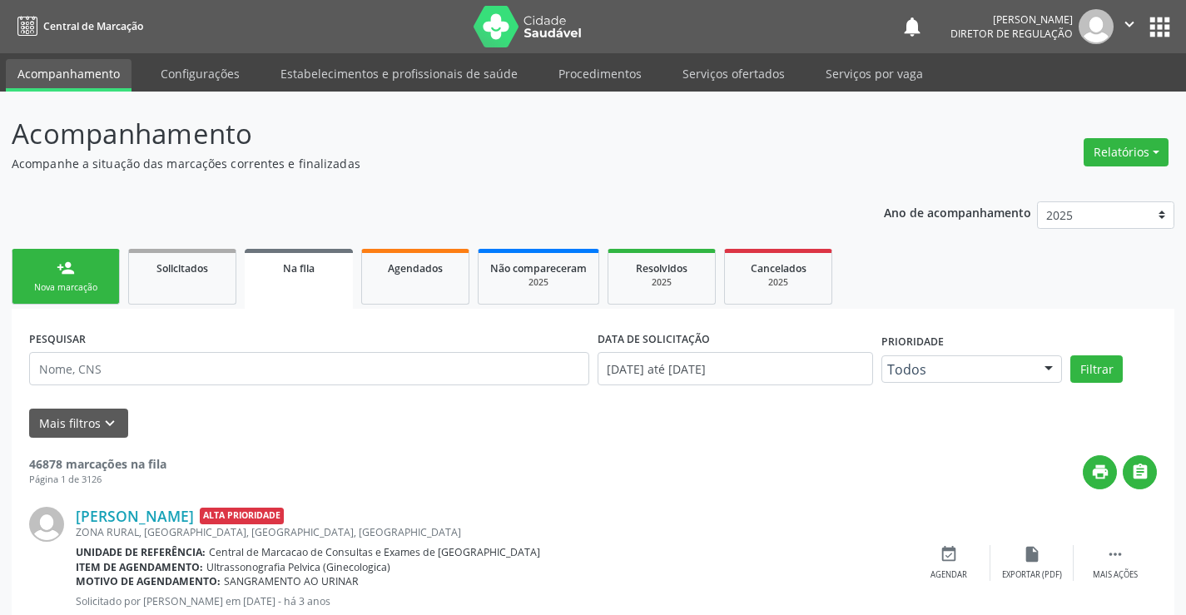
click at [84, 293] on div "Nova marcação" at bounding box center [65, 287] width 83 height 12
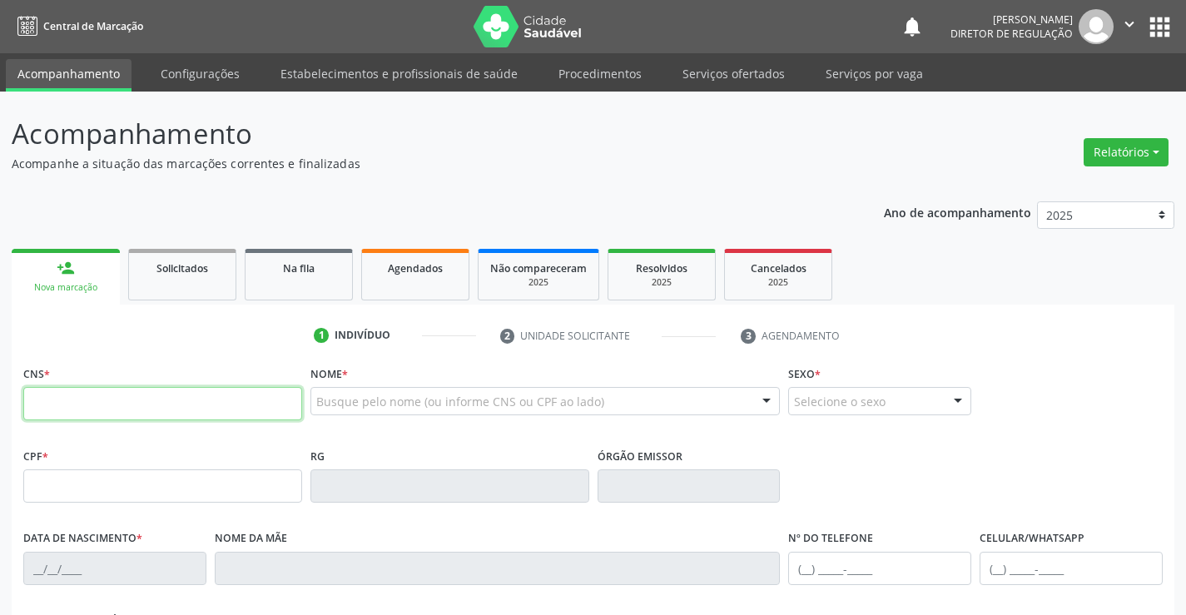
click at [153, 406] on input "text" at bounding box center [162, 403] width 279 height 33
type input "708 0048 2506 5120"
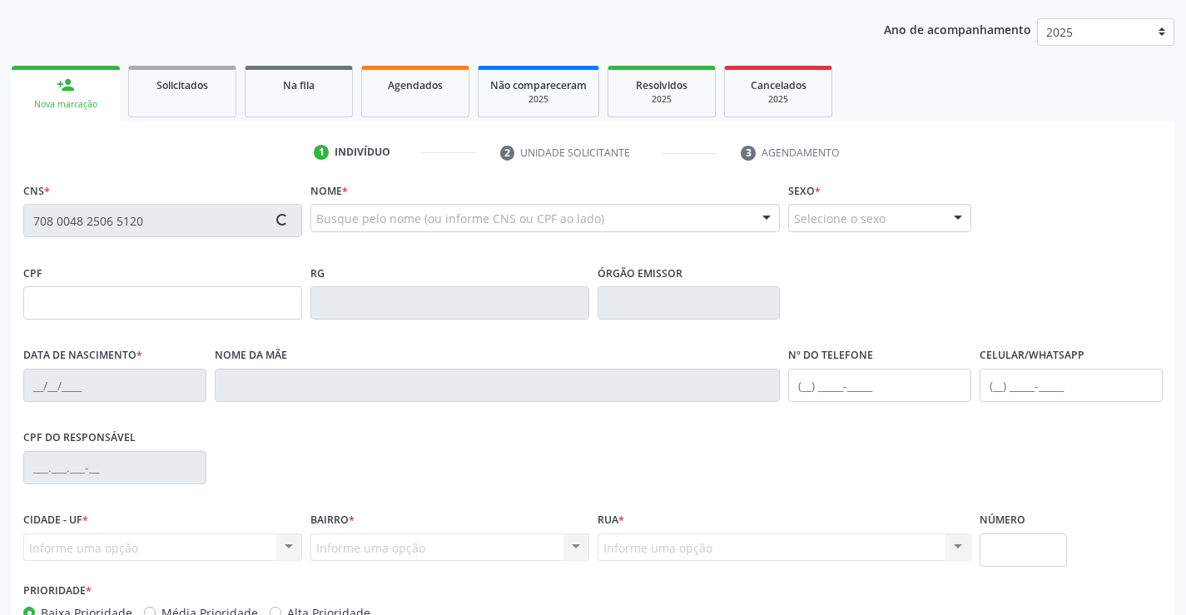
scroll to position [287, 0]
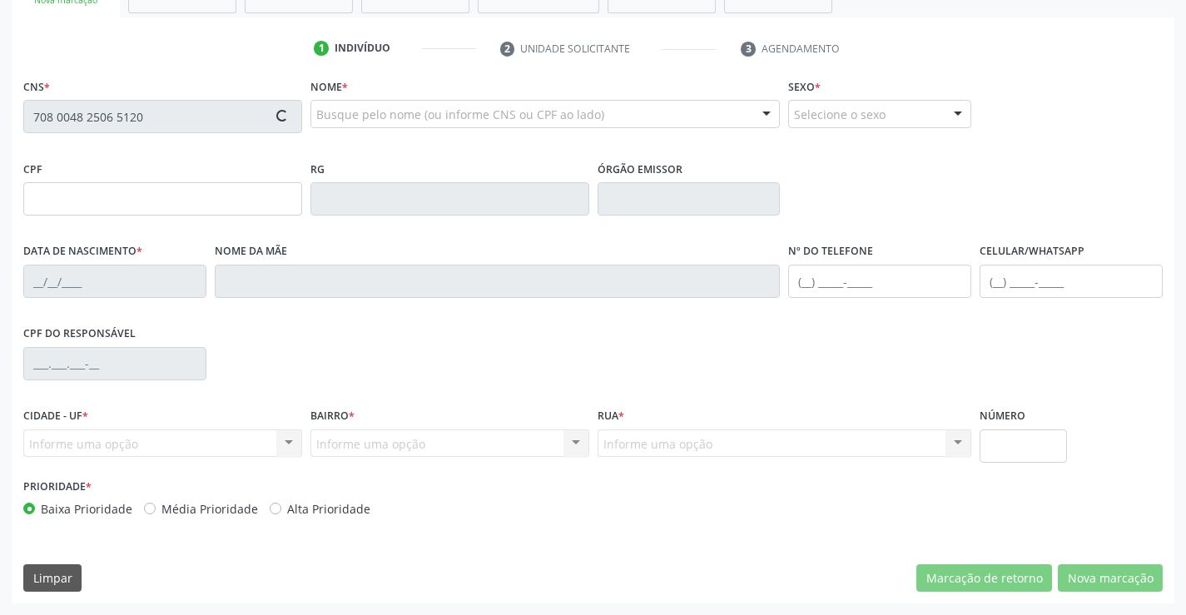
type input "0423126749"
type input "01/12/1957"
type input "(74) 98102-1517"
type input "416.521.775-15"
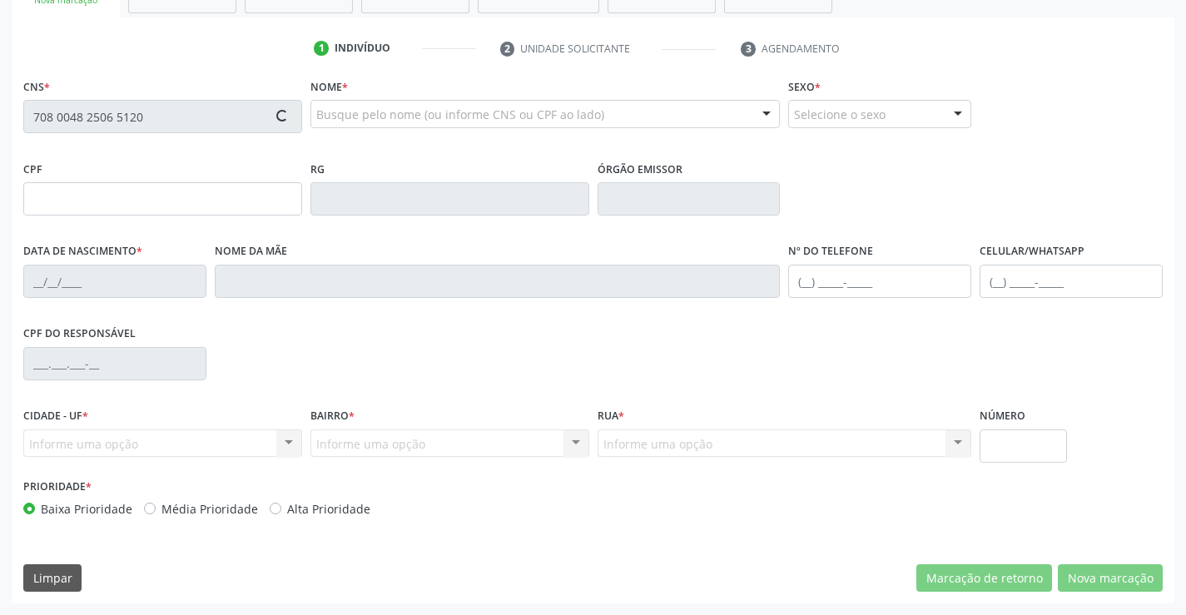
type input "S/N"
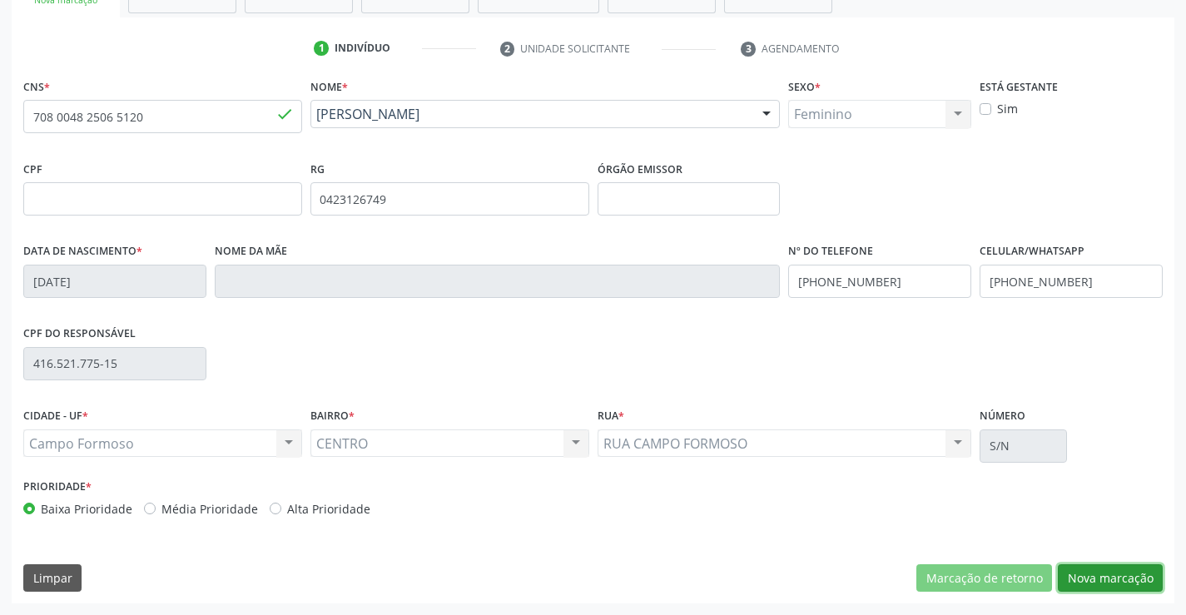
drag, startPoint x: 1112, startPoint y: 583, endPoint x: 369, endPoint y: 338, distance: 782.6
click at [1112, 583] on button "Nova marcação" at bounding box center [1110, 578] width 105 height 28
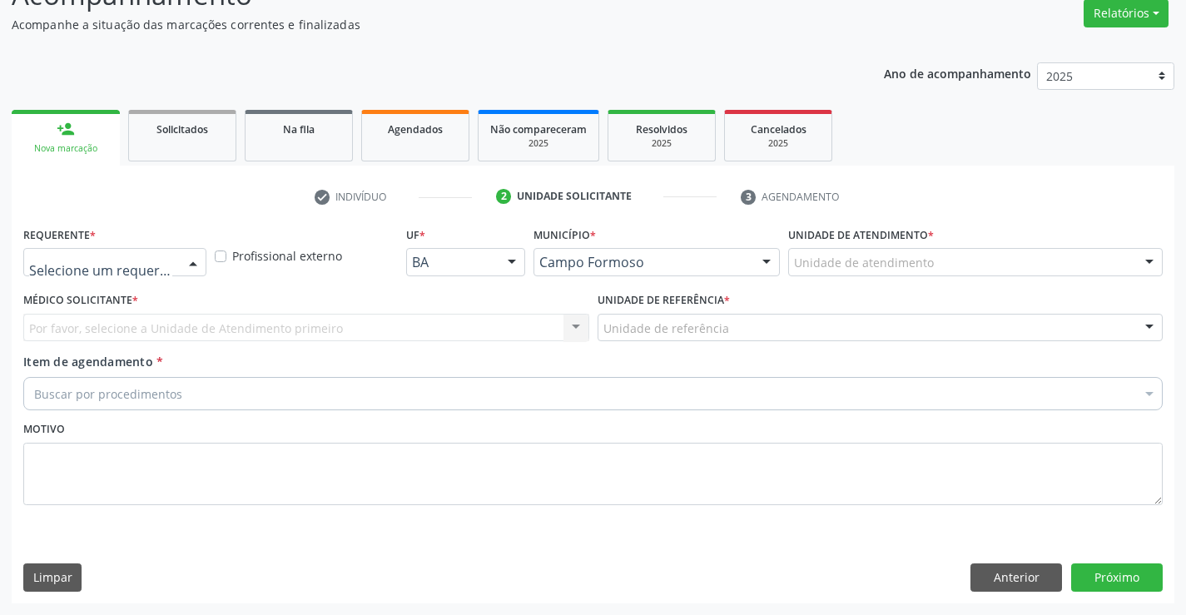
click at [131, 275] on div "Médico(a) Enfermeiro(a) Paciente Nenhum resultado encontrado para: " " Não há n…" at bounding box center [114, 262] width 183 height 28
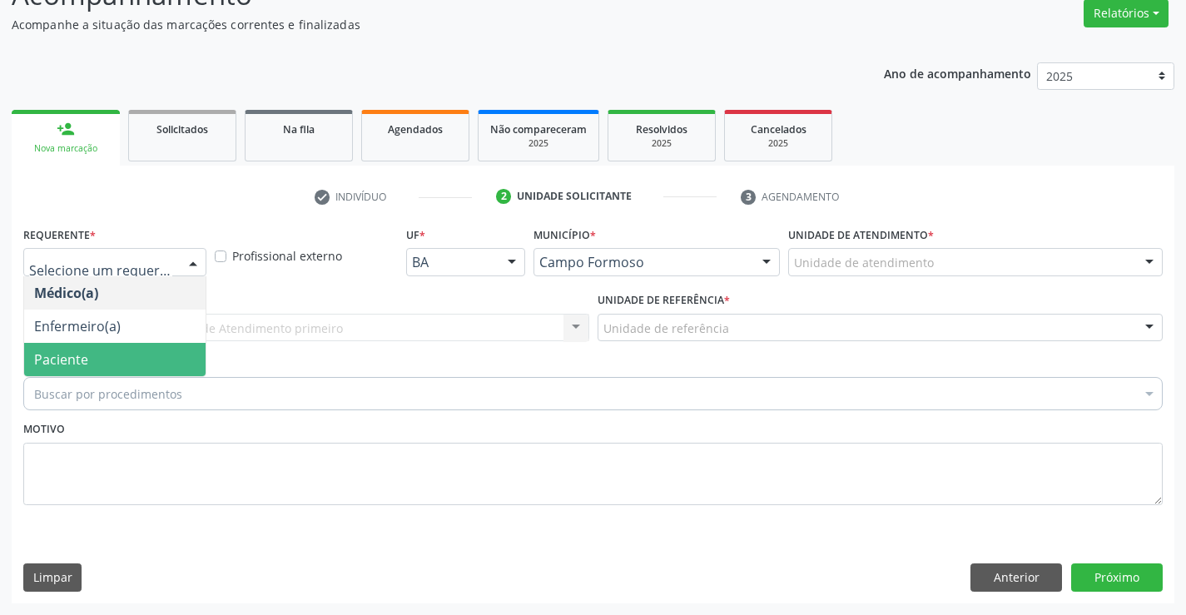
drag, startPoint x: 126, startPoint y: 350, endPoint x: 284, endPoint y: 343, distance: 157.5
click at [128, 350] on span "Paciente" at bounding box center [114, 359] width 181 height 33
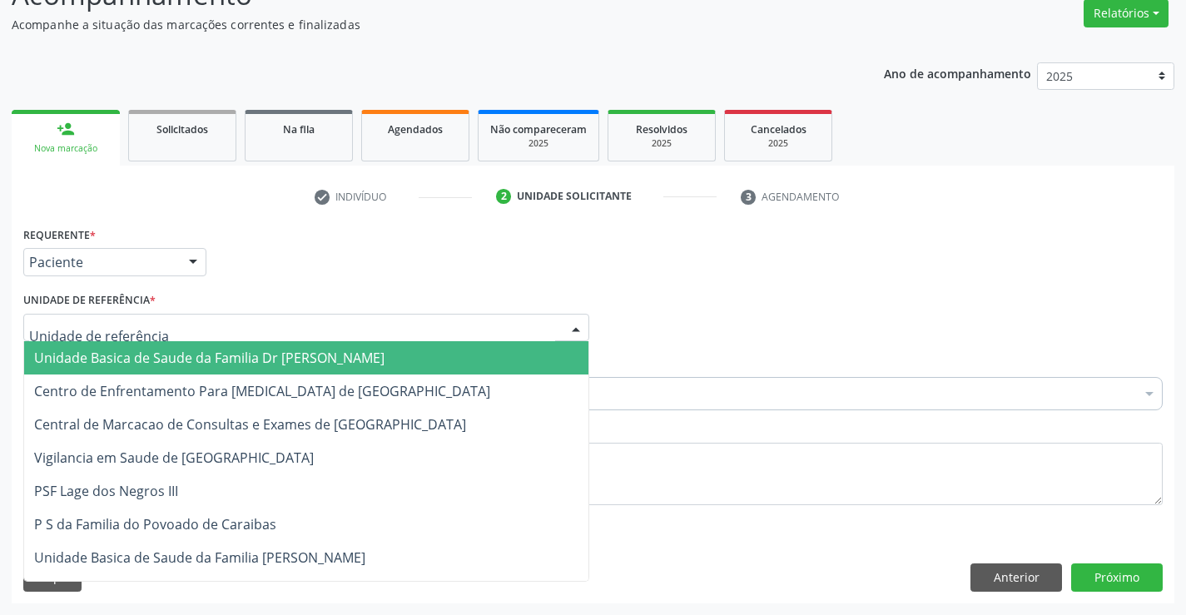
click at [301, 332] on div at bounding box center [306, 328] width 566 height 28
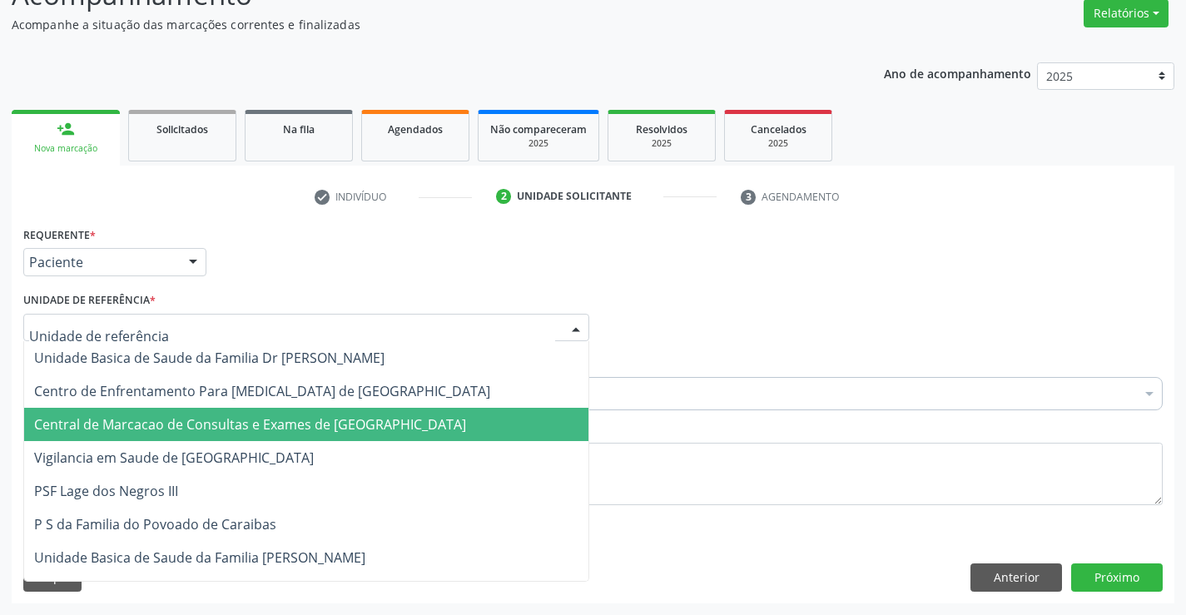
click at [325, 423] on span "Central de Marcacao de Consultas e Exames de [GEOGRAPHIC_DATA]" at bounding box center [250, 424] width 432 height 18
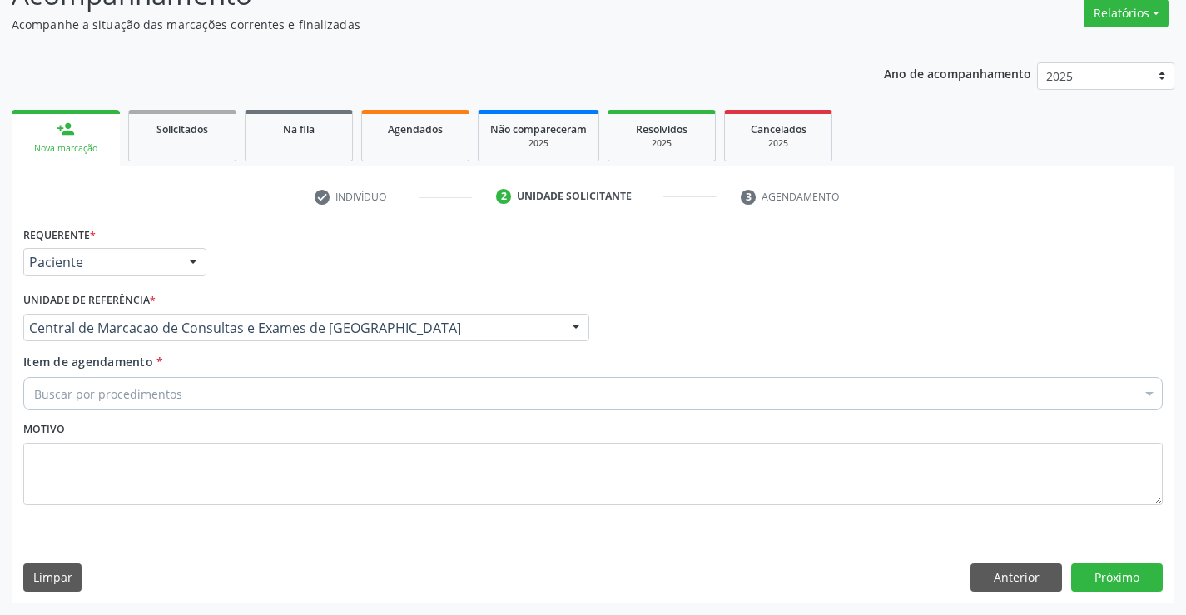
click at [330, 397] on div "Buscar por procedimentos" at bounding box center [592, 393] width 1139 height 33
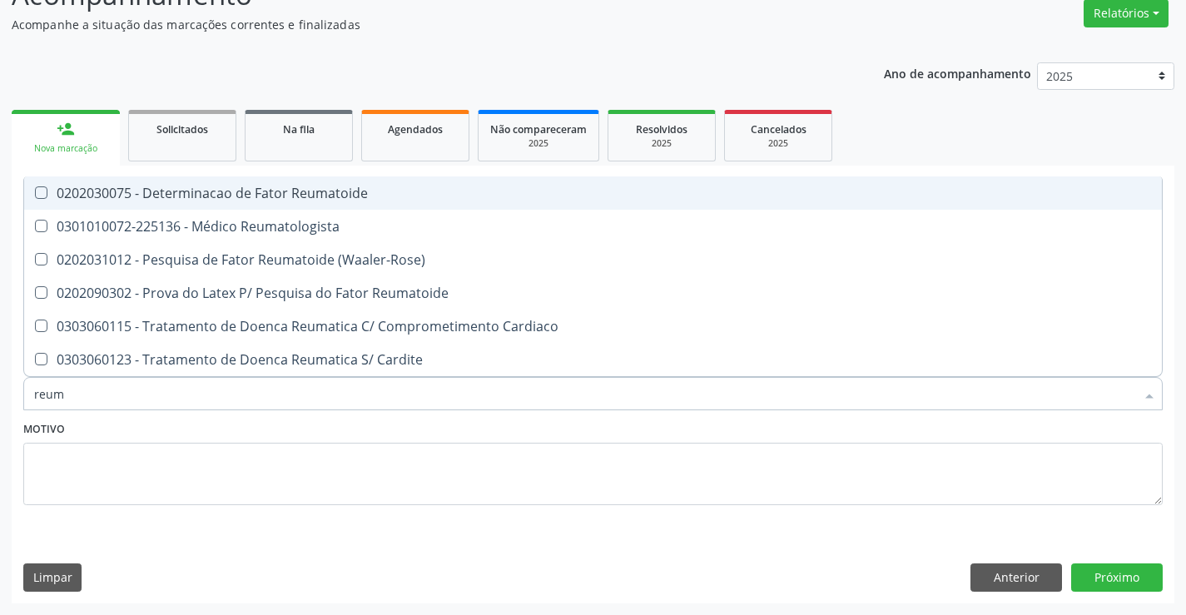
type input "reuma"
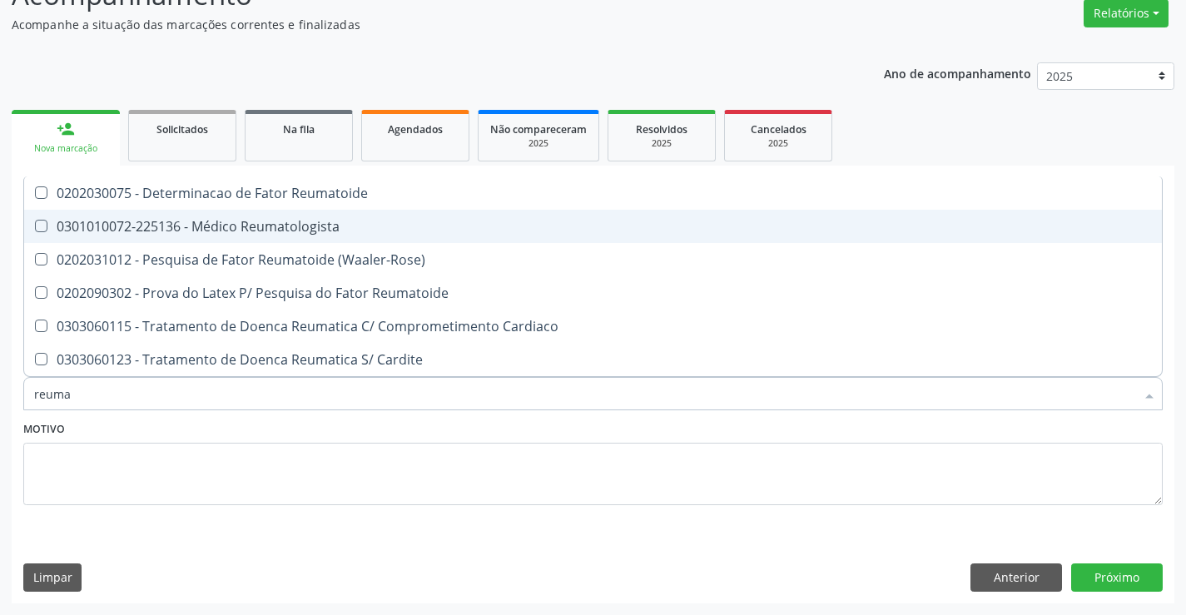
drag, startPoint x: 379, startPoint y: 206, endPoint x: 387, endPoint y: 228, distance: 23.7
click at [387, 228] on ul "Selecionar todos 0202030075 - Determinacao de Fator Reumatoide 0301010072-22513…" at bounding box center [593, 276] width 1138 height 200
click at [387, 228] on div "0301010072-225136 - Médico Reumatologista" at bounding box center [593, 226] width 1118 height 13
checkbox Reumatologista "true"
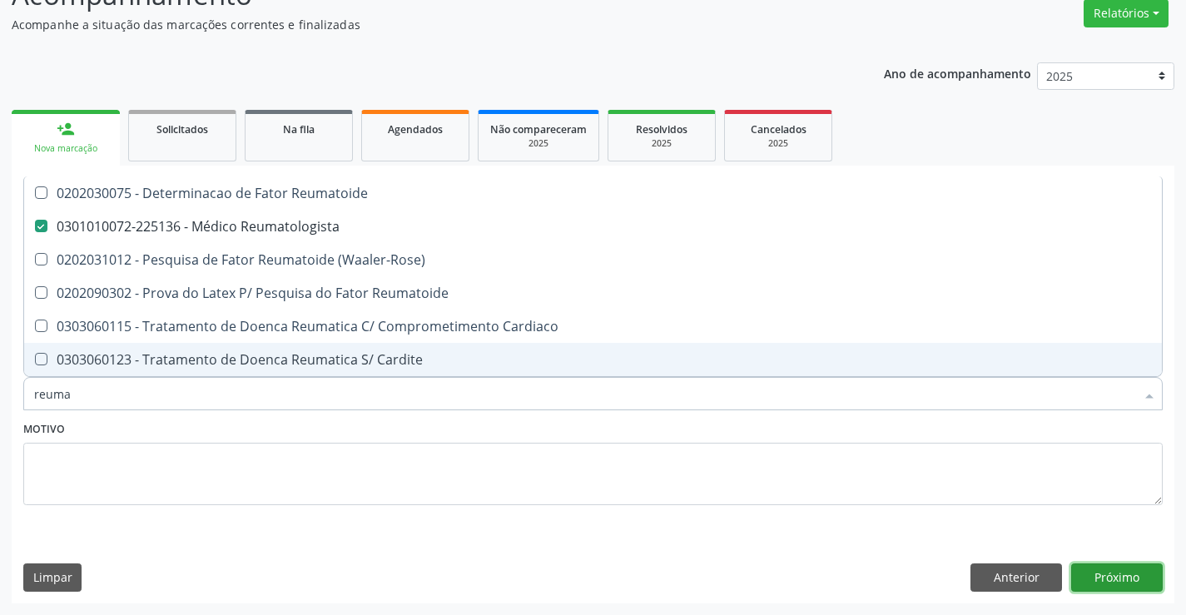
click at [1135, 588] on button "Próximo" at bounding box center [1117, 577] width 92 height 28
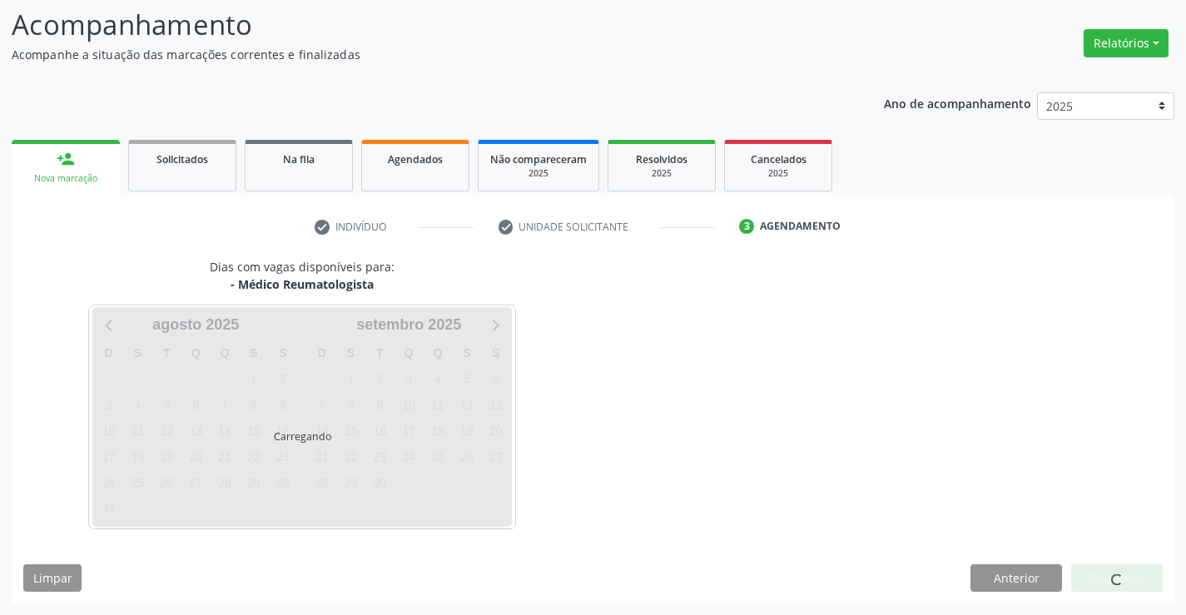
scroll to position [109, 0]
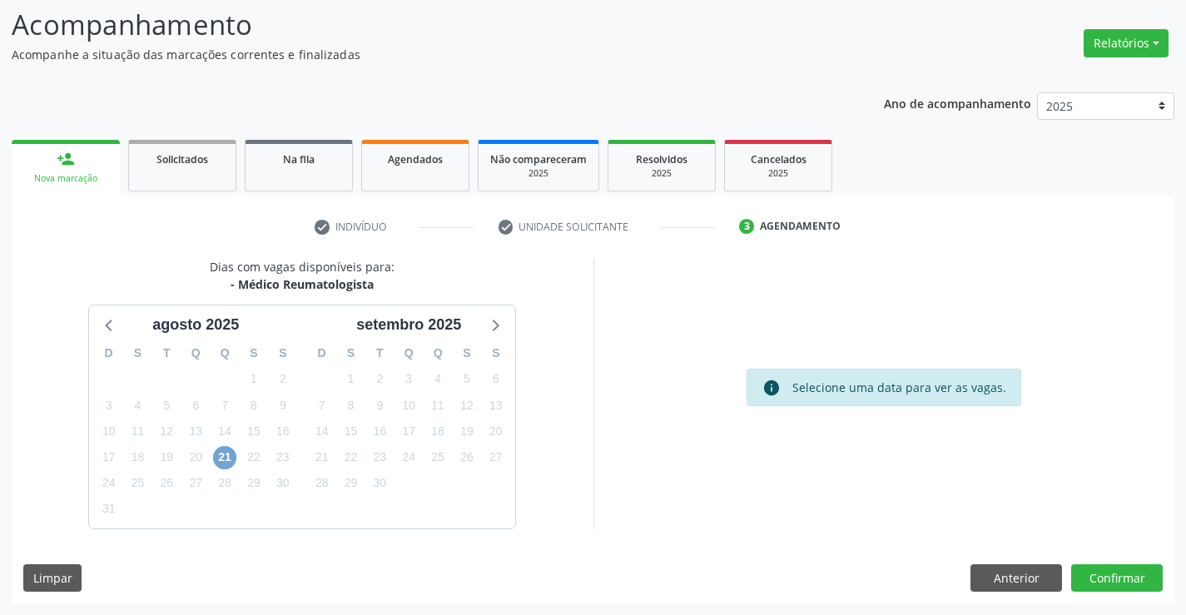
click at [215, 450] on span "21" at bounding box center [224, 457] width 23 height 23
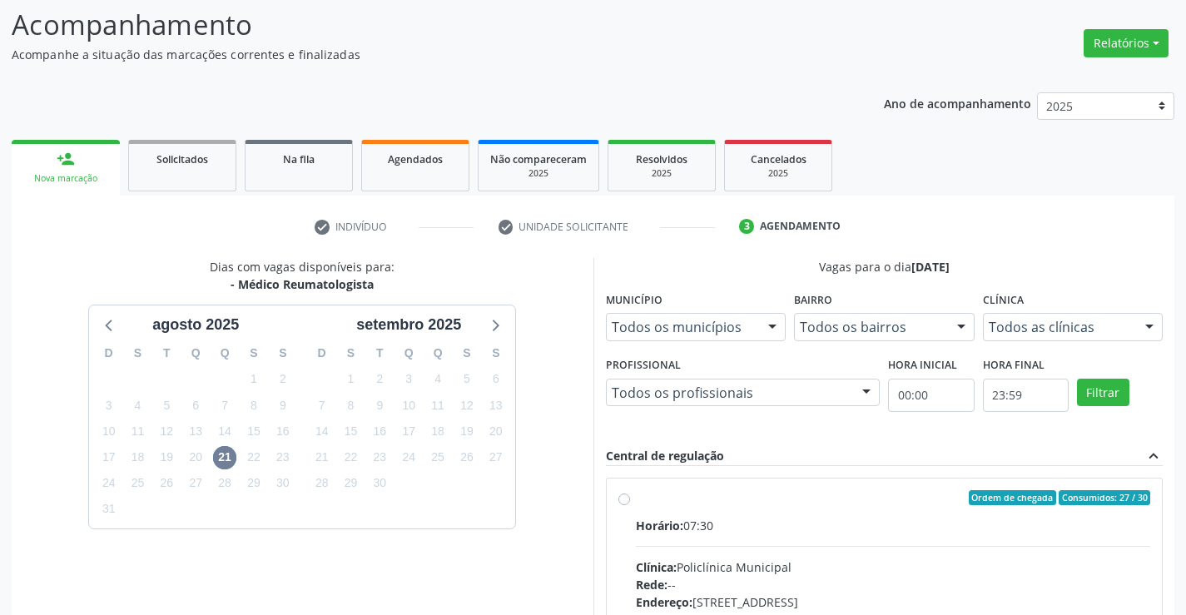
click at [630, 505] on input "Ordem de chegada Consumidos: 27 / 30 Horário: 07:30 Clínica: Policlínica Munici…" at bounding box center [624, 497] width 12 height 15
radio input "true"
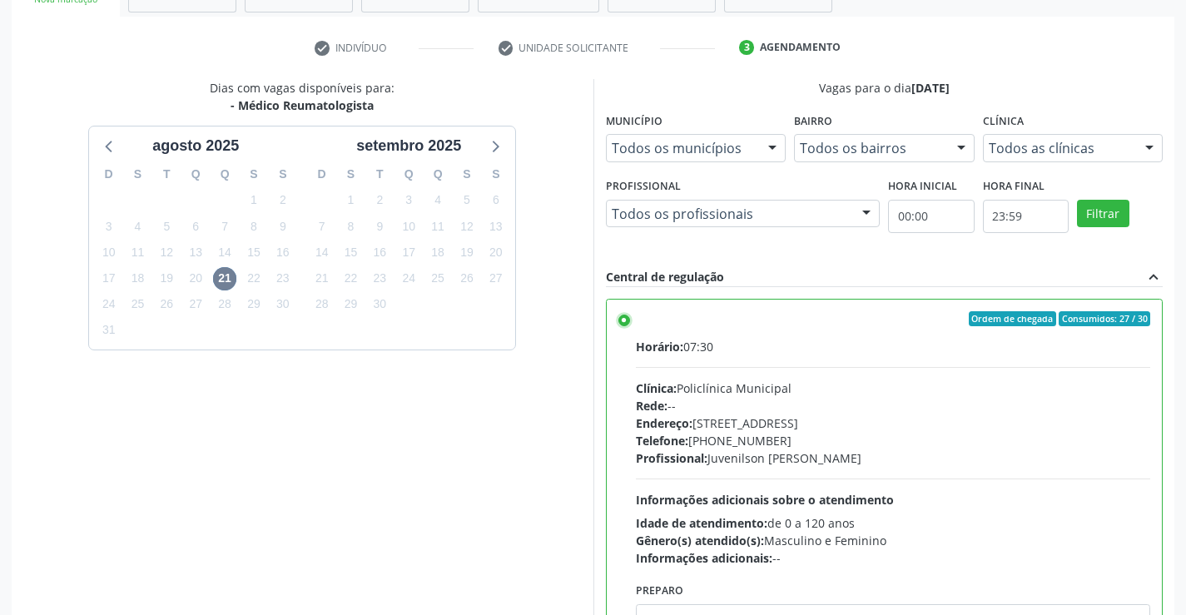
scroll to position [359, 0]
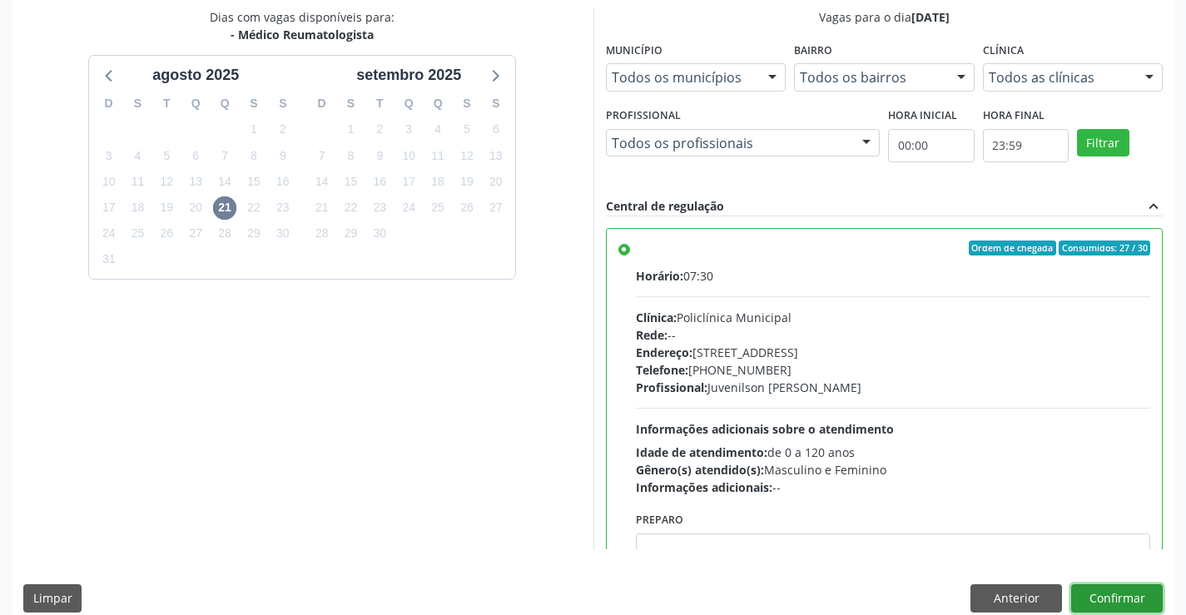
click at [1140, 596] on button "Confirmar" at bounding box center [1117, 598] width 92 height 28
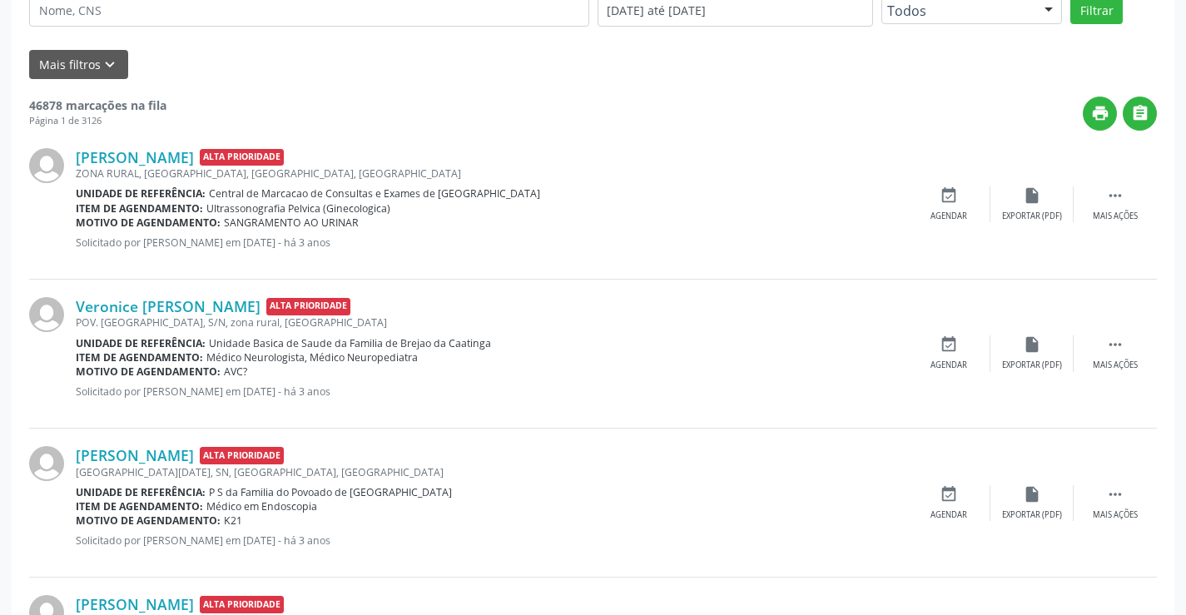
scroll to position [0, 0]
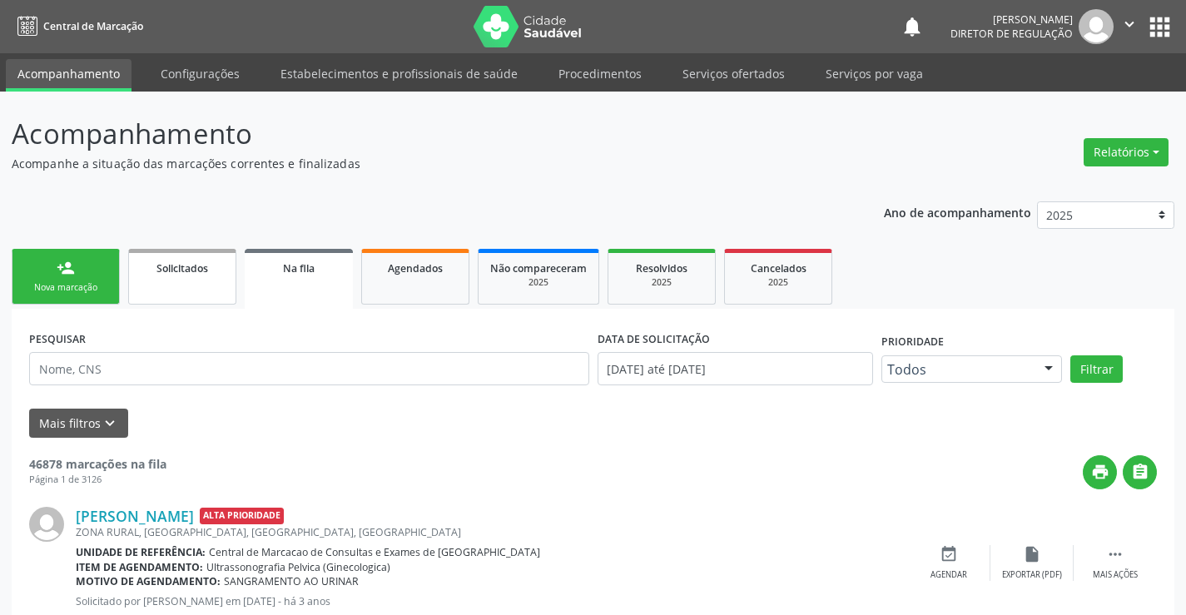
click at [191, 279] on link "Solicitados" at bounding box center [182, 277] width 108 height 56
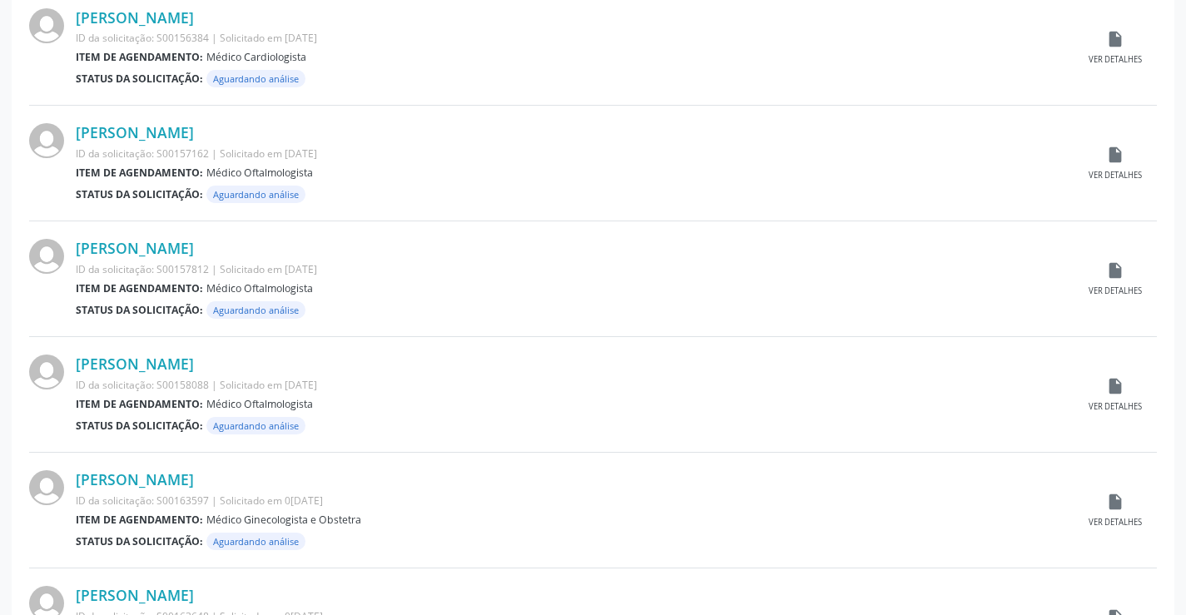
scroll to position [1641, 0]
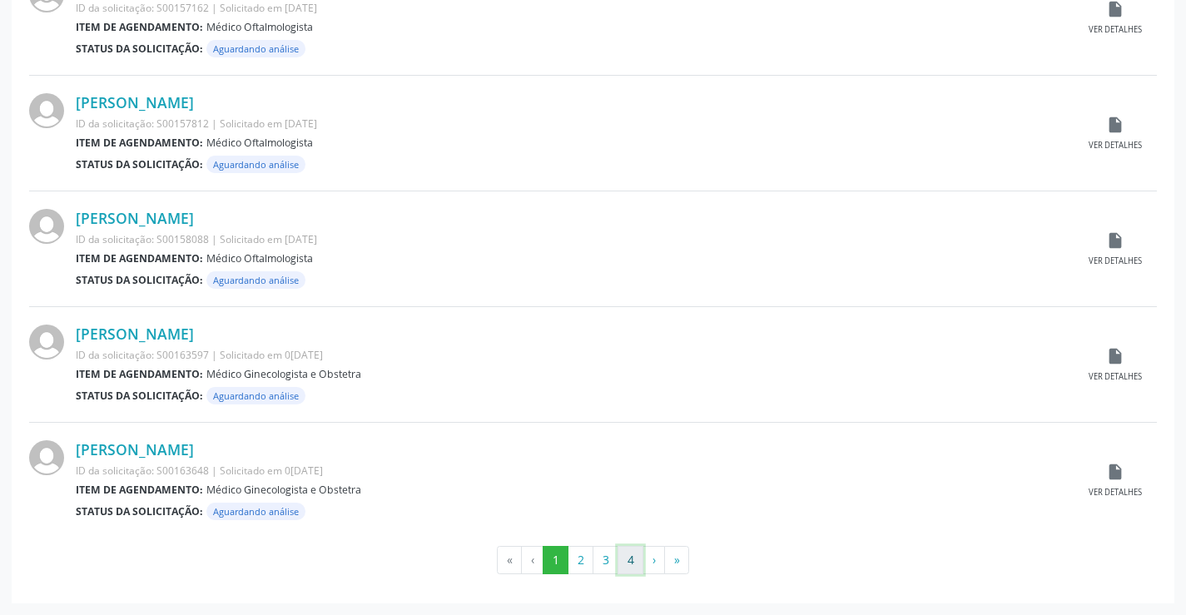
click at [632, 565] on button "4" at bounding box center [630, 560] width 26 height 28
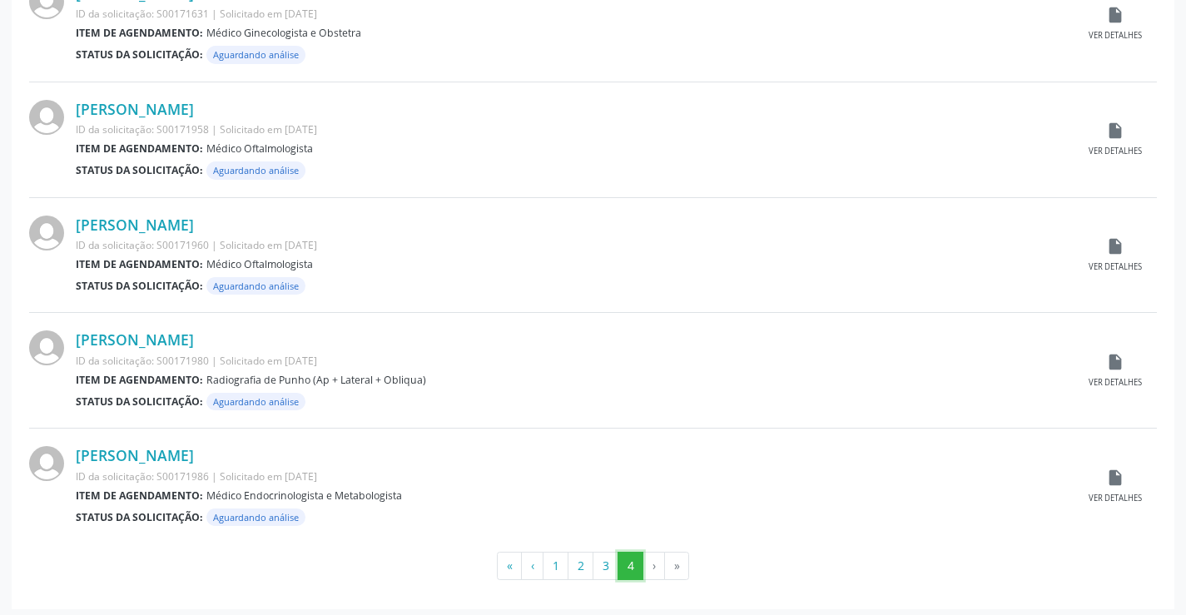
scroll to position [1294, 0]
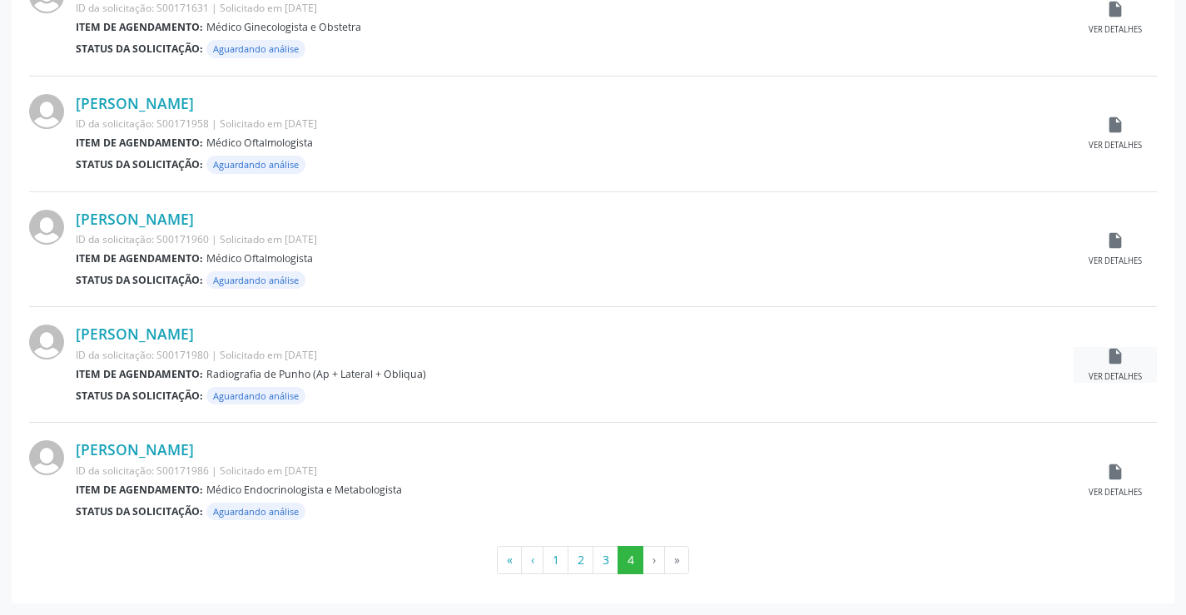
click at [1126, 362] on div "insert_drive_file Ver detalhes" at bounding box center [1114, 365] width 83 height 36
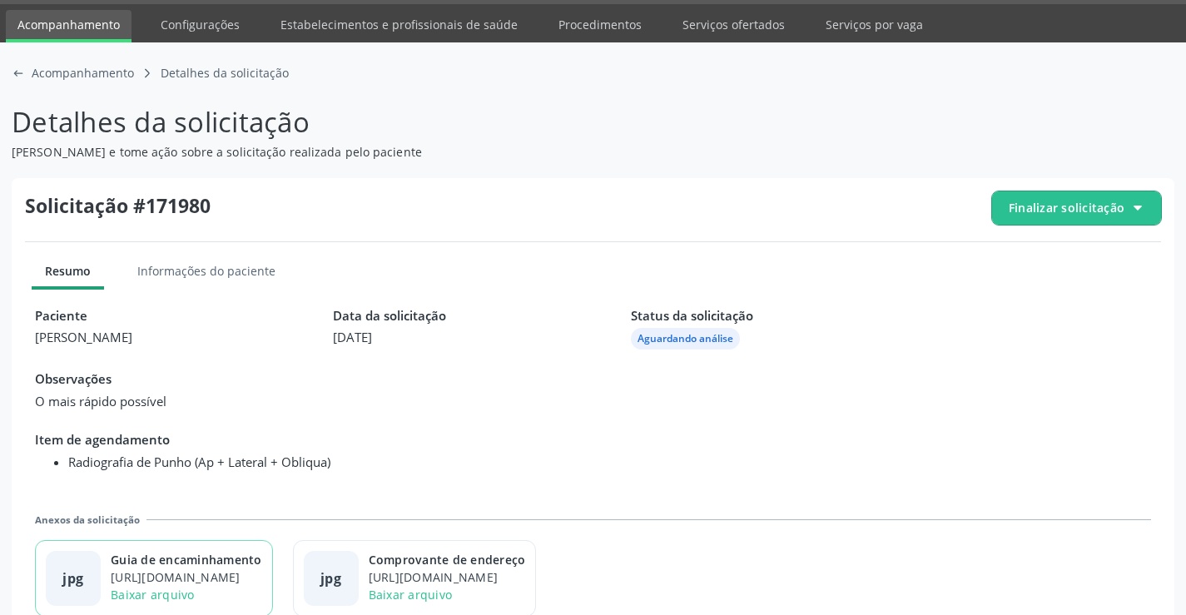
scroll to position [76, 0]
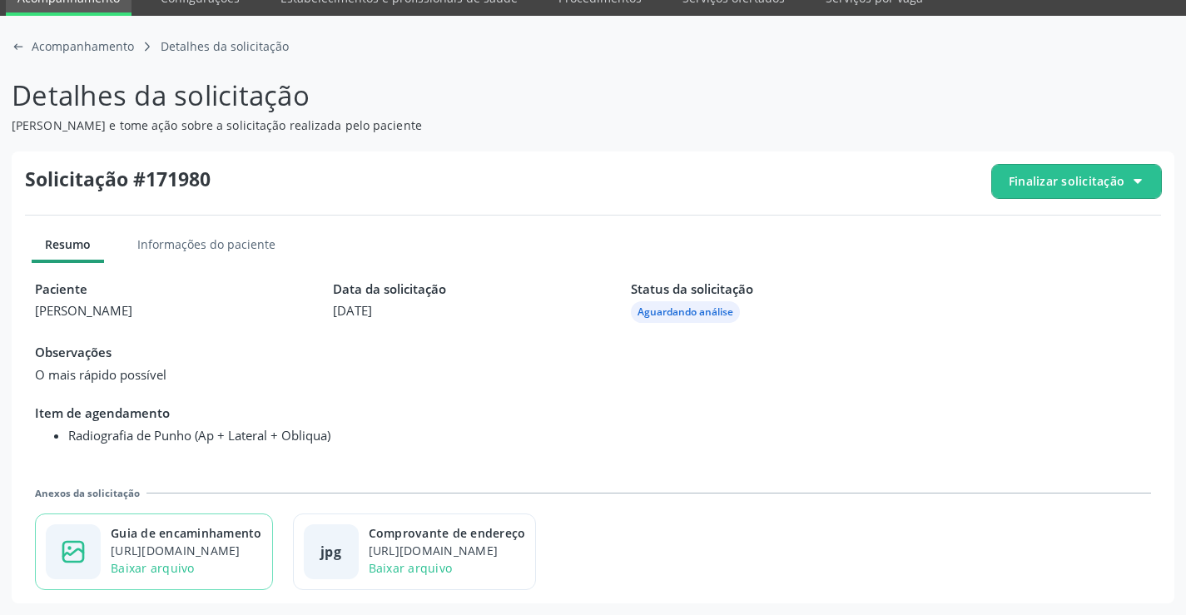
click at [226, 538] on div "Guia de encaminhamento" at bounding box center [186, 532] width 151 height 17
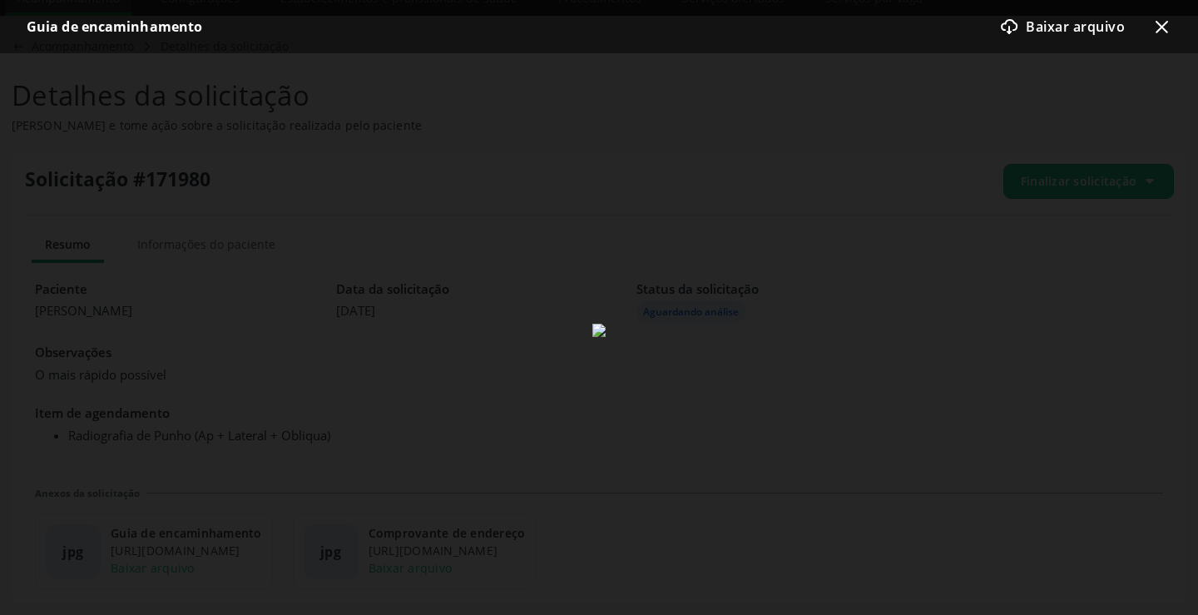
click at [1148, 24] on div "download-cloud-outline icon Baixar arquivo x-outline icon" at bounding box center [1079, 26] width 186 height 33
click at [1172, 26] on div "Guia de encaminhamento download-cloud-outline icon Baixar arquivo x-outline icon" at bounding box center [599, 26] width 1198 height 53
click at [1163, 22] on icon "x-outline icon" at bounding box center [1162, 27] width 20 height 20
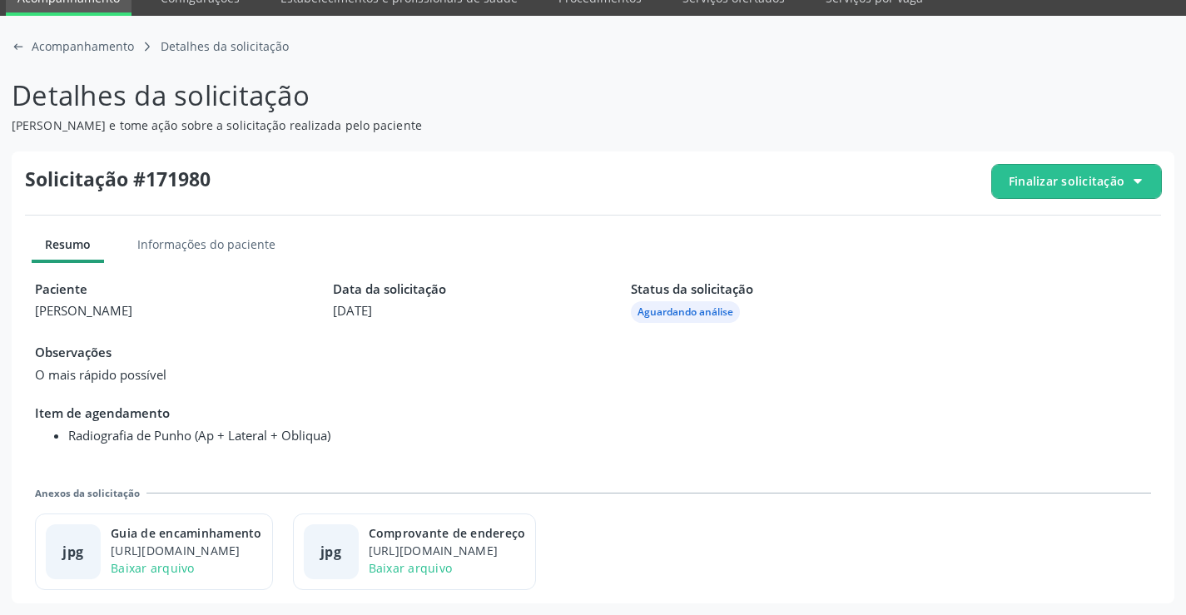
click at [1046, 181] on span "Finalizar solicitação" at bounding box center [1067, 180] width 116 height 17
click at [1036, 277] on span "Deferir solicitação" at bounding box center [1086, 274] width 105 height 24
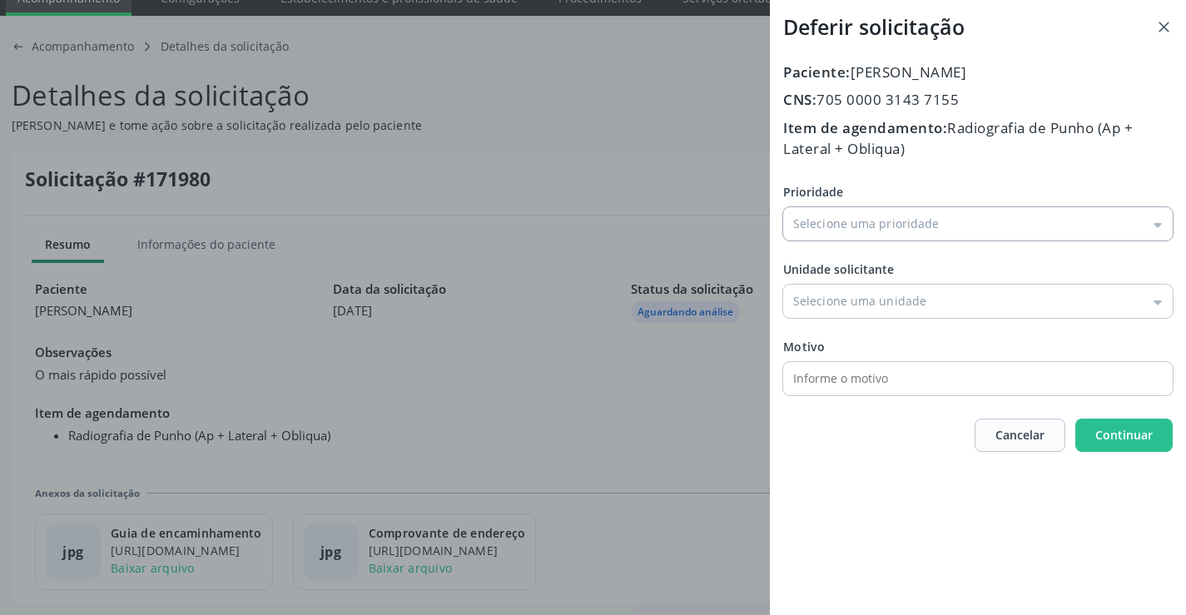
click at [848, 231] on input "Prioridade" at bounding box center [977, 223] width 389 height 33
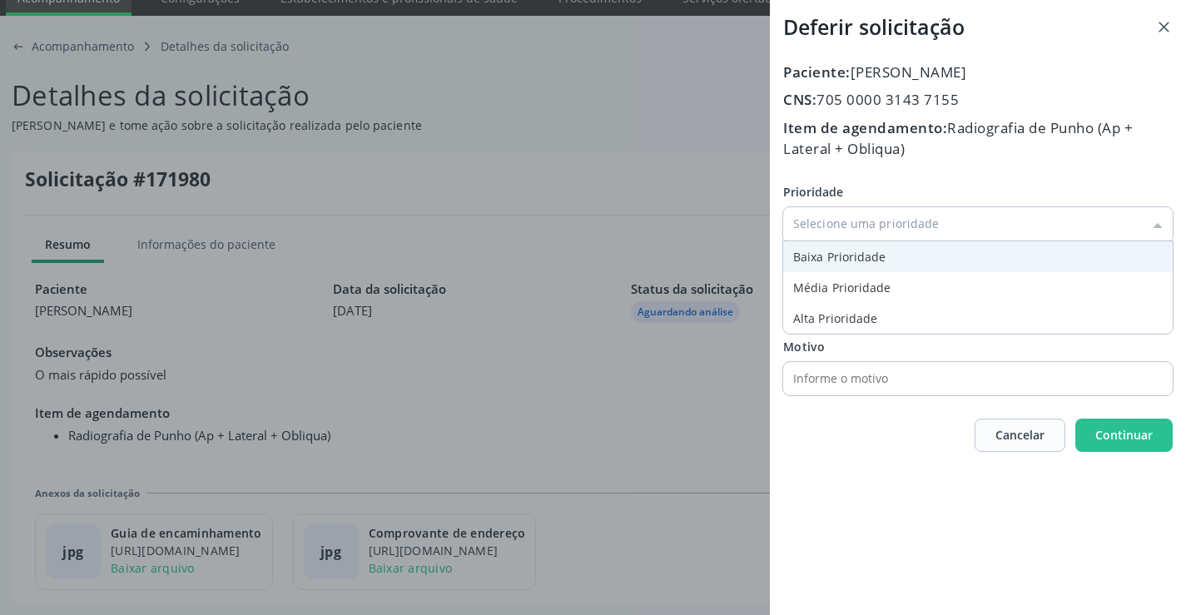
type input "Baixa Prioridade"
click at [865, 258] on div "Prioridade Baixa Prioridade Baixa Prioridade Média Prioridade Alta Prioridade U…" at bounding box center [977, 289] width 389 height 212
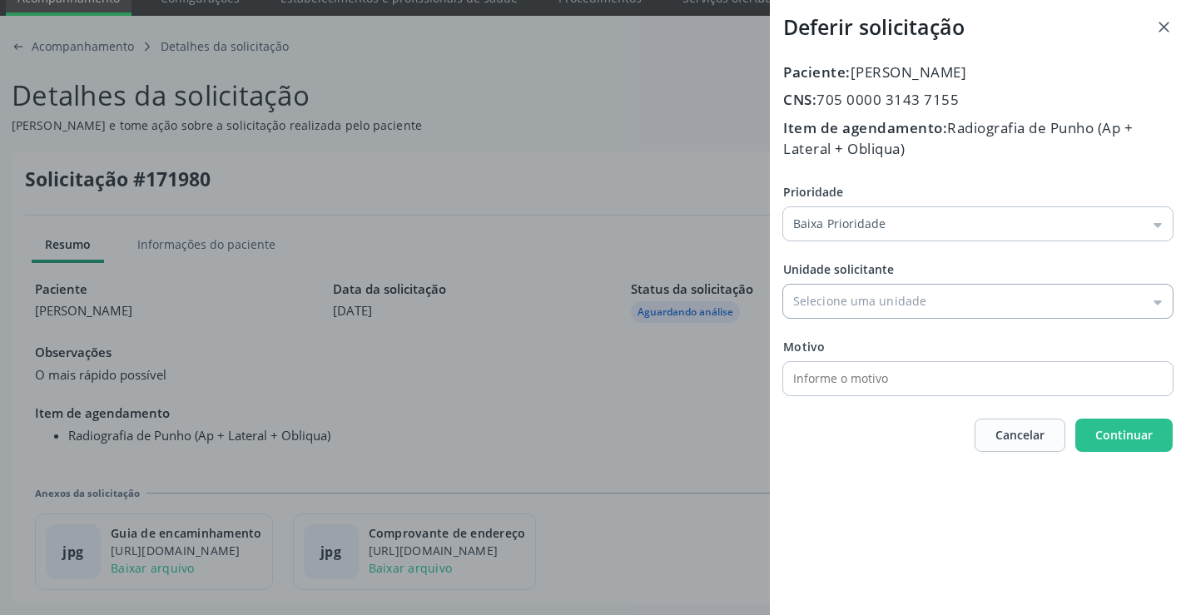
click at [872, 301] on input "Prioridade" at bounding box center [977, 301] width 389 height 33
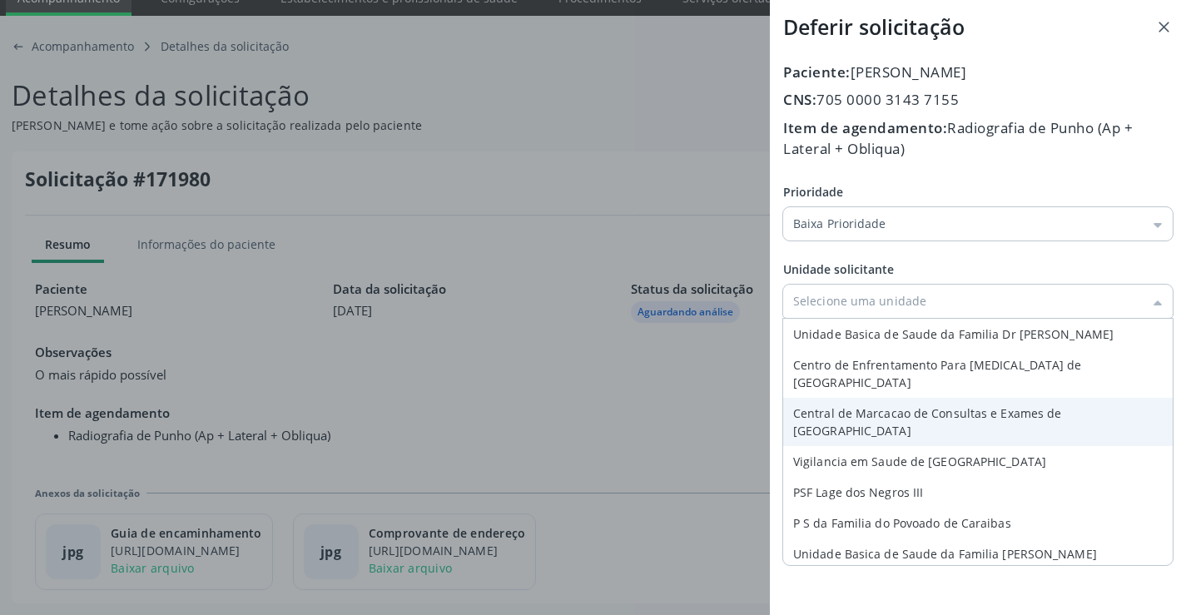
type input "Central de Marcacao de Consultas e Exames de [GEOGRAPHIC_DATA]"
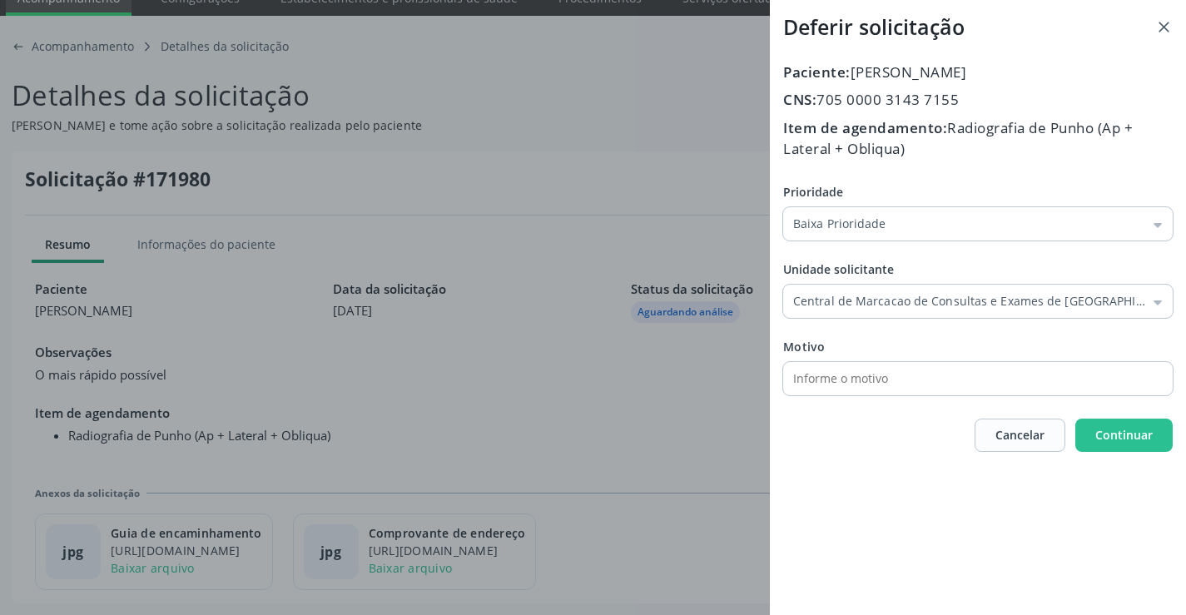
click at [885, 385] on div "Prioridade Baixa Prioridade Baixa Prioridade Média Prioridade Alta Prioridade U…" at bounding box center [977, 289] width 389 height 212
click at [1092, 429] on button "Continuar" at bounding box center [1123, 435] width 97 height 33
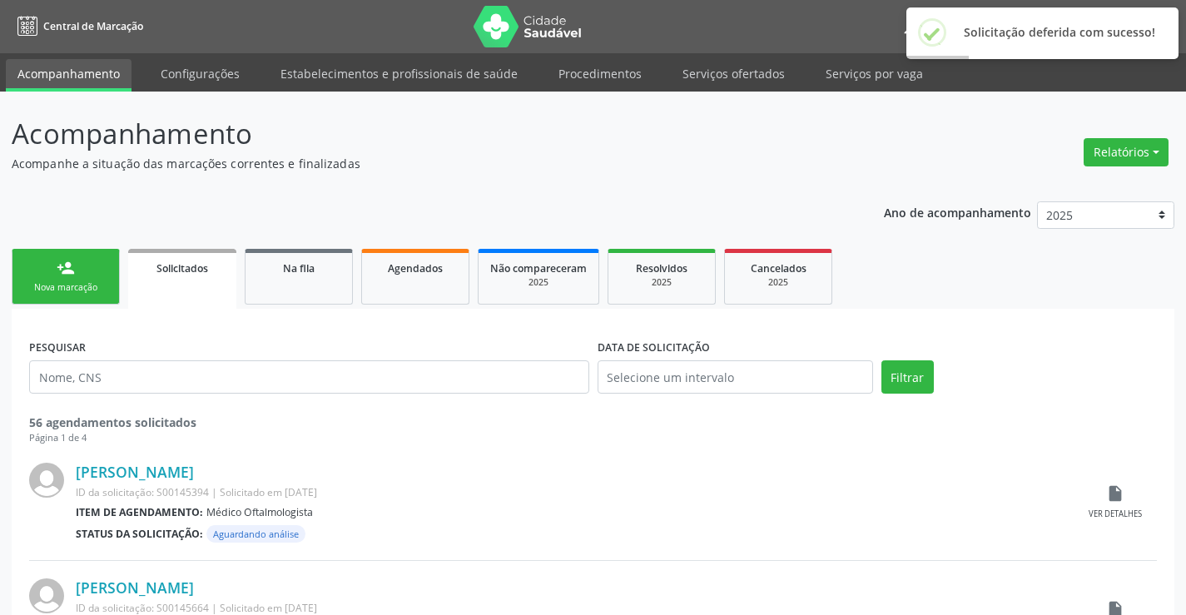
click at [1093, 31] on h2 "Solicitação deferida com sucesso!" at bounding box center [1059, 33] width 191 height 14
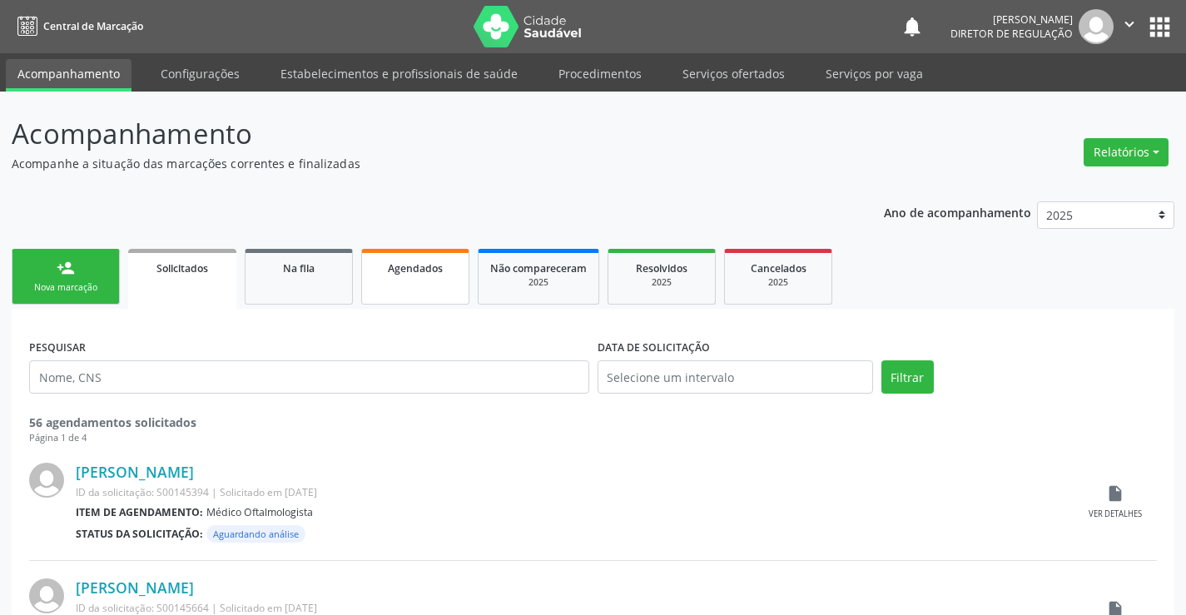
click at [434, 271] on span "Agendados" at bounding box center [415, 268] width 55 height 14
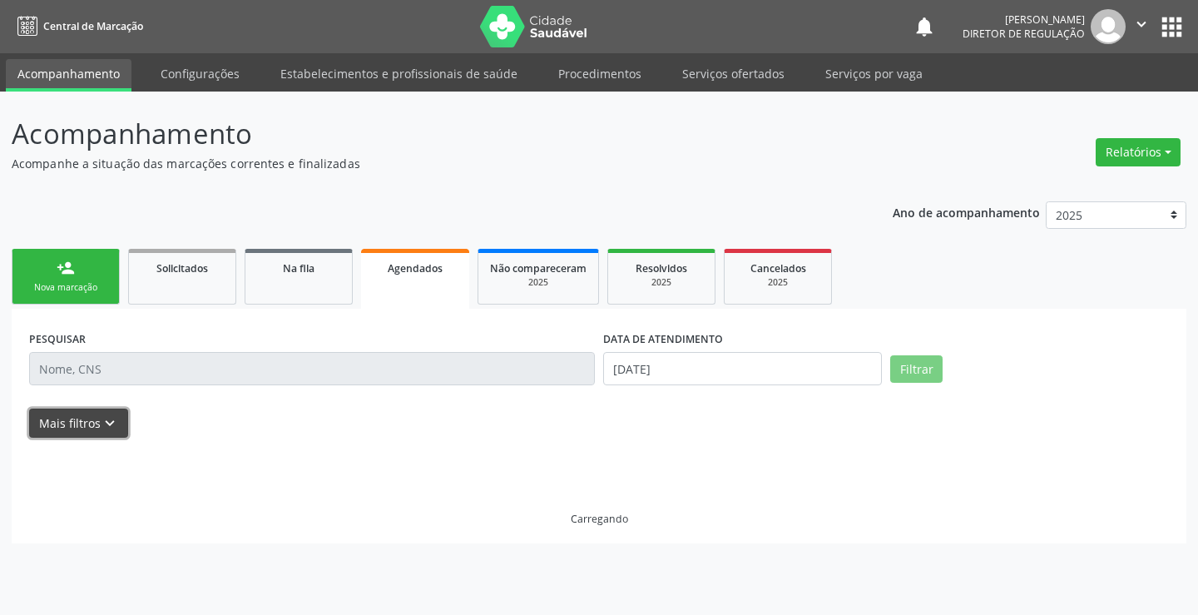
click at [95, 433] on button "Mais filtros keyboard_arrow_down" at bounding box center [78, 423] width 99 height 29
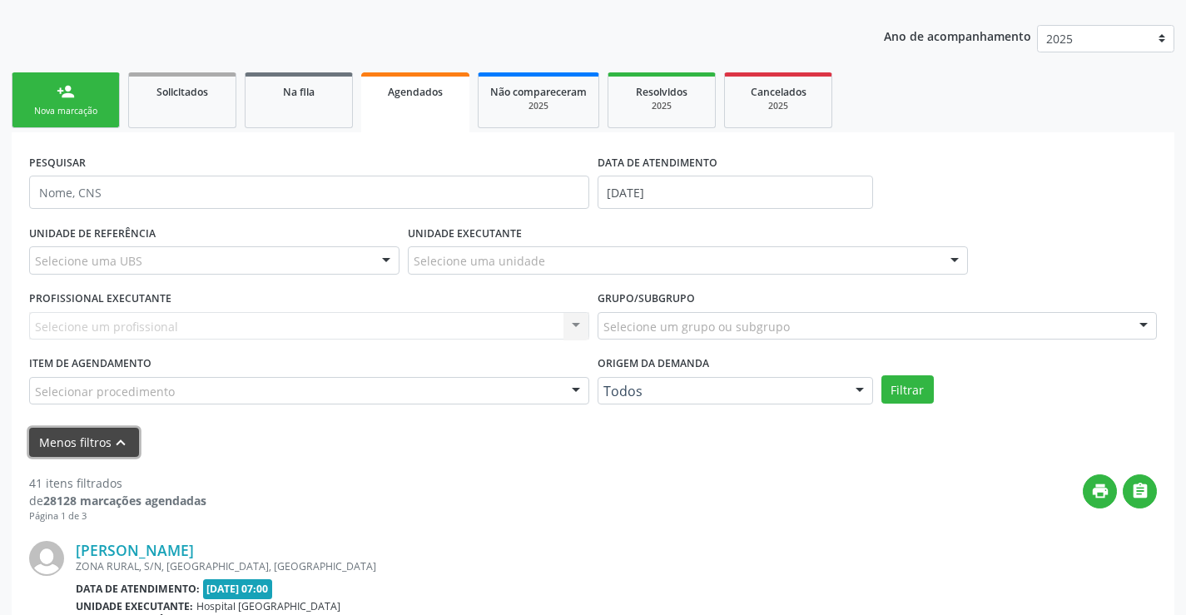
scroll to position [166, 0]
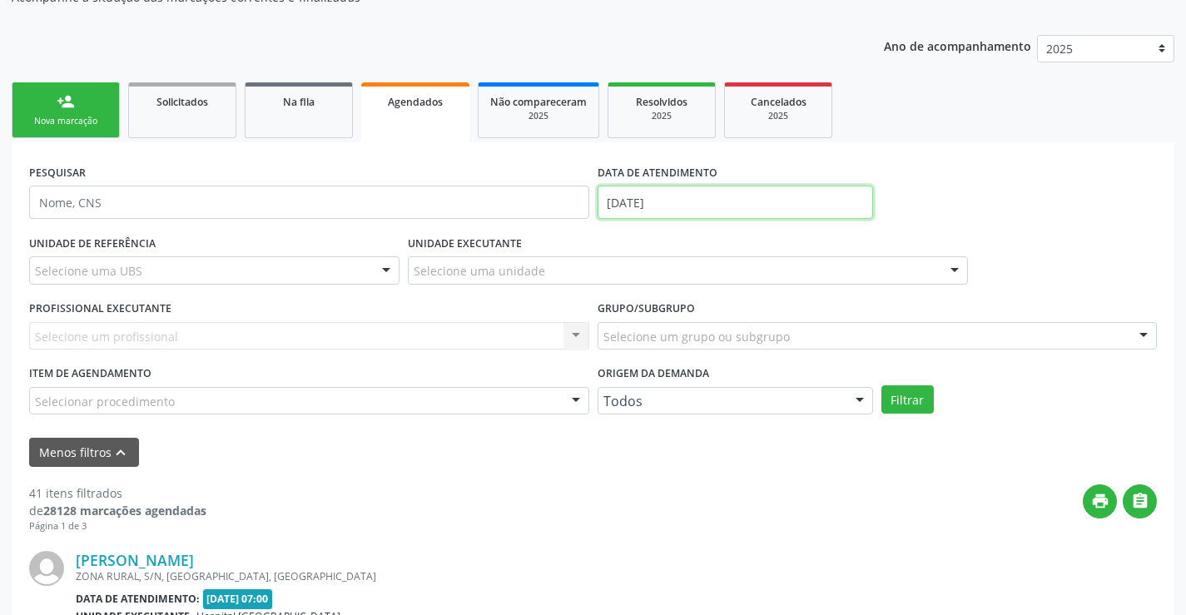
click at [680, 208] on input "14/08/2025" at bounding box center [734, 202] width 275 height 33
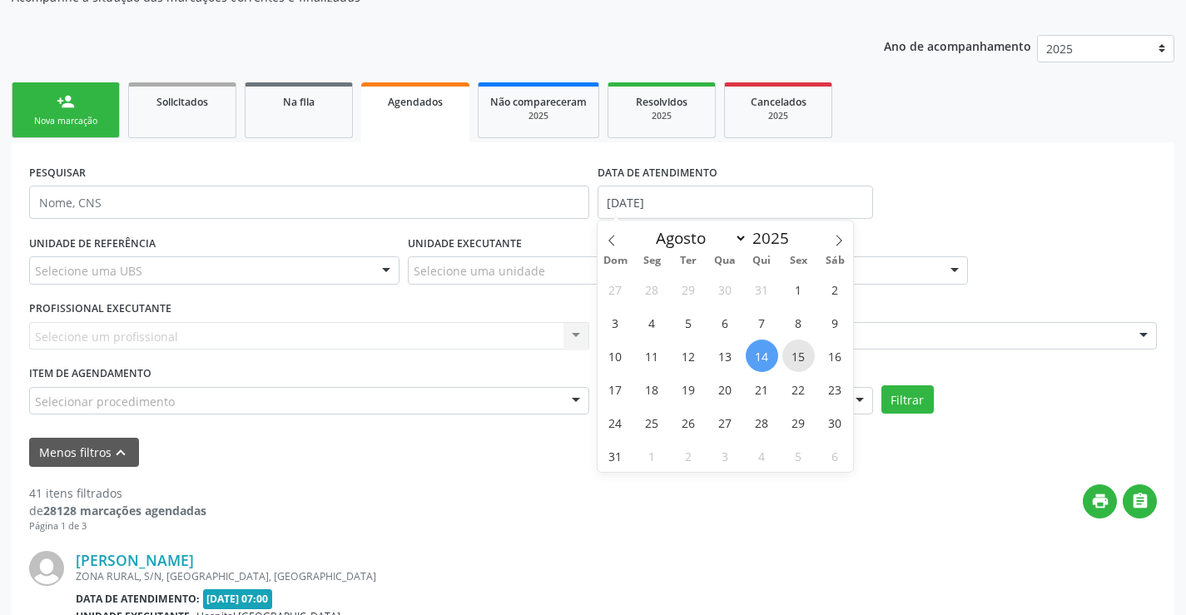
click at [798, 360] on span "15" at bounding box center [798, 356] width 32 height 32
type input "15/08/2025"
click at [798, 360] on span "15" at bounding box center [798, 356] width 32 height 32
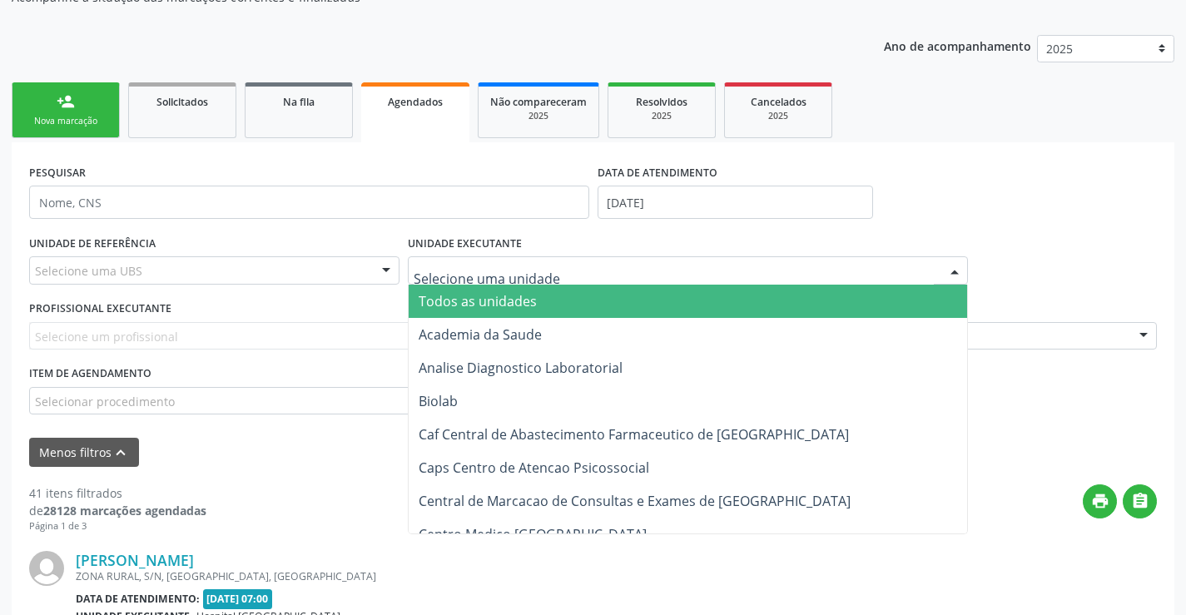
click at [589, 275] on div at bounding box center [688, 270] width 560 height 28
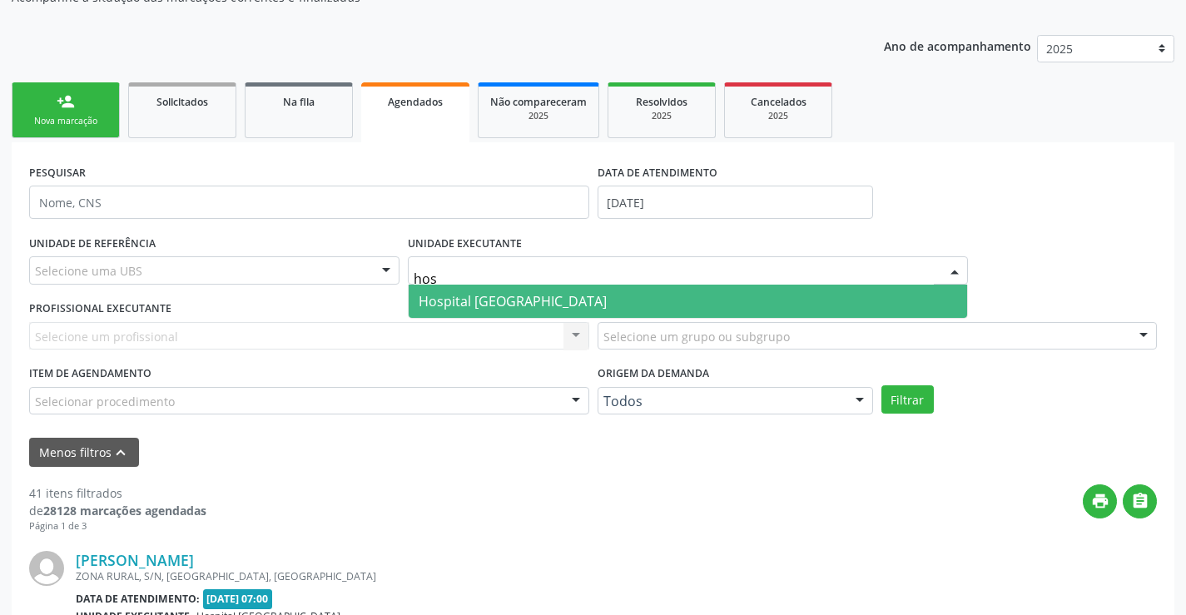
type input "hosp"
click at [582, 300] on span "Hospital [GEOGRAPHIC_DATA]" at bounding box center [688, 301] width 558 height 33
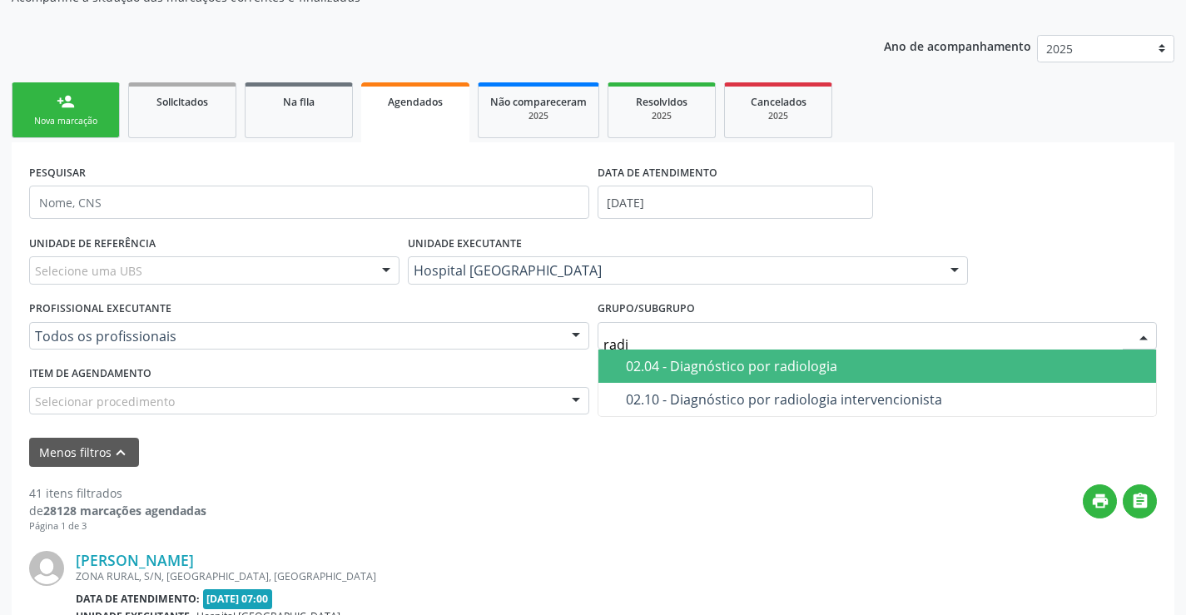
type input "radio"
click at [727, 369] on div "02.04 - Diagnóstico por radiologia" at bounding box center [886, 365] width 521 height 13
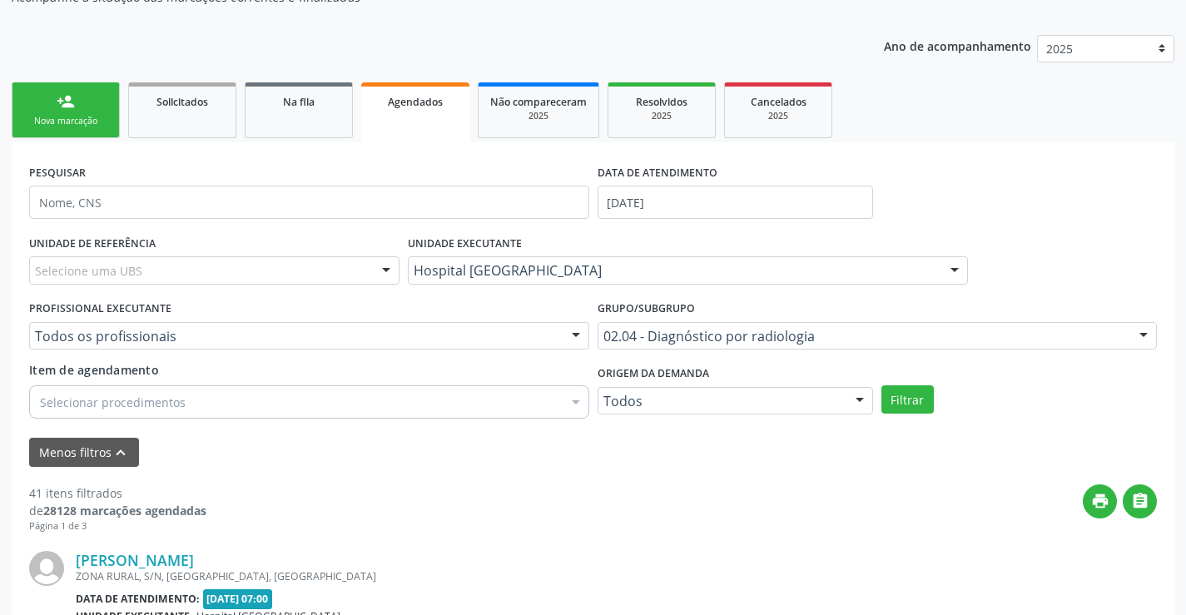
click at [921, 414] on div "UNIDADE DE REFERÊNCIA Selecione uma UBS Todas as UBS Unidade Basica de Saude da…" at bounding box center [593, 329] width 1136 height 196
click at [921, 409] on button "Filtrar" at bounding box center [907, 399] width 52 height 28
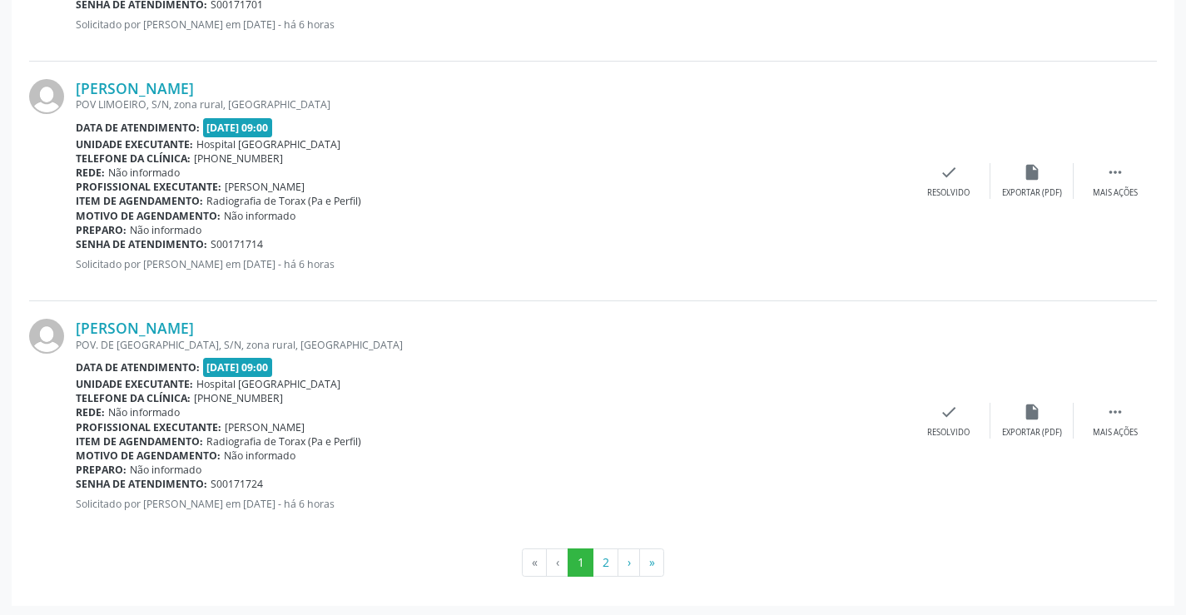
scroll to position [3759, 0]
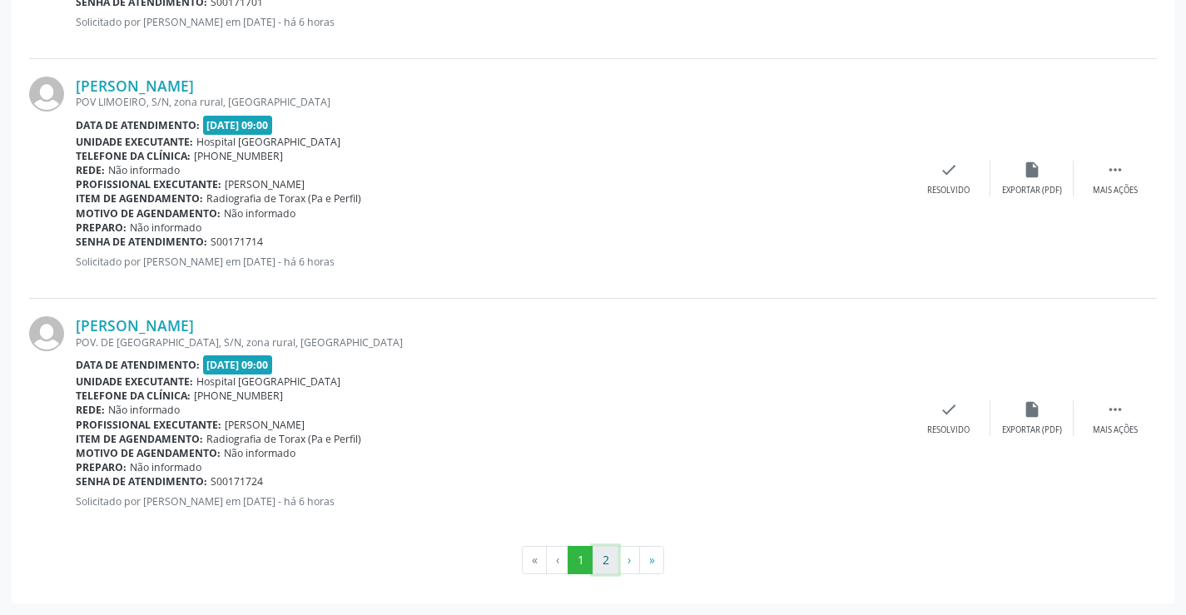
click at [605, 551] on button "2" at bounding box center [606, 560] width 26 height 28
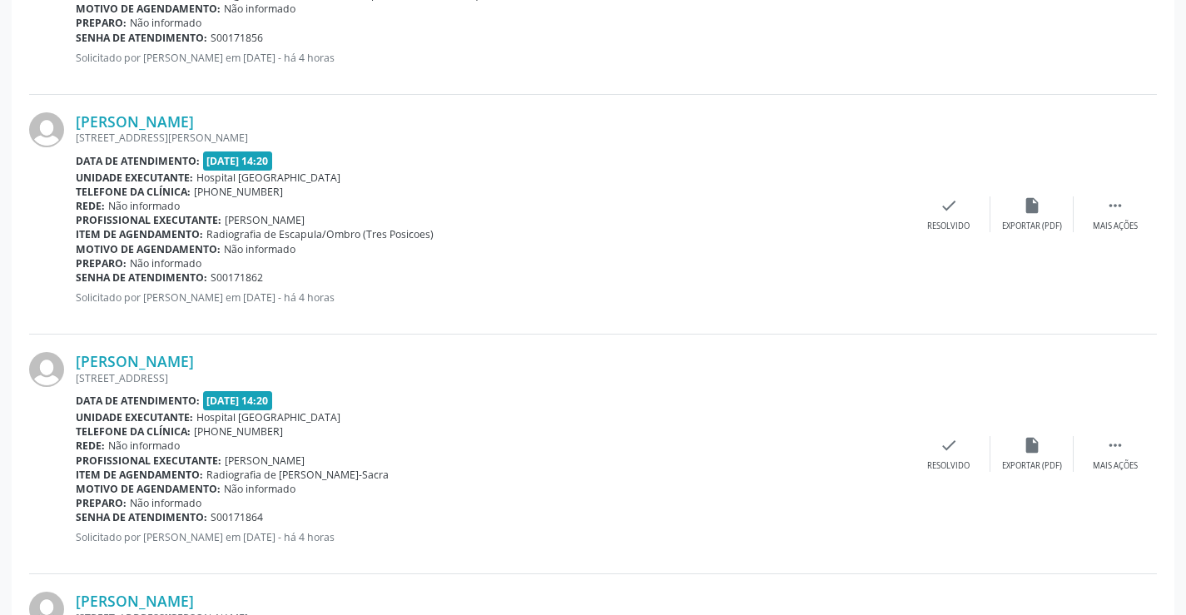
scroll to position [3039, 0]
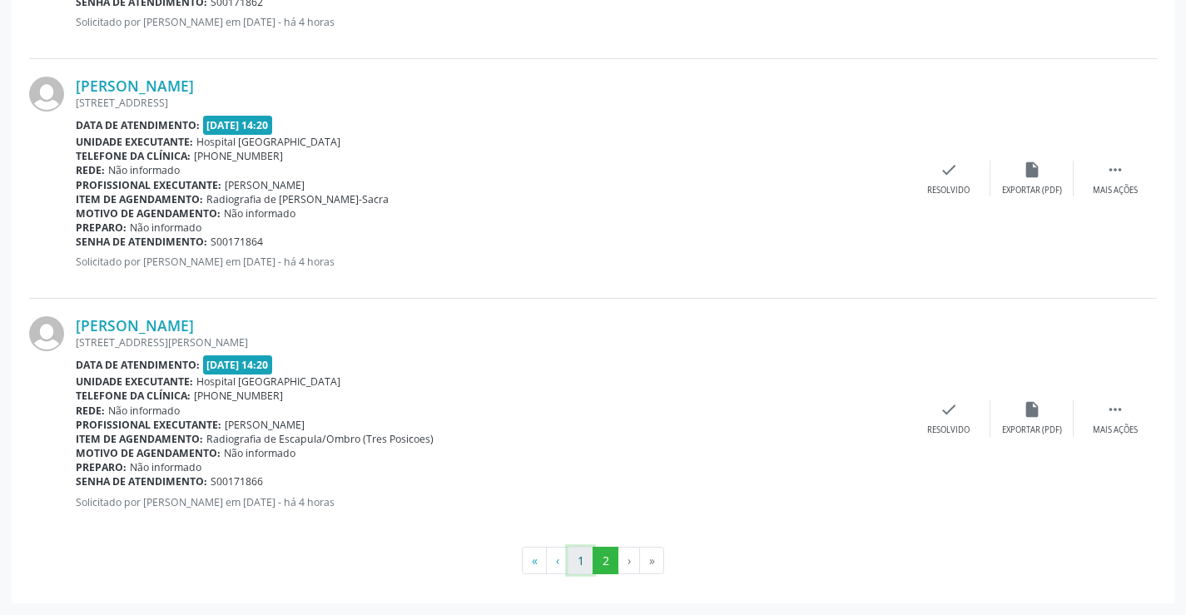
click at [576, 558] on button "1" at bounding box center [581, 561] width 26 height 28
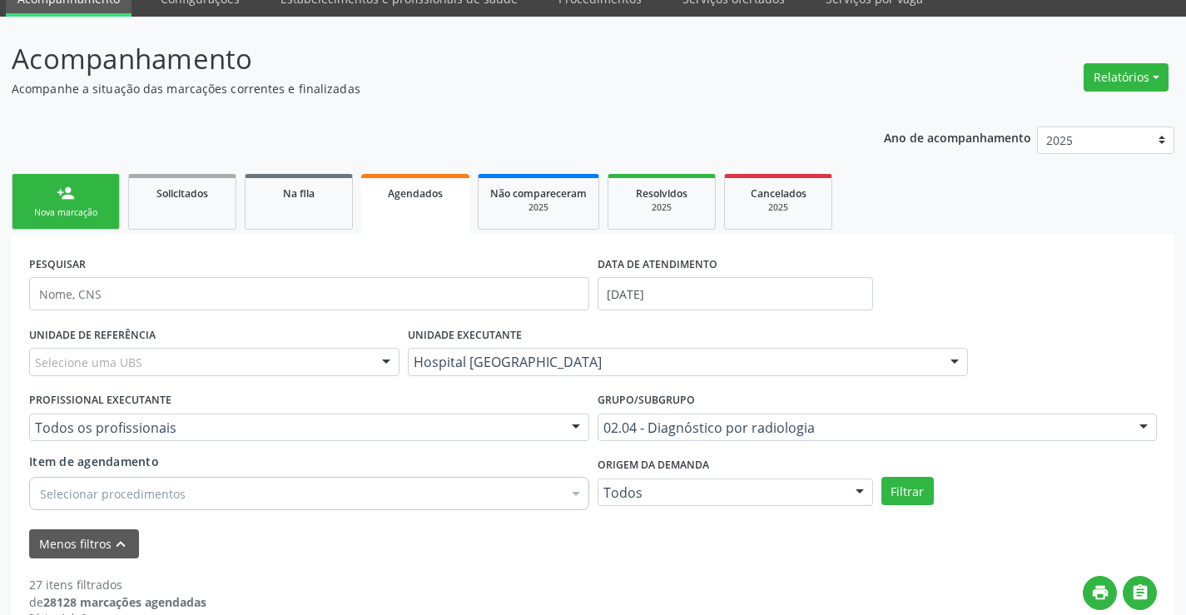
scroll to position [166, 0]
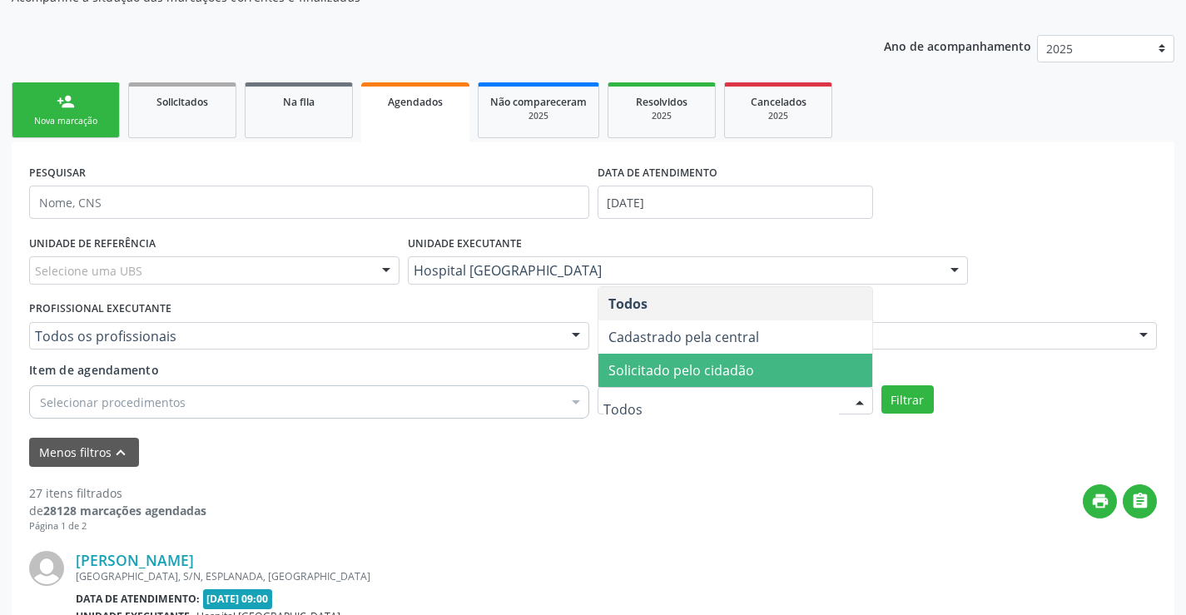
click at [737, 377] on span "Solicitado pelo cidadão" at bounding box center [681, 370] width 146 height 18
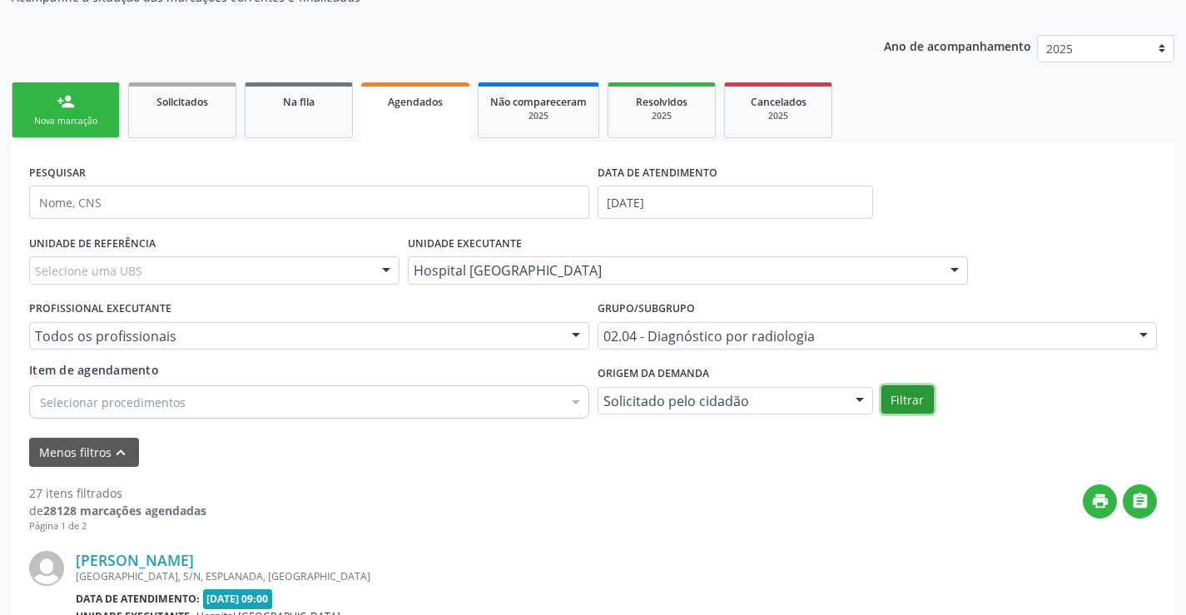
click at [920, 405] on button "Filtrar" at bounding box center [907, 399] width 52 height 28
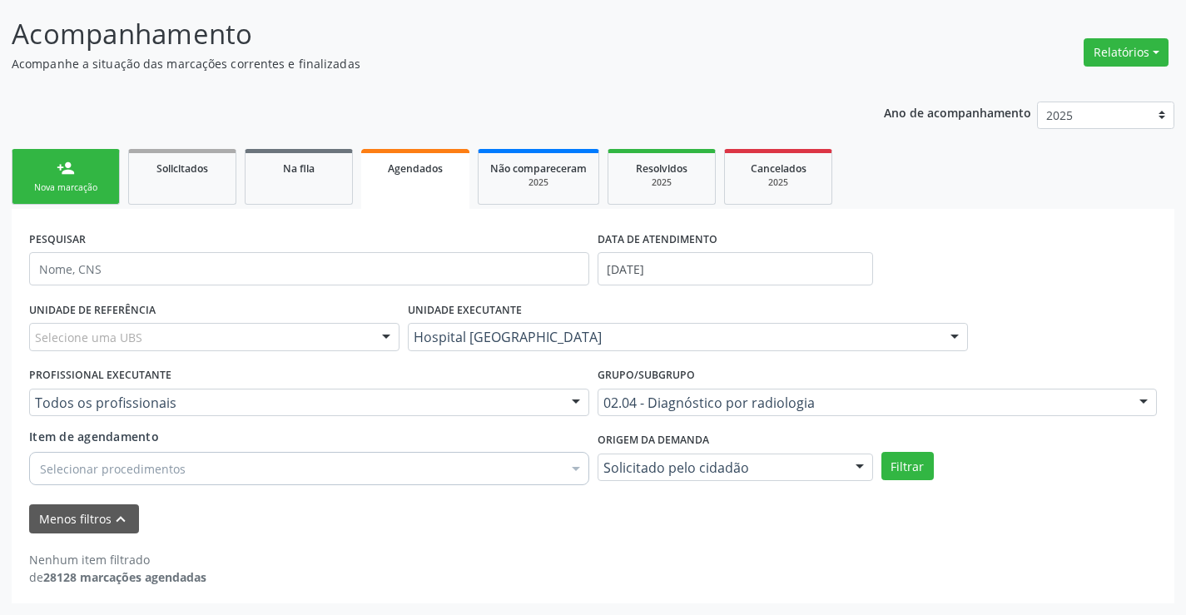
scroll to position [100, 0]
click at [896, 466] on button "Filtrar" at bounding box center [907, 466] width 52 height 28
click at [67, 160] on div "person_add" at bounding box center [66, 168] width 18 height 18
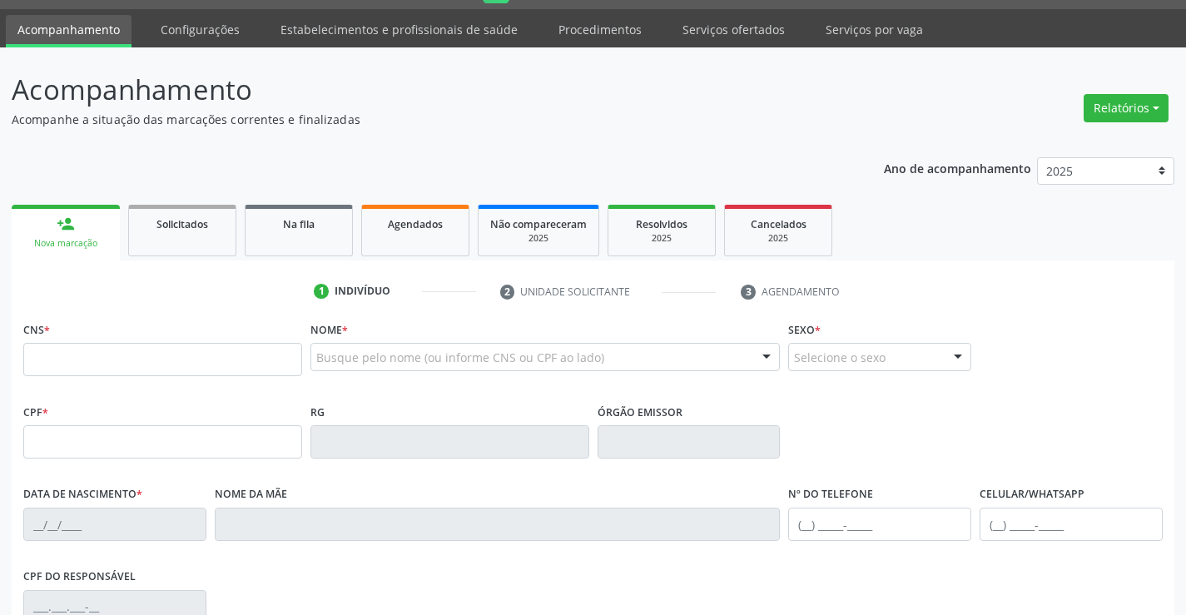
scroll to position [0, 0]
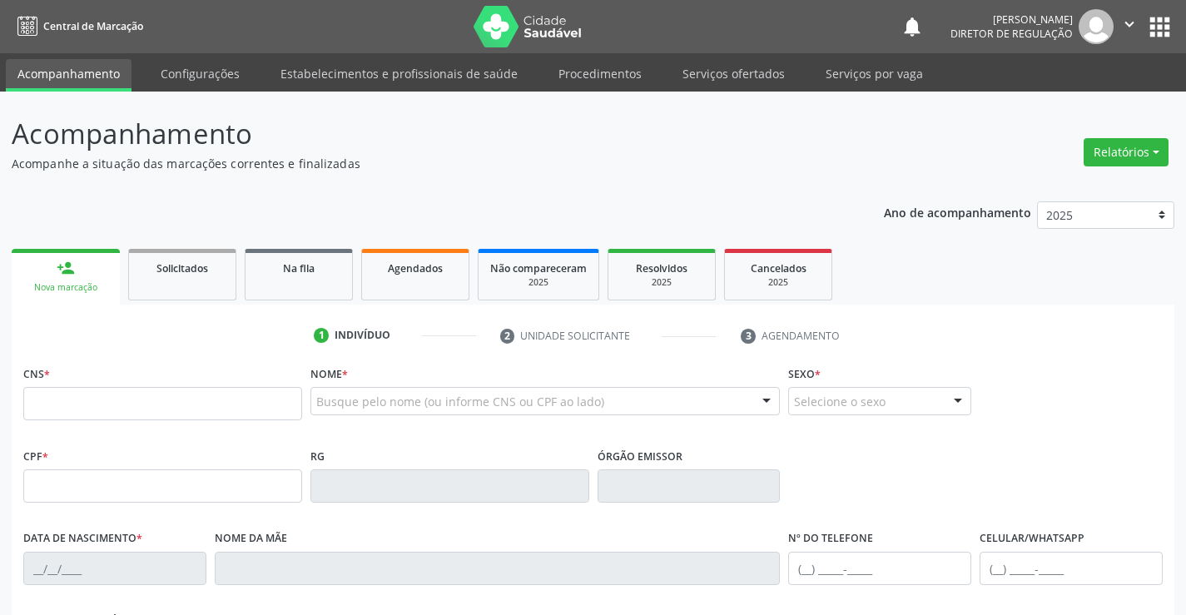
click at [1133, 25] on icon "" at bounding box center [1129, 24] width 18 height 18
click at [1073, 97] on link "Sair" at bounding box center [1086, 101] width 115 height 23
